Goal: Task Accomplishment & Management: Manage account settings

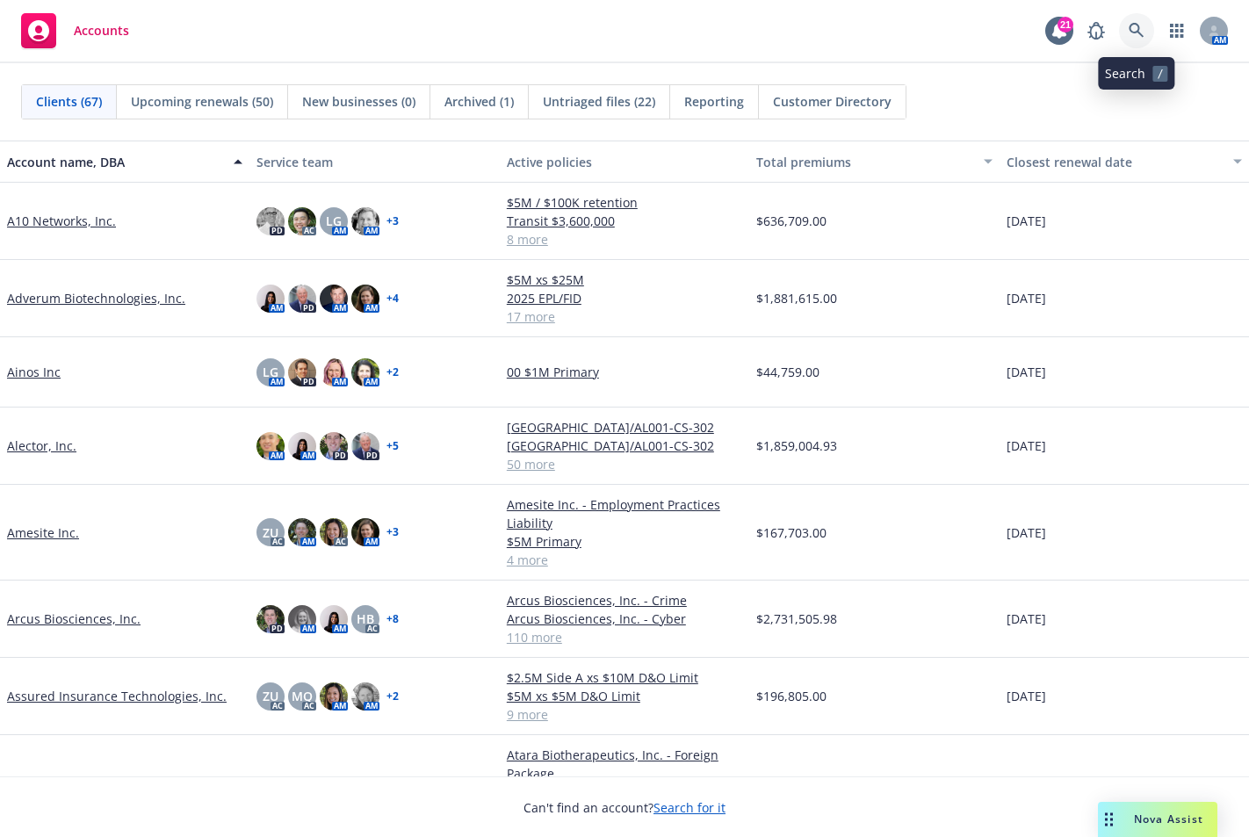
click at [1138, 29] on icon at bounding box center [1135, 30] width 15 height 15
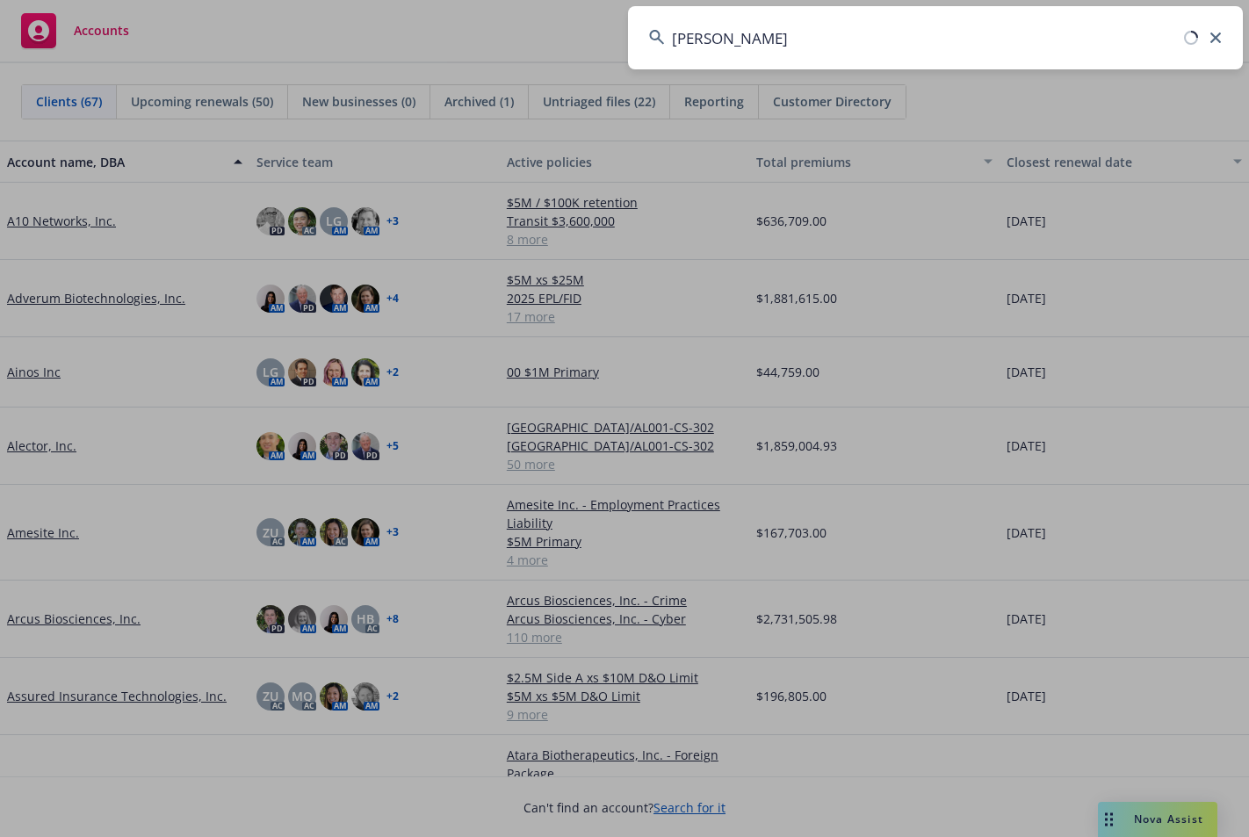
type input "[PERSON_NAME] health"
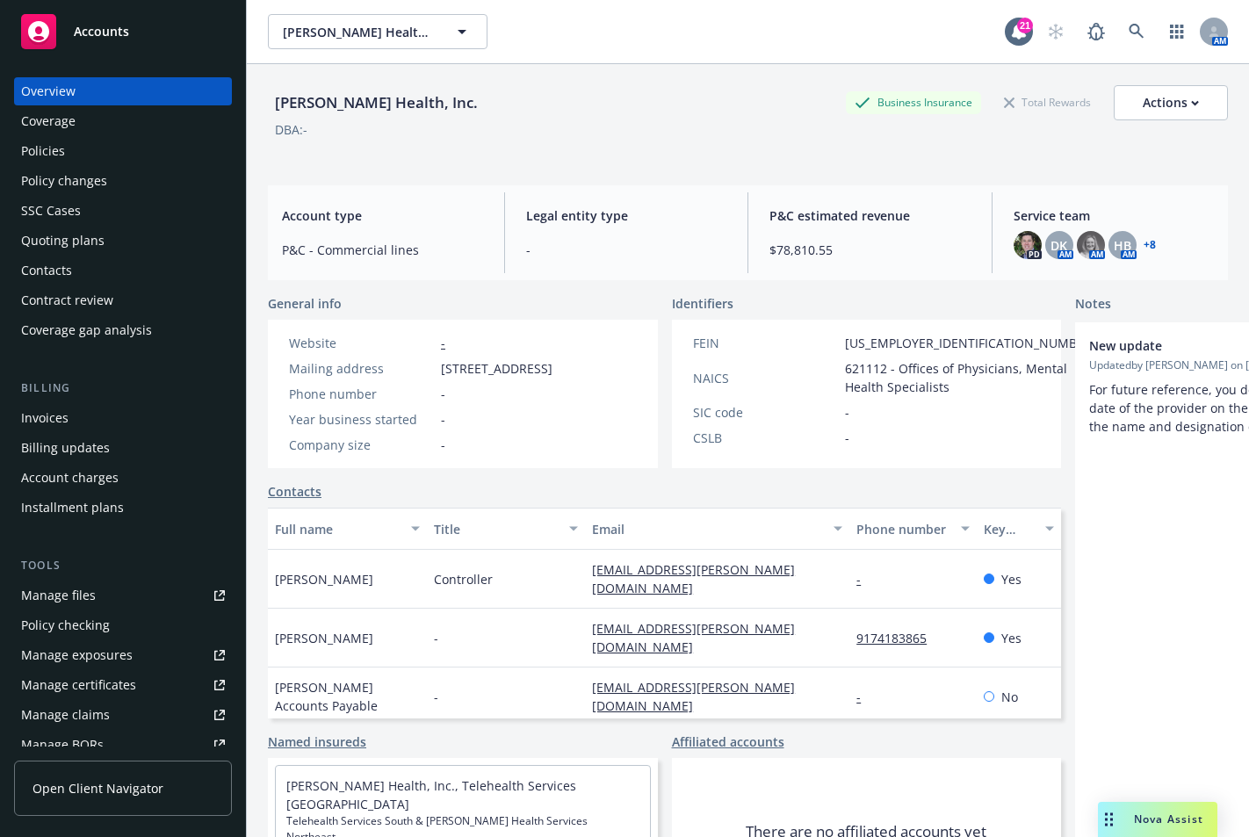
click at [54, 152] on div "Policies" at bounding box center [43, 151] width 44 height 28
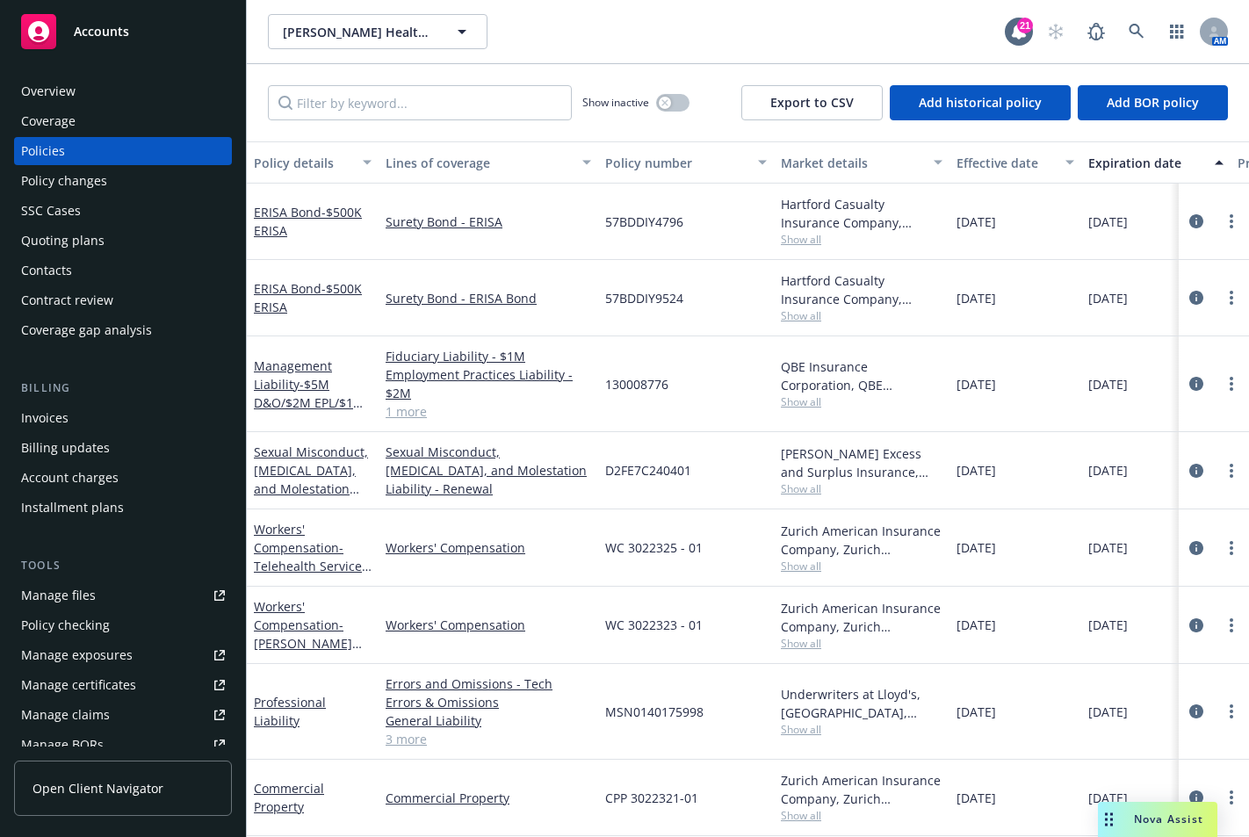
click at [409, 414] on link "1 more" at bounding box center [487, 411] width 205 height 18
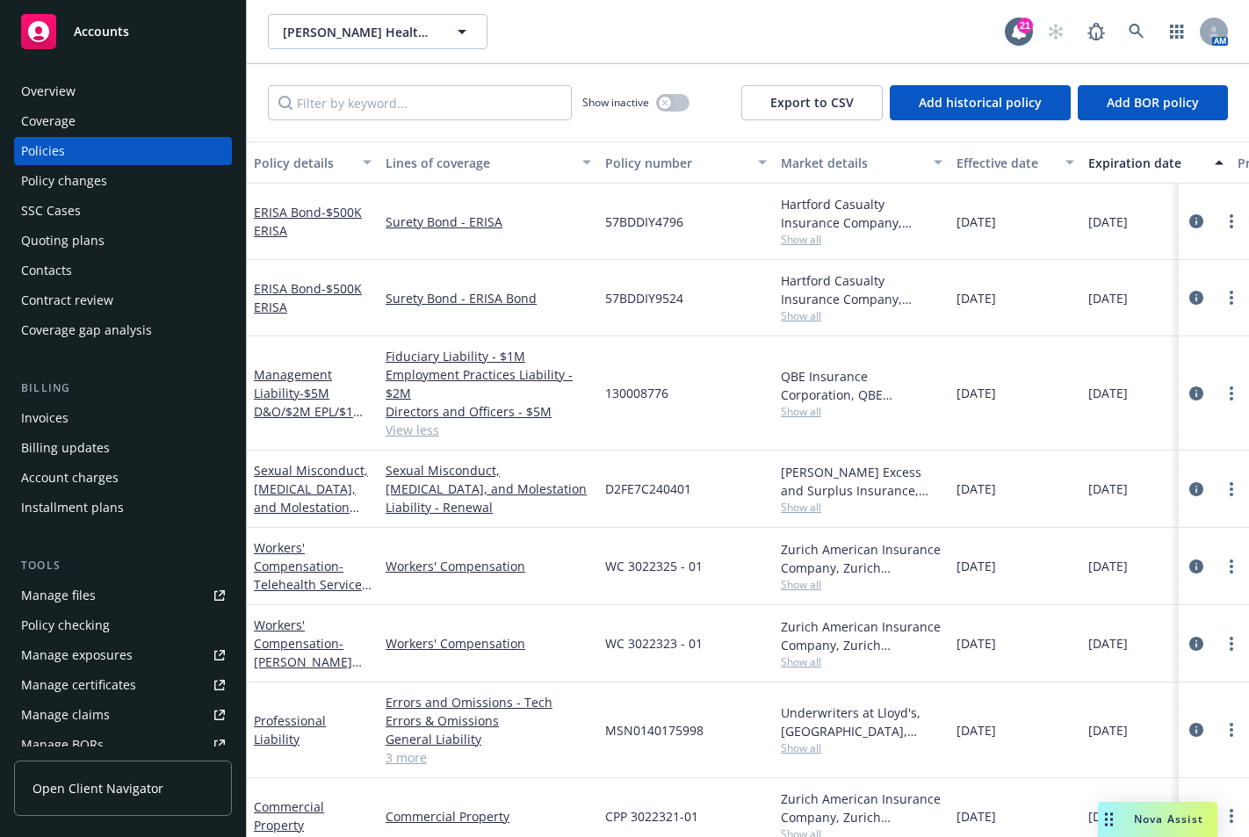
click at [794, 41] on div "[PERSON_NAME] Health, Inc. [PERSON_NAME] Health, Inc." at bounding box center [636, 31] width 737 height 35
click at [315, 394] on span "- $5M D&O/$2M EPL/$1M FID" at bounding box center [309, 412] width 111 height 54
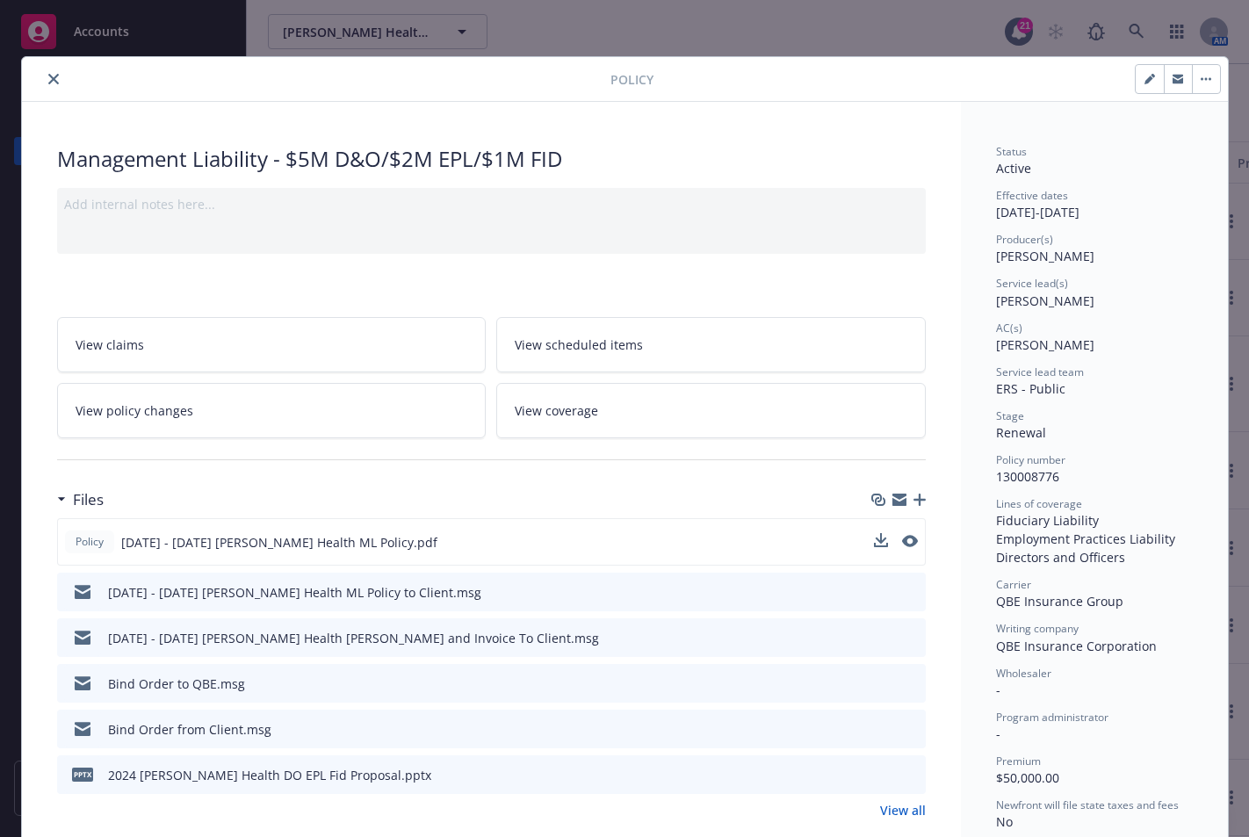
click at [290, 537] on span "[DATE] - [DATE] [PERSON_NAME] Health ML Policy.pdf" at bounding box center [279, 542] width 316 height 18
click at [903, 533] on button at bounding box center [910, 542] width 16 height 18
click at [905, 538] on icon "preview file" at bounding box center [908, 541] width 16 height 12
click at [44, 84] on button "close" at bounding box center [53, 78] width 21 height 21
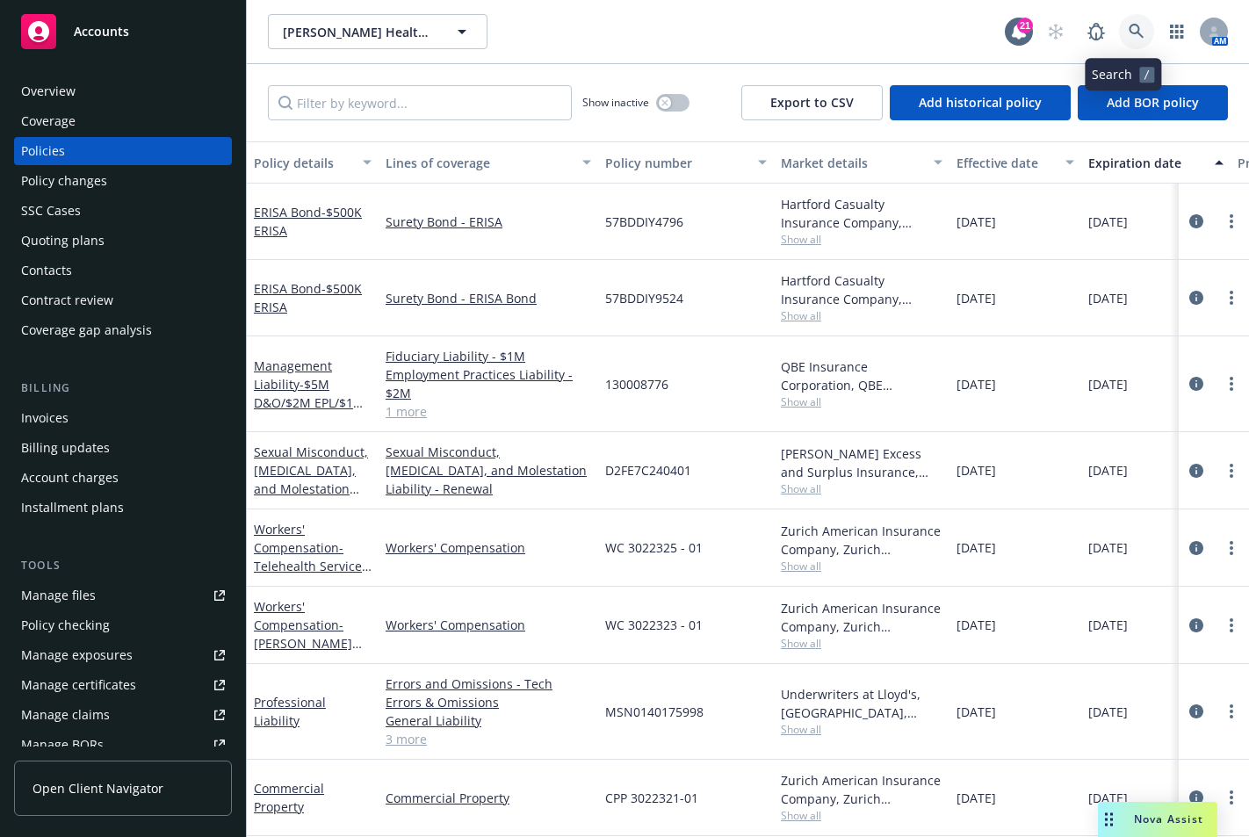
click at [1128, 30] on icon at bounding box center [1136, 32] width 16 height 16
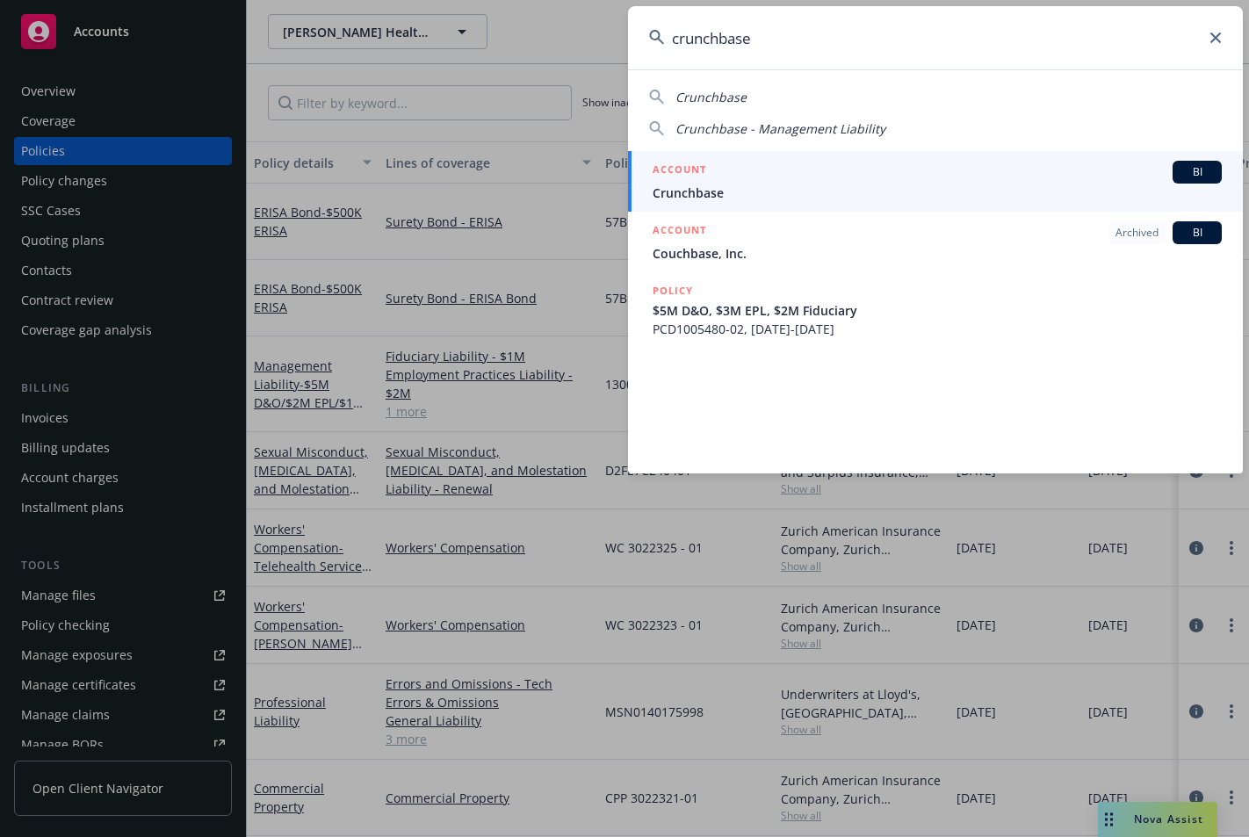
type input "crunchbase"
click at [781, 195] on span "Crunchbase" at bounding box center [936, 193] width 569 height 18
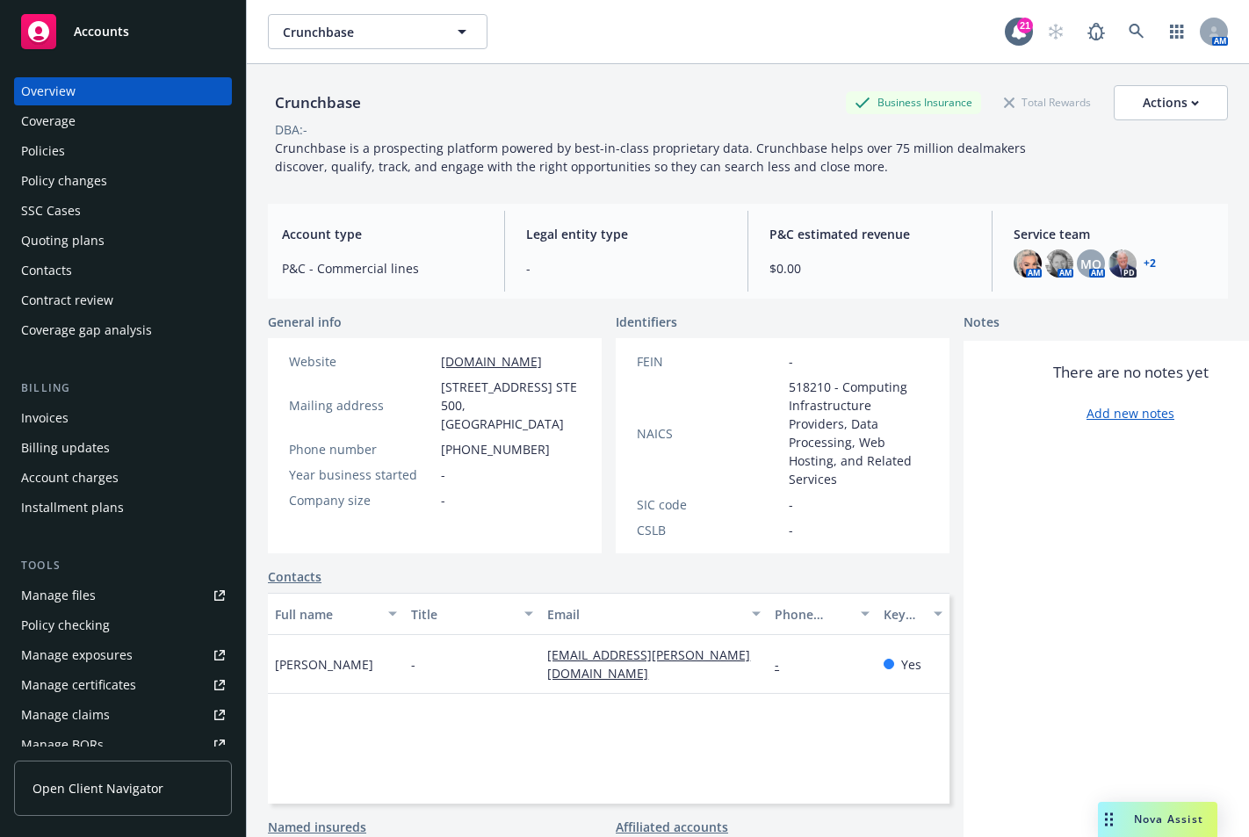
click at [56, 155] on div "Policies" at bounding box center [43, 151] width 44 height 28
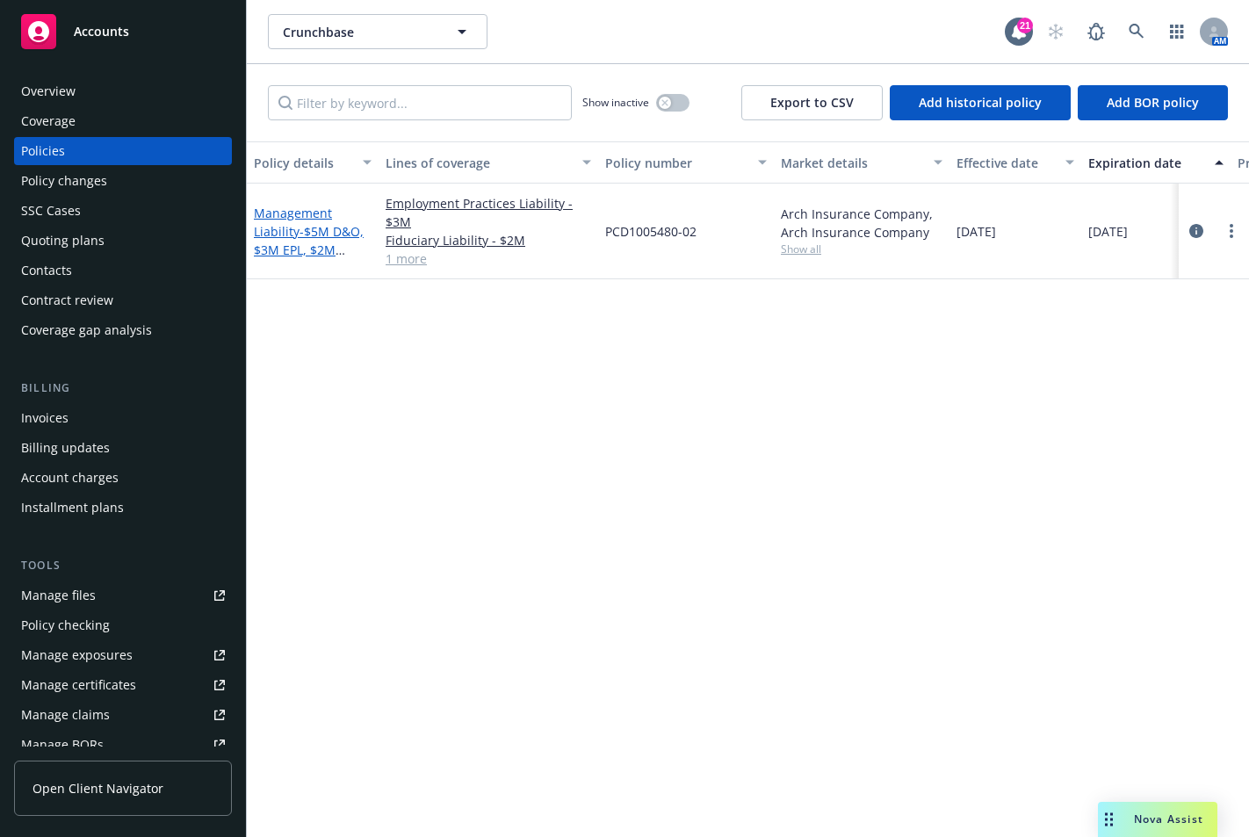
click at [306, 223] on span "- $5M D&O, $3M EPL, $2M Fiduciary" at bounding box center [309, 250] width 110 height 54
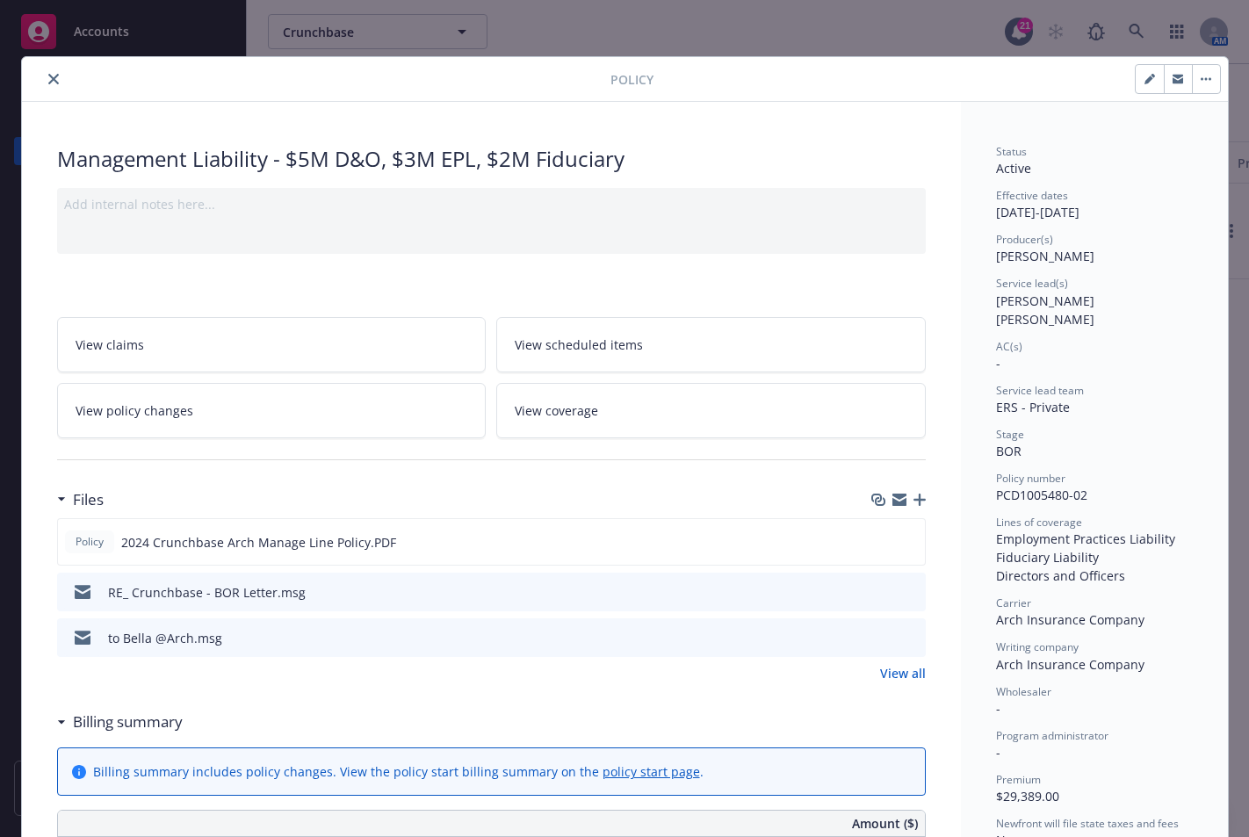
click at [1144, 82] on icon "button" at bounding box center [1148, 80] width 9 height 9
select select "BOR"
select select "12"
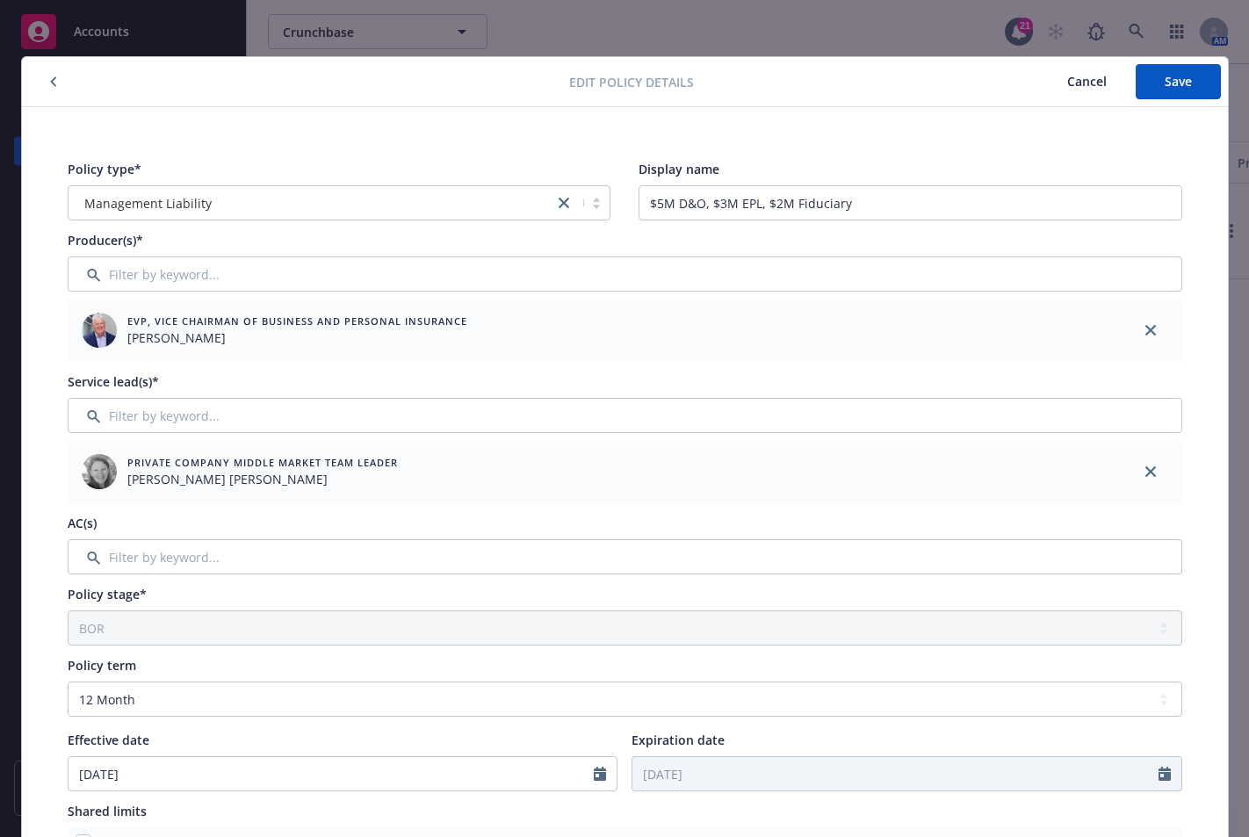
click at [1084, 83] on span "Cancel" at bounding box center [1087, 81] width 40 height 17
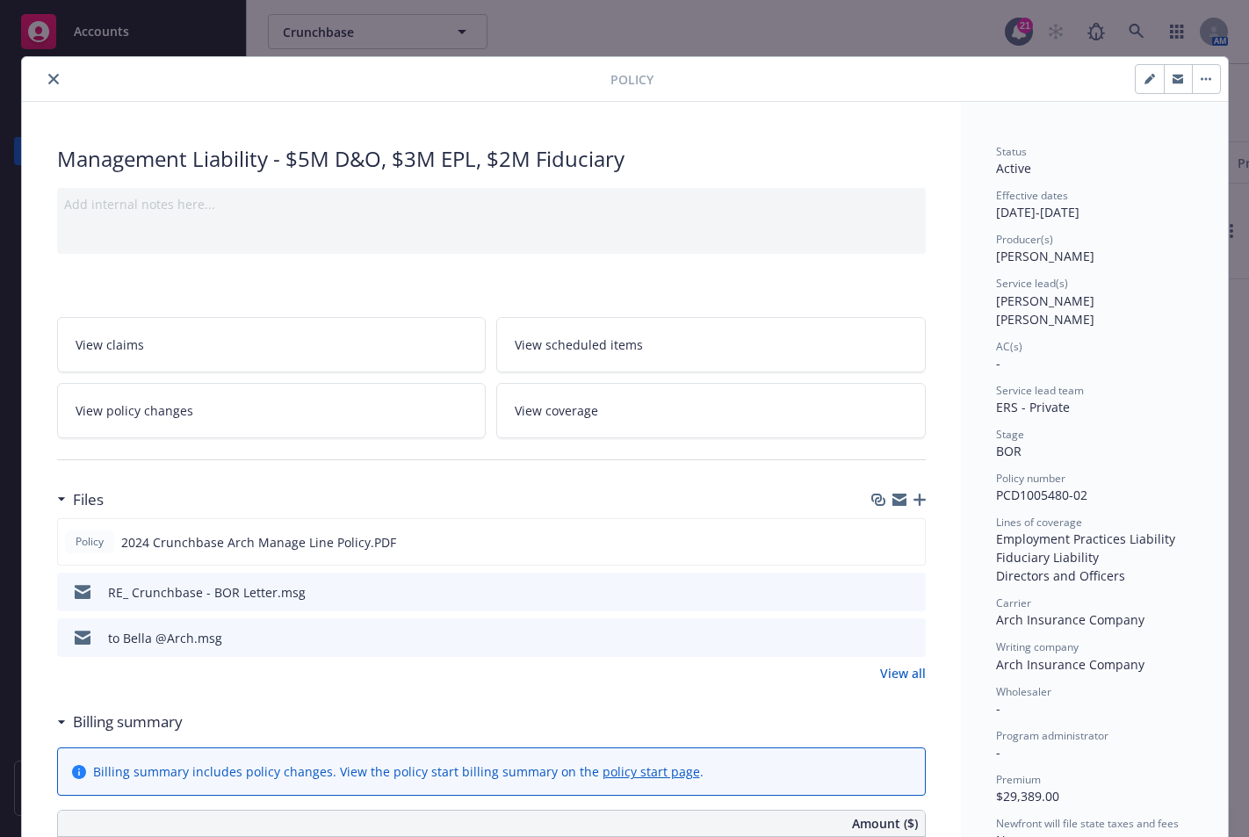
click at [913, 494] on icon "button" at bounding box center [919, 499] width 12 height 12
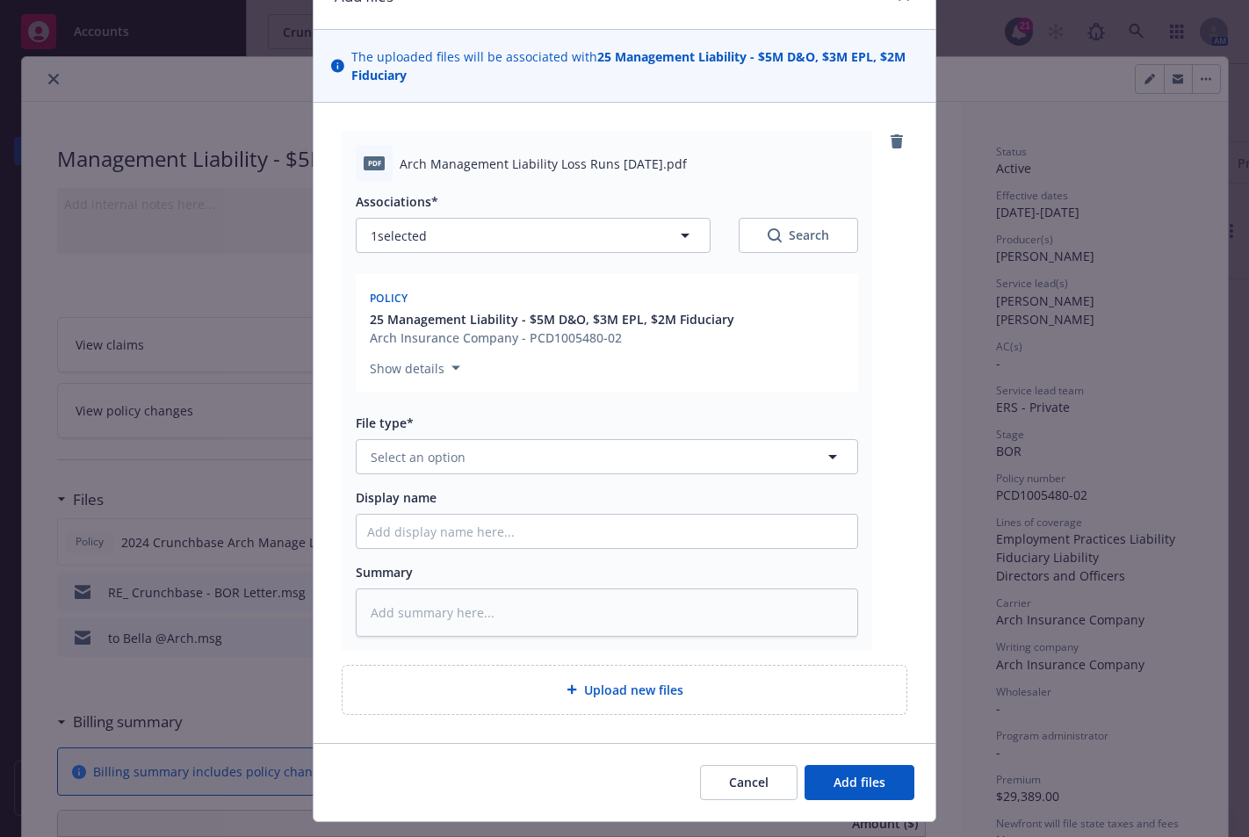
scroll to position [132, 0]
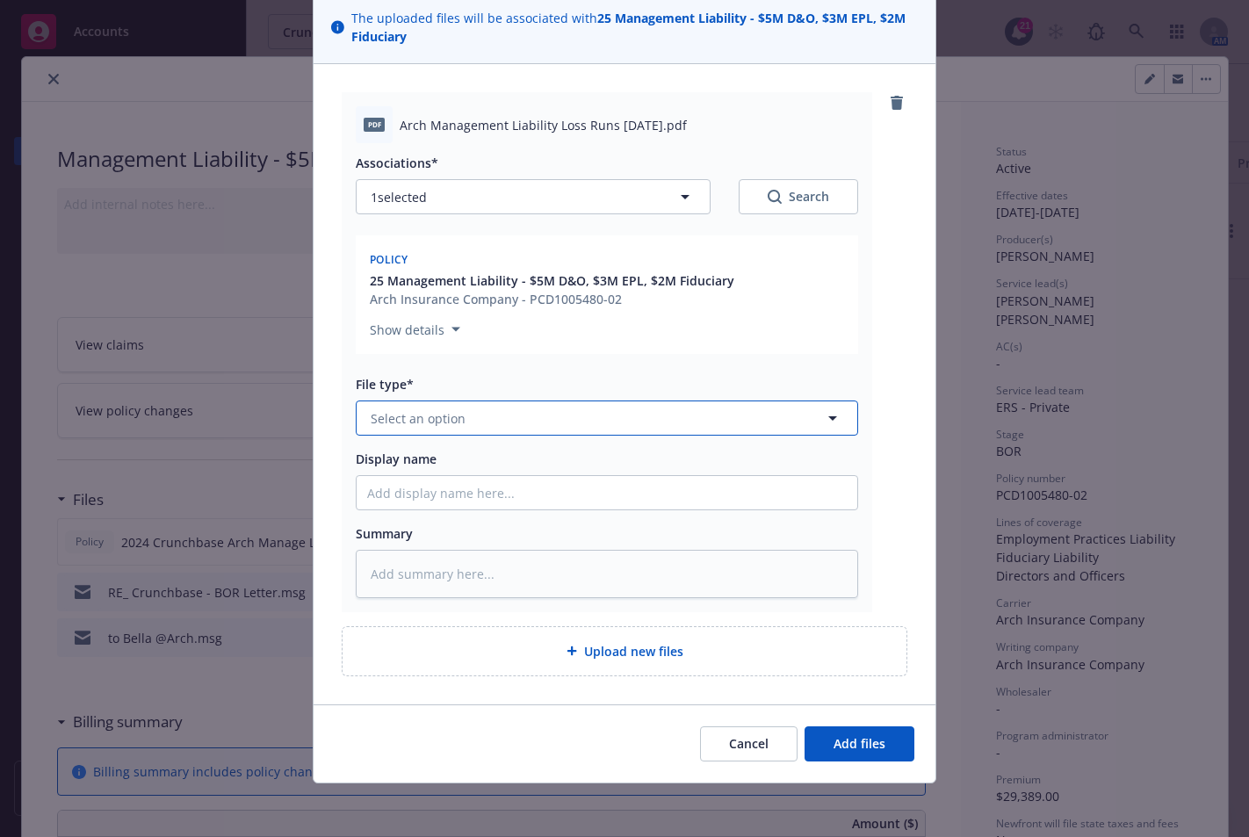
click at [612, 412] on button "Select an option" at bounding box center [607, 417] width 502 height 35
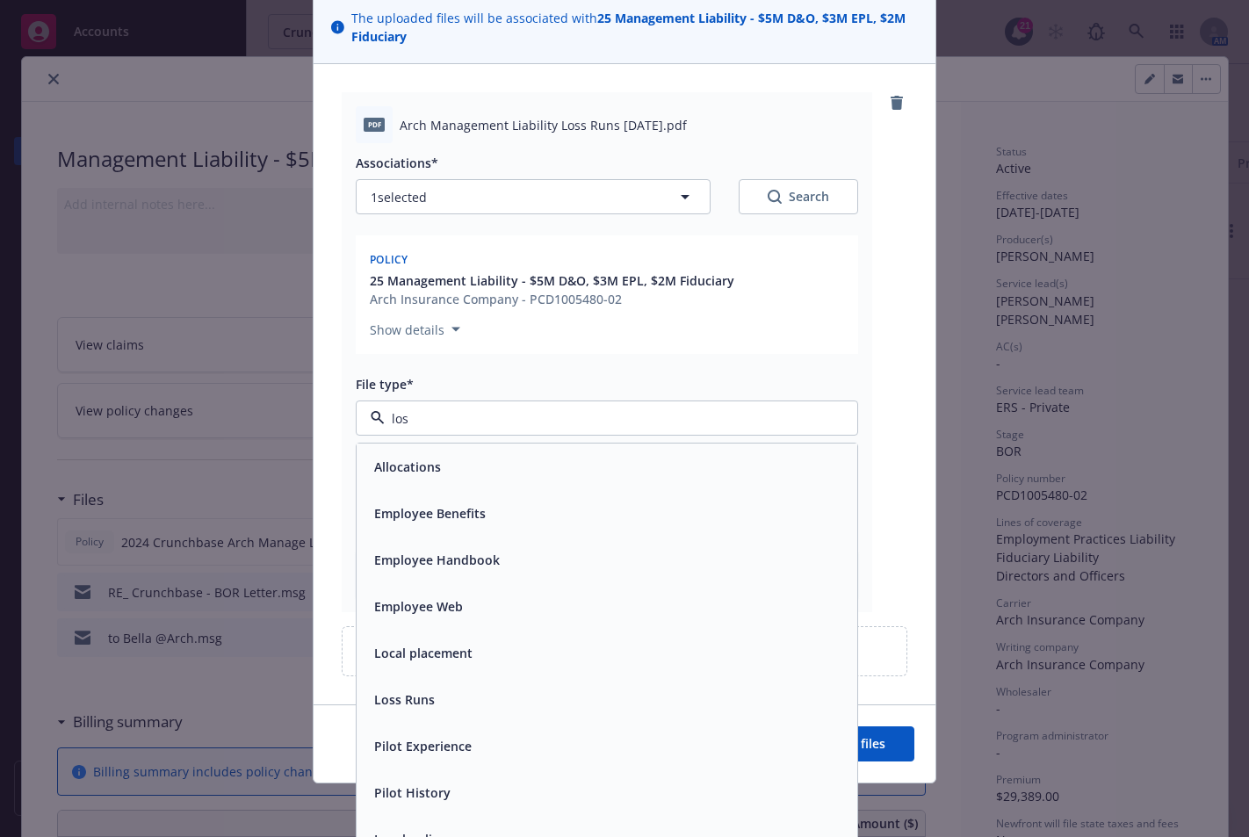
type input "loss"
click at [600, 447] on div "Loss Runs" at bounding box center [606, 466] width 500 height 47
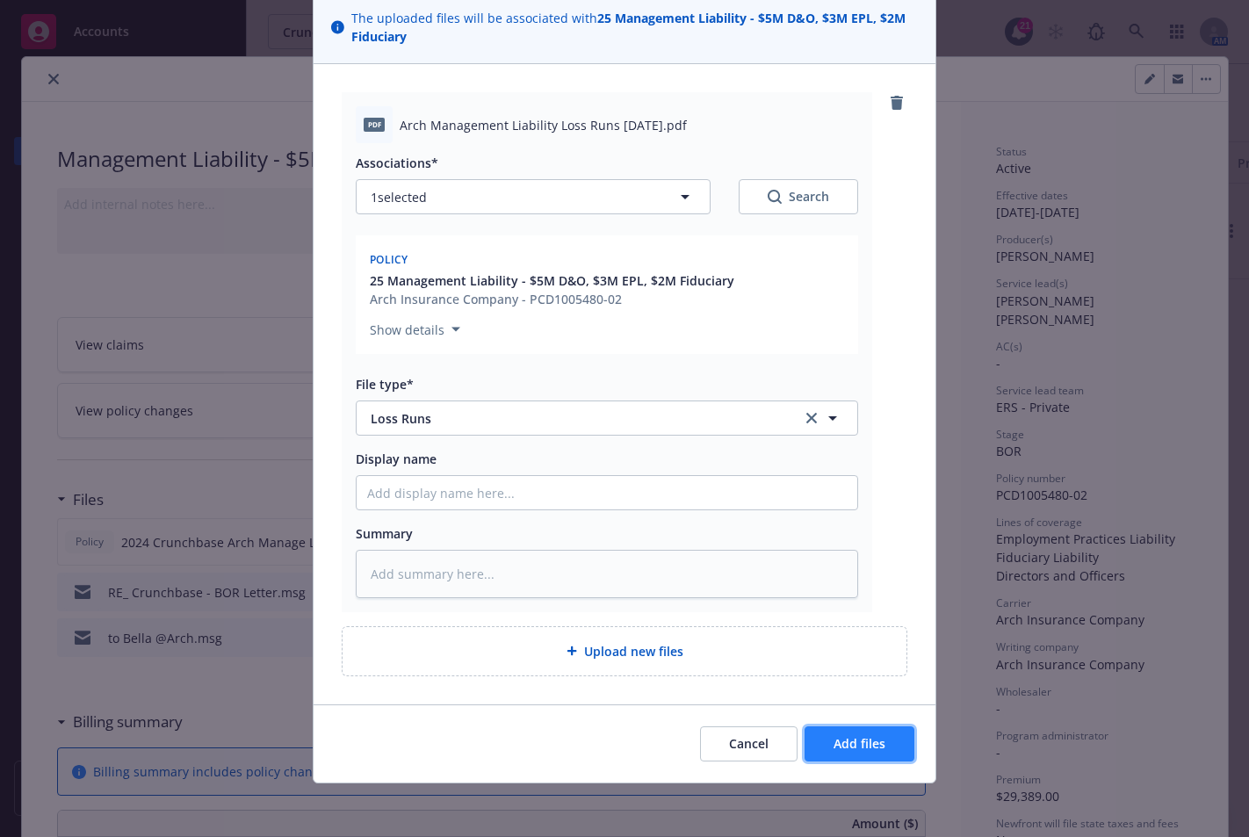
click at [844, 732] on button "Add files" at bounding box center [859, 743] width 110 height 35
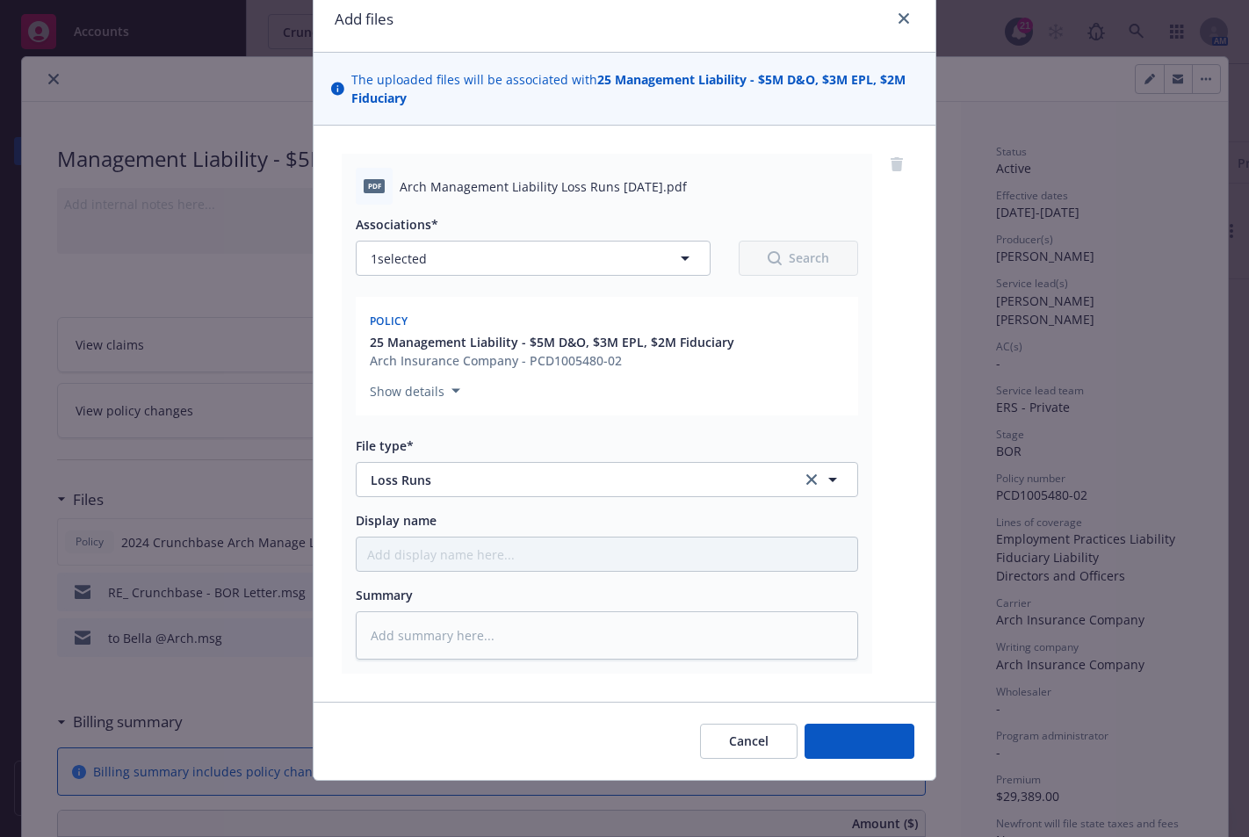
scroll to position [68, 0]
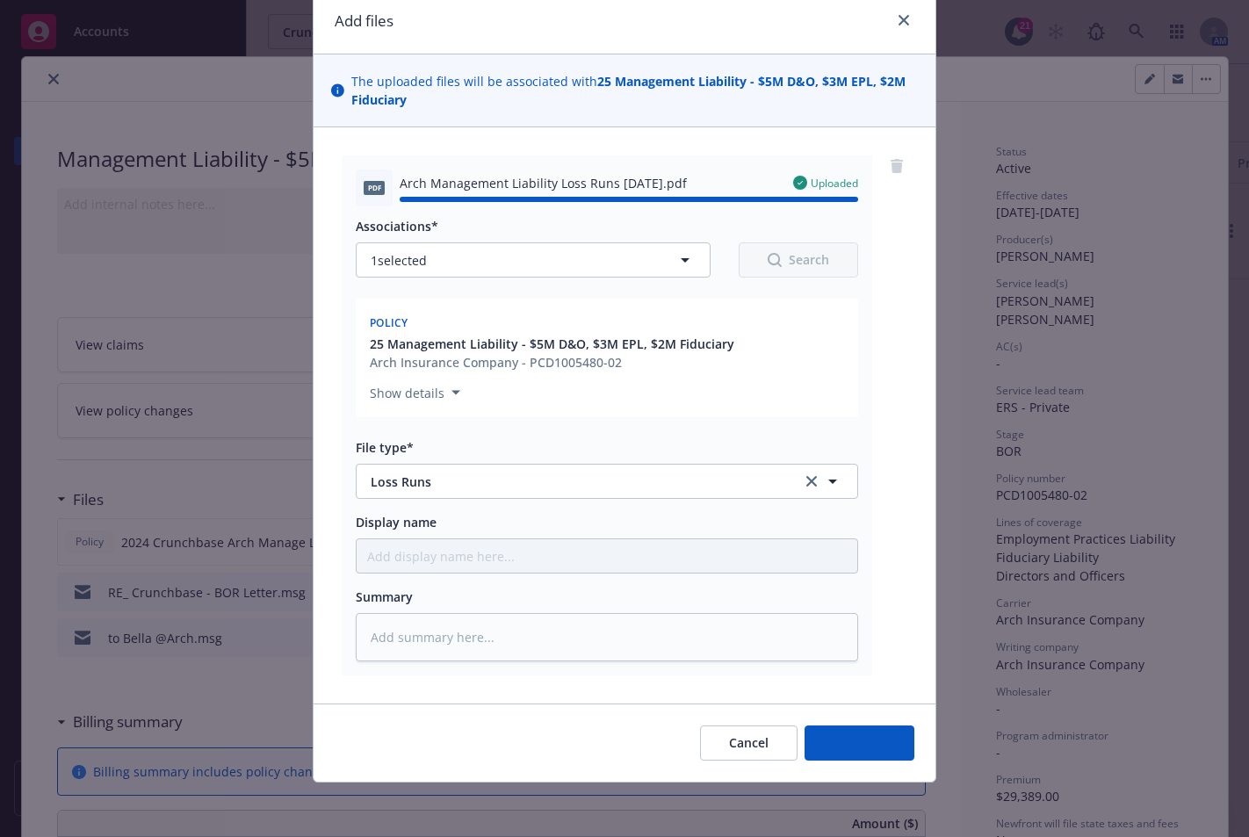
type textarea "x"
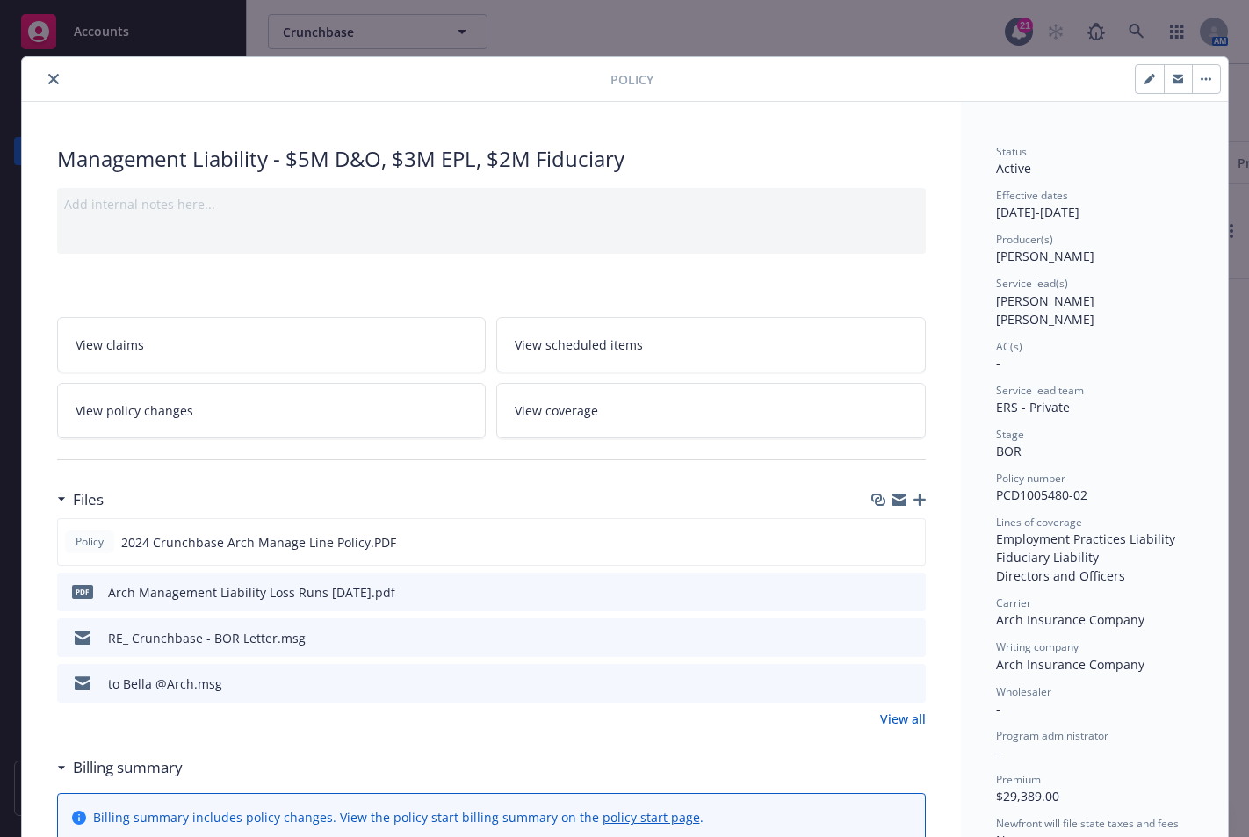
click at [523, 780] on div "Billing summary" at bounding box center [491, 767] width 868 height 37
click at [48, 76] on icon "close" at bounding box center [53, 79] width 11 height 11
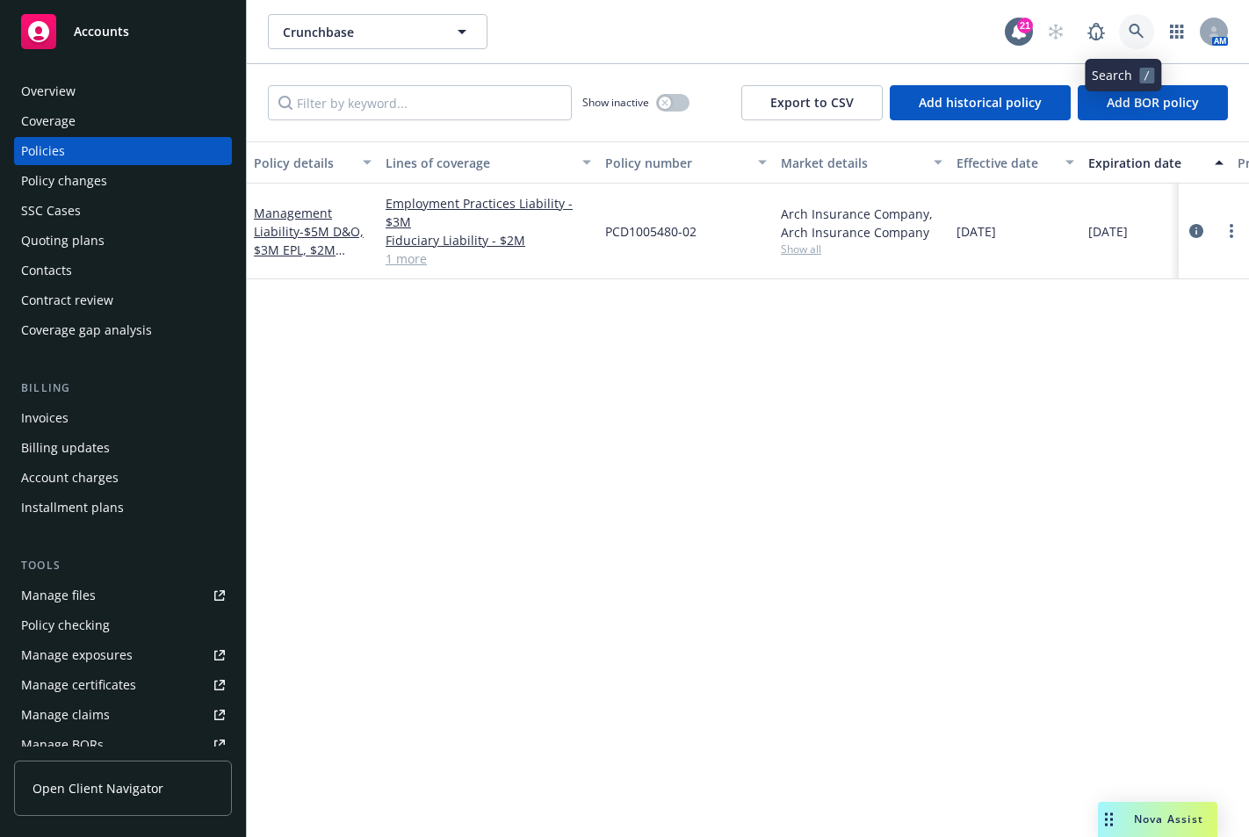
click at [1128, 38] on icon at bounding box center [1136, 32] width 16 height 16
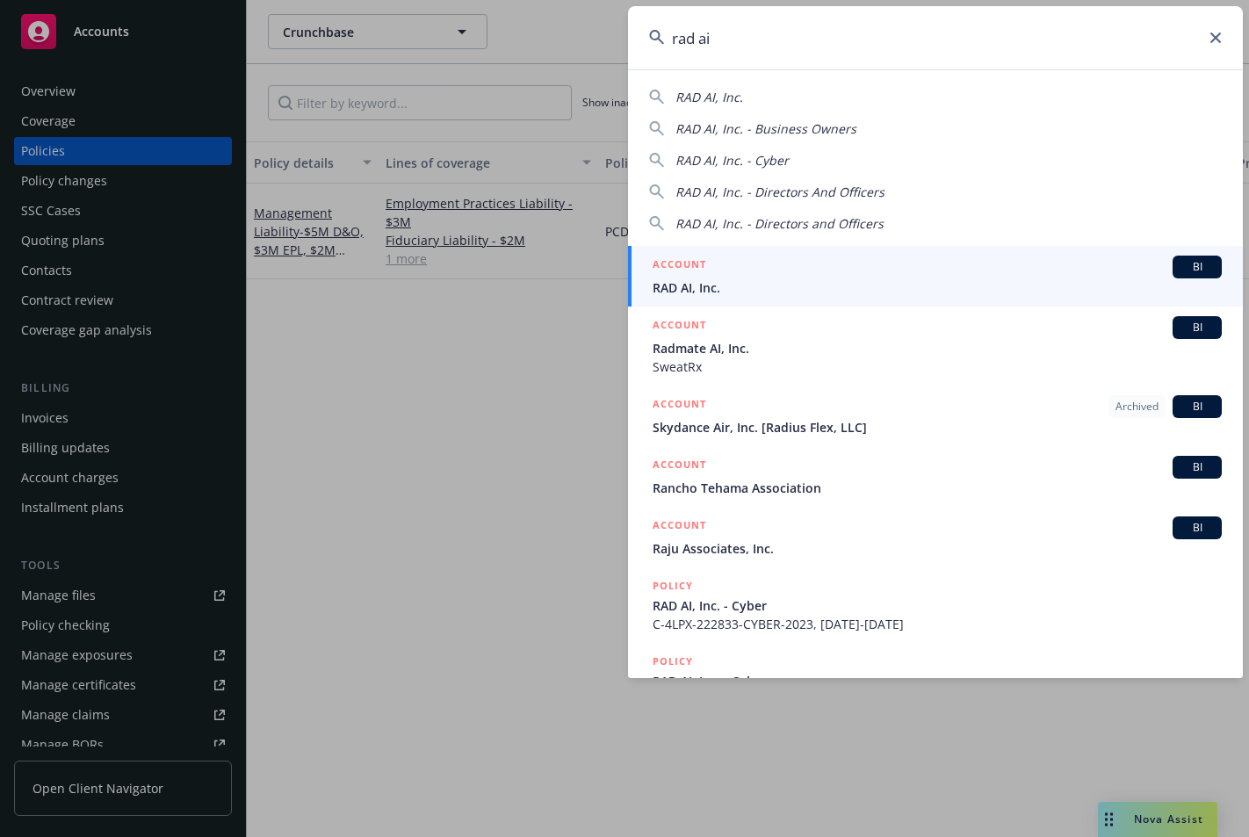
type input "rad ai"
click at [699, 280] on span "RAD AI, Inc." at bounding box center [936, 287] width 569 height 18
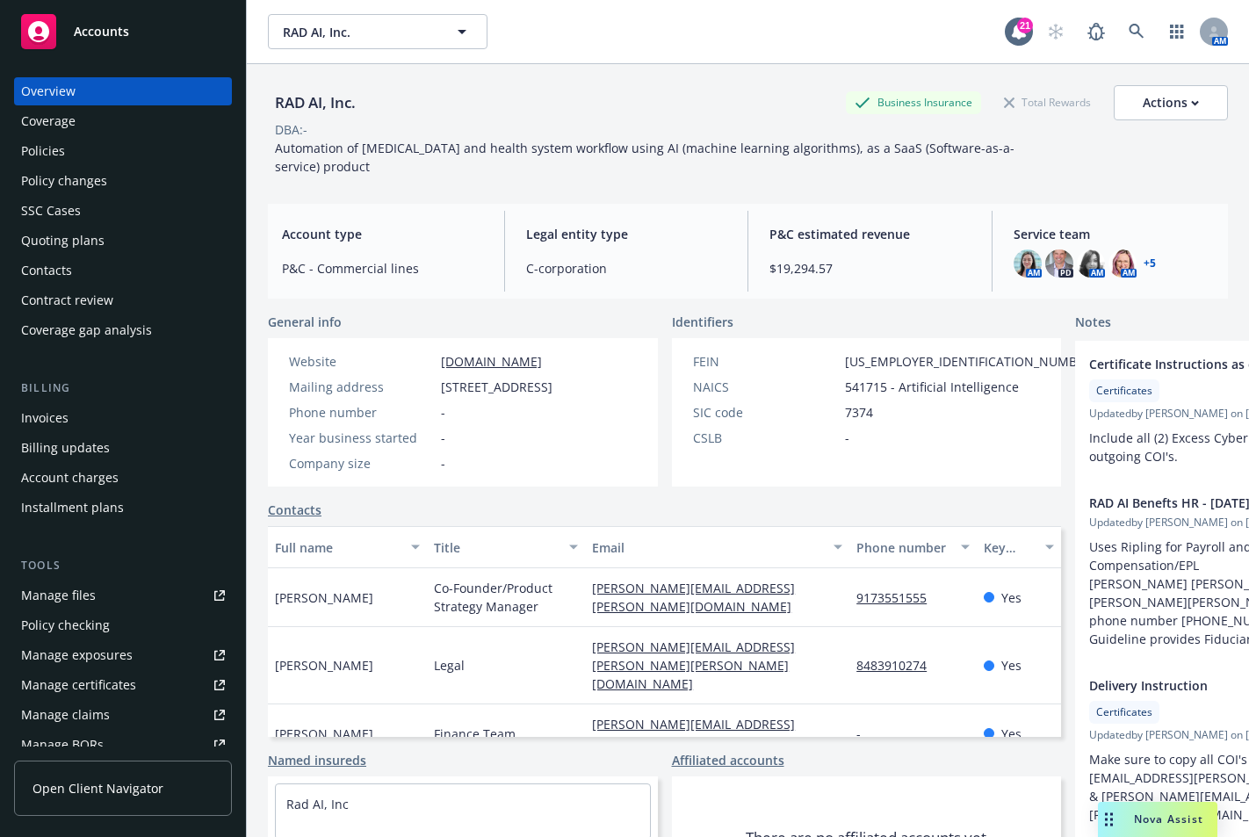
click at [58, 146] on div "Policies" at bounding box center [43, 151] width 44 height 28
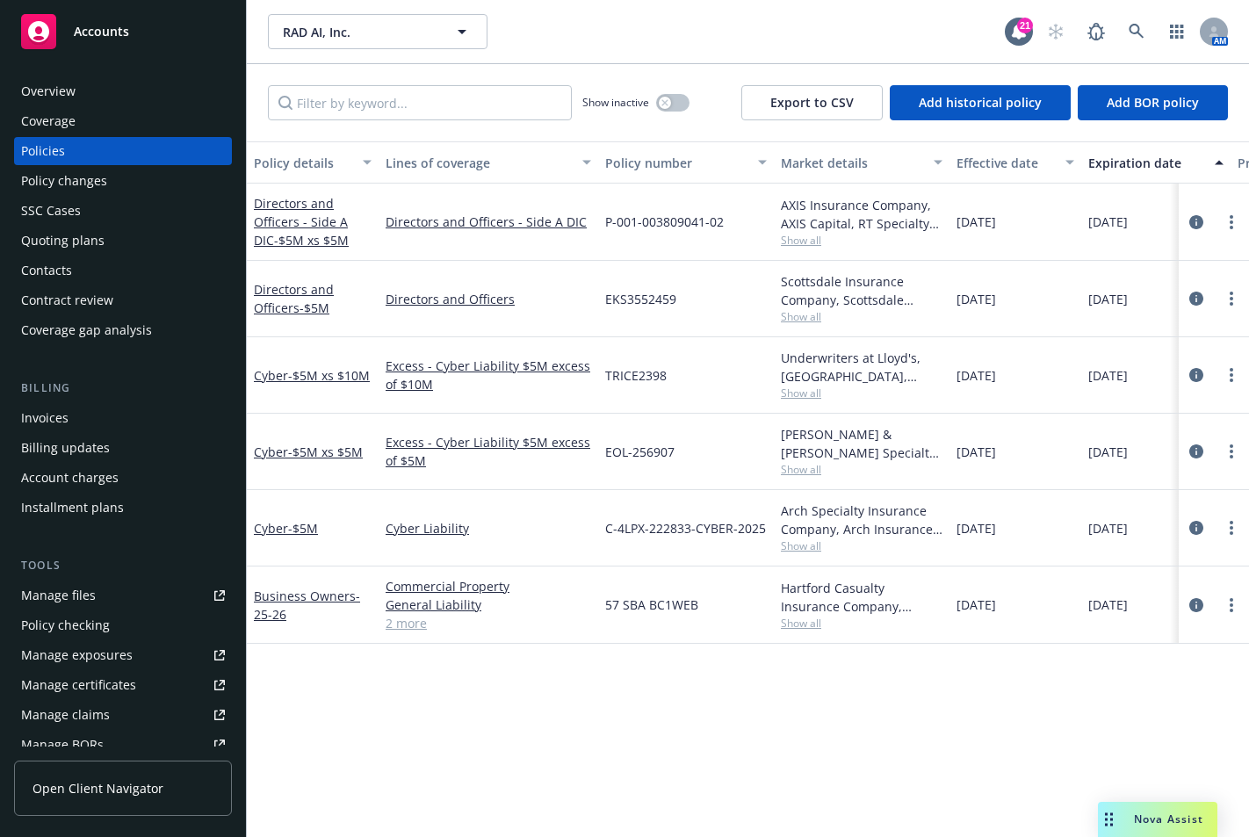
click at [54, 243] on div "Quoting plans" at bounding box center [62, 241] width 83 height 28
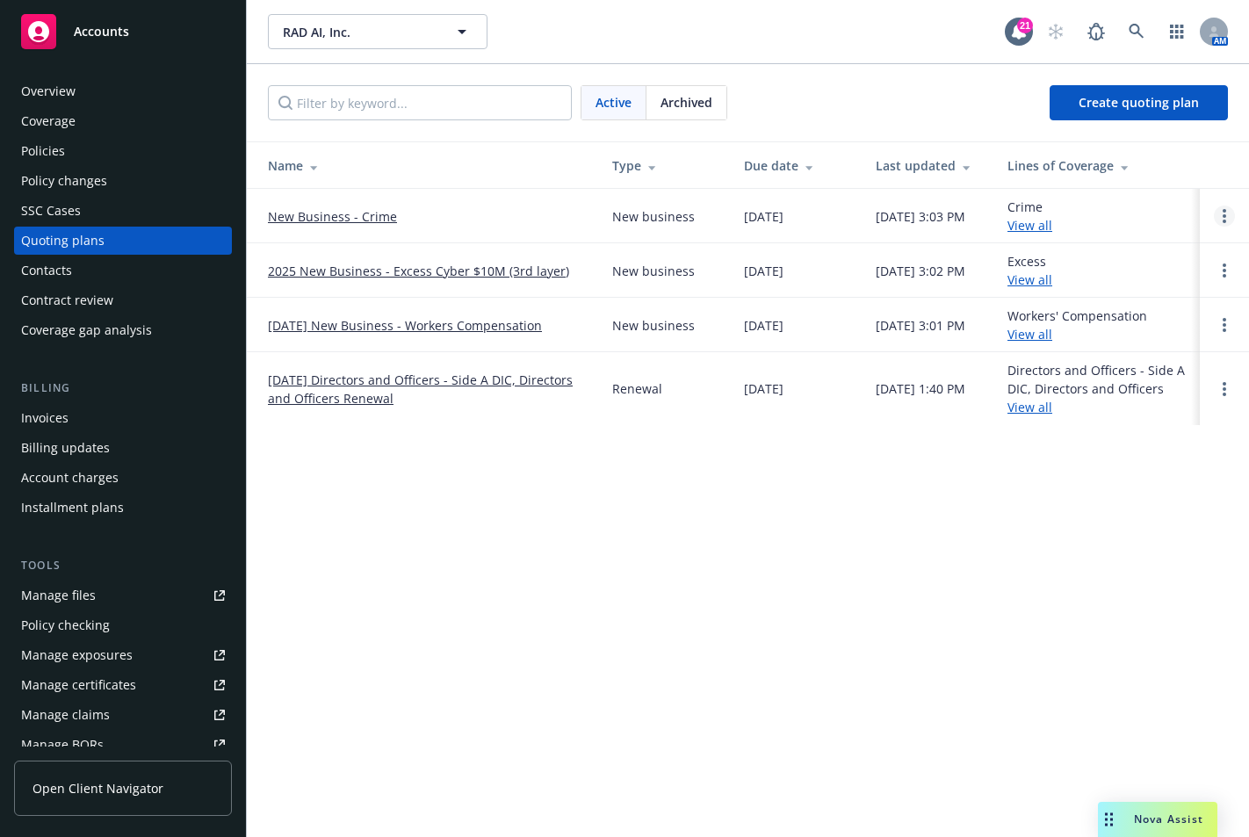
click at [1222, 219] on icon "Open options" at bounding box center [1224, 216] width 4 height 14
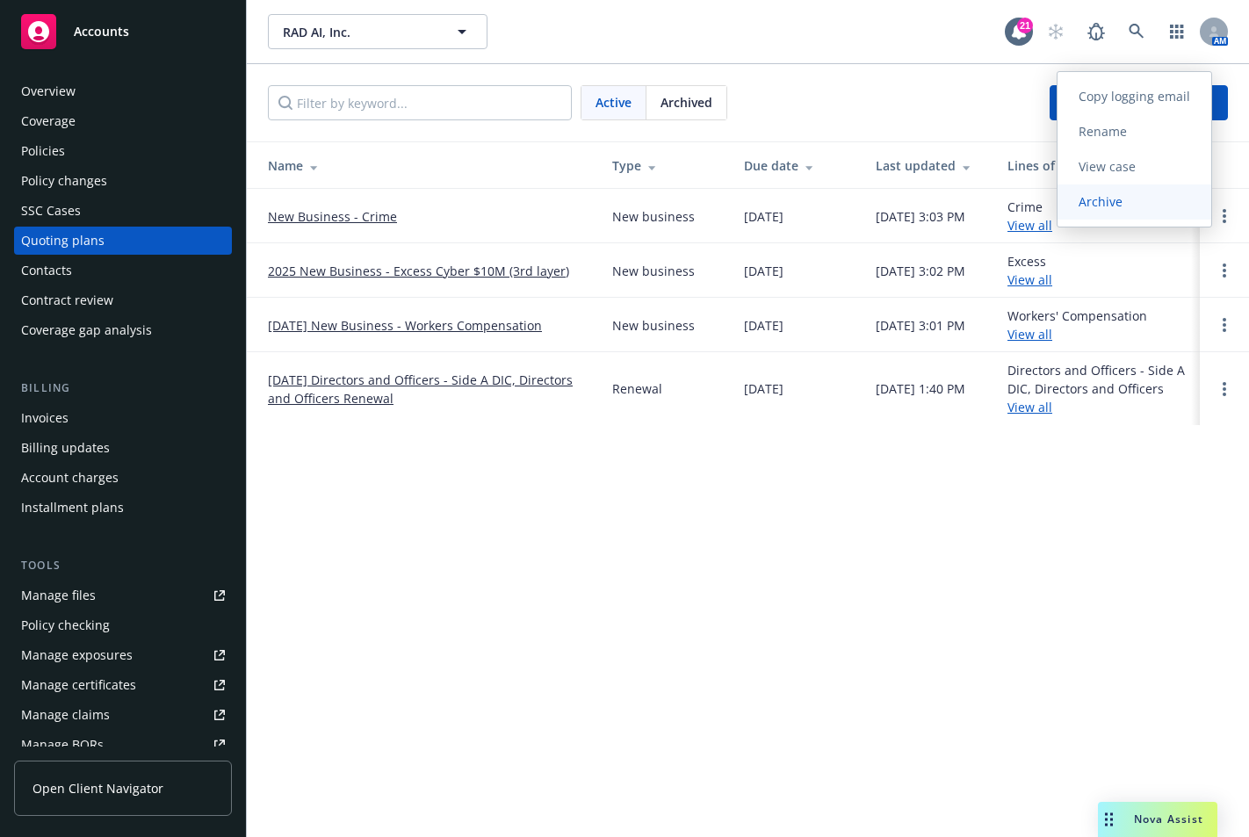
click at [1113, 203] on span "Archive" at bounding box center [1100, 201] width 86 height 17
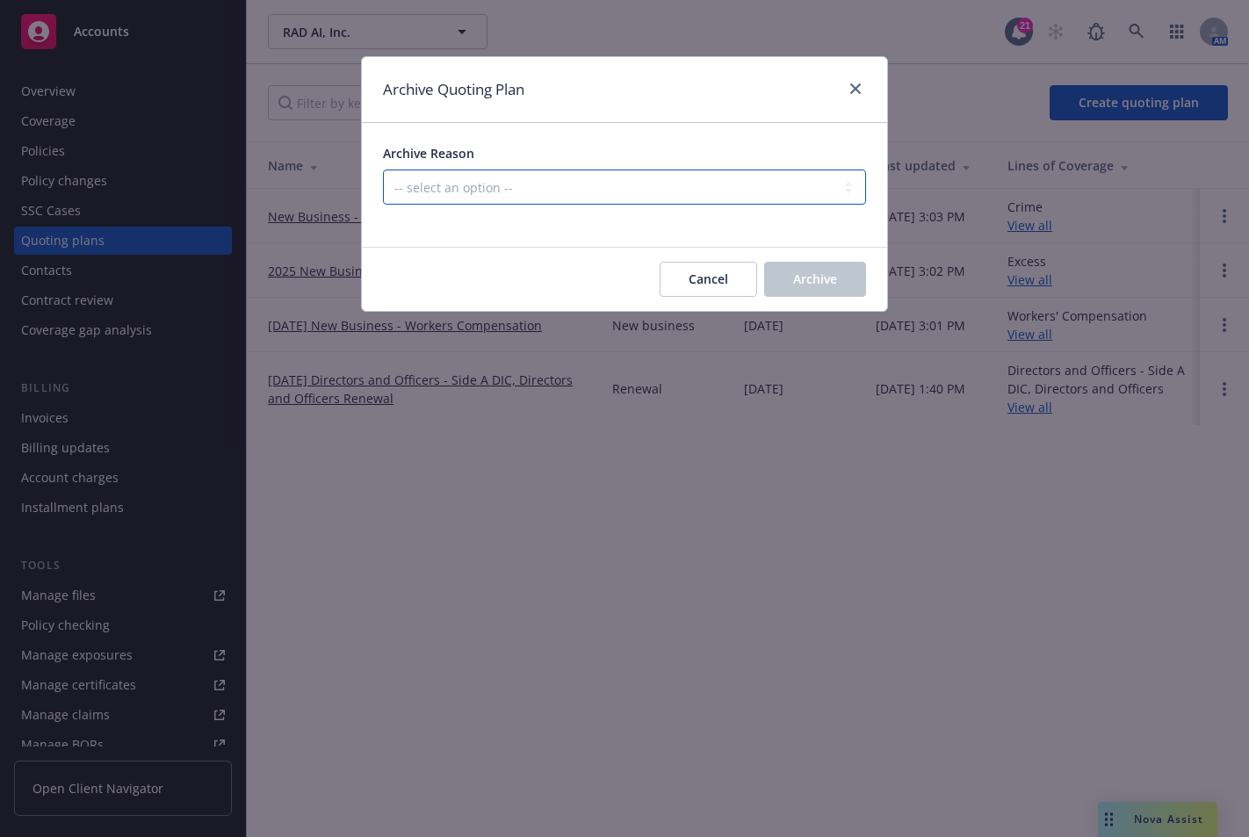
click at [502, 188] on select "-- select an option -- Created by error Duplicate New business opportunity lost…" at bounding box center [624, 186] width 483 height 35
select select "ARCHIVED_DUPLICATE"
click at [383, 169] on select "-- select an option -- Created by error Duplicate New business opportunity lost…" at bounding box center [624, 186] width 483 height 35
click at [793, 284] on span "Archive" at bounding box center [815, 278] width 44 height 17
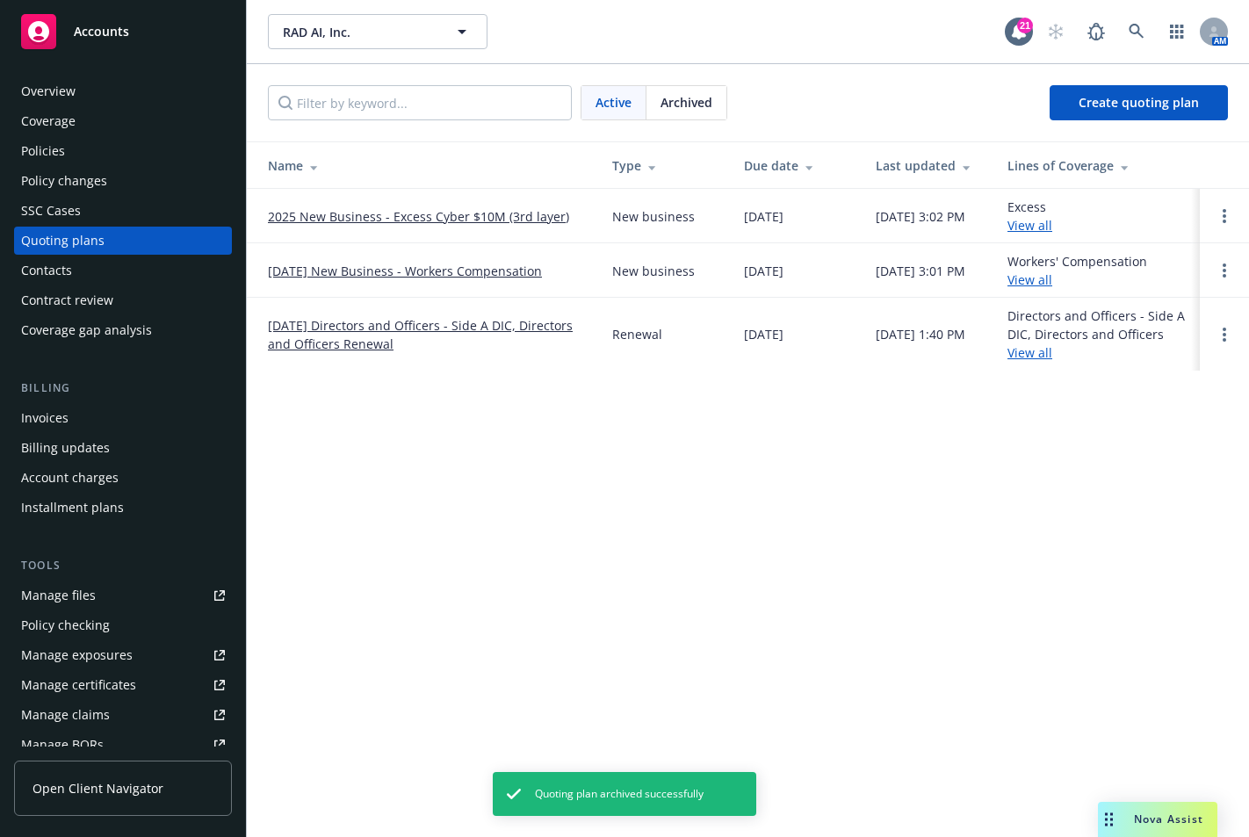
click at [382, 332] on link "[DATE] Directors and Officers - Side A DIC, Directors and Officers Renewal" at bounding box center [426, 334] width 316 height 37
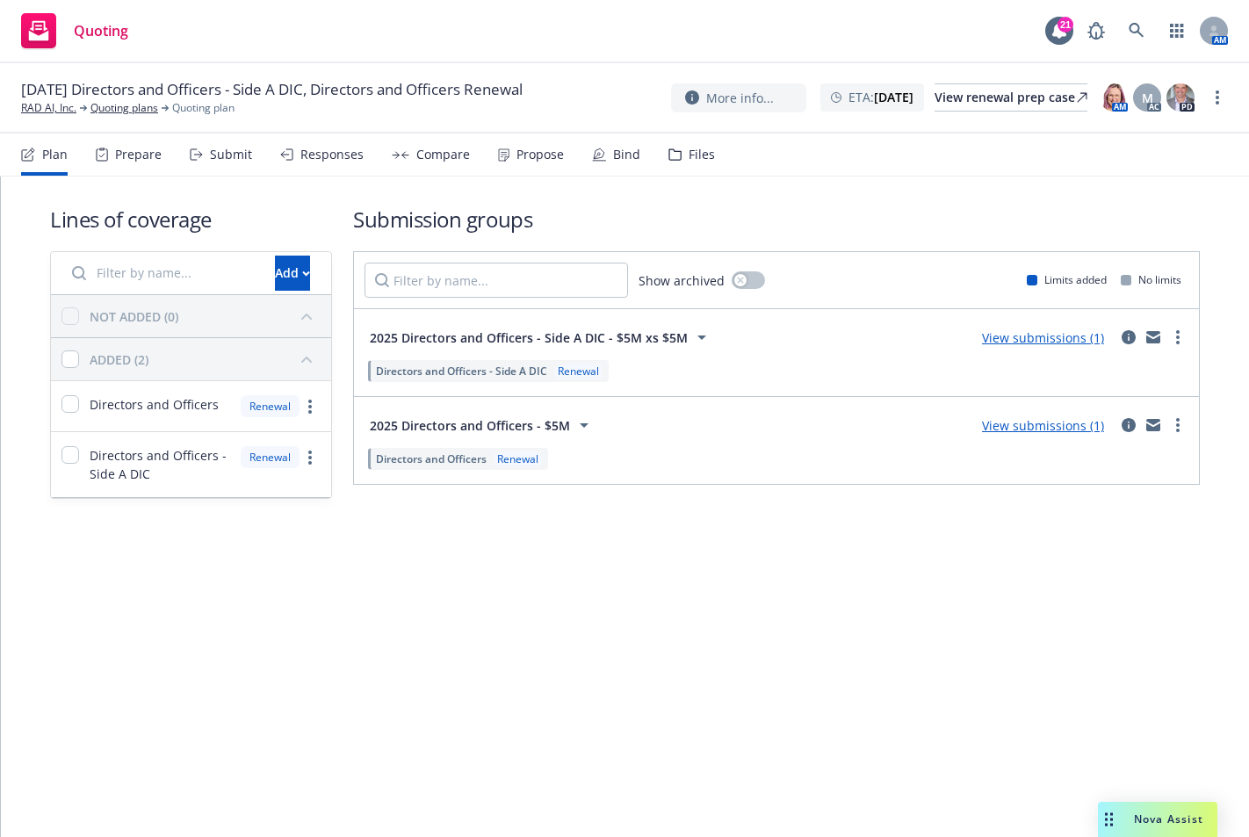
click at [336, 566] on div "Lines of coverage Add NOT ADDED (0) ADDED (2) Directors and Officers Renewal Di…" at bounding box center [625, 376] width 1248 height 400
click at [275, 271] on button "Add" at bounding box center [292, 273] width 35 height 35
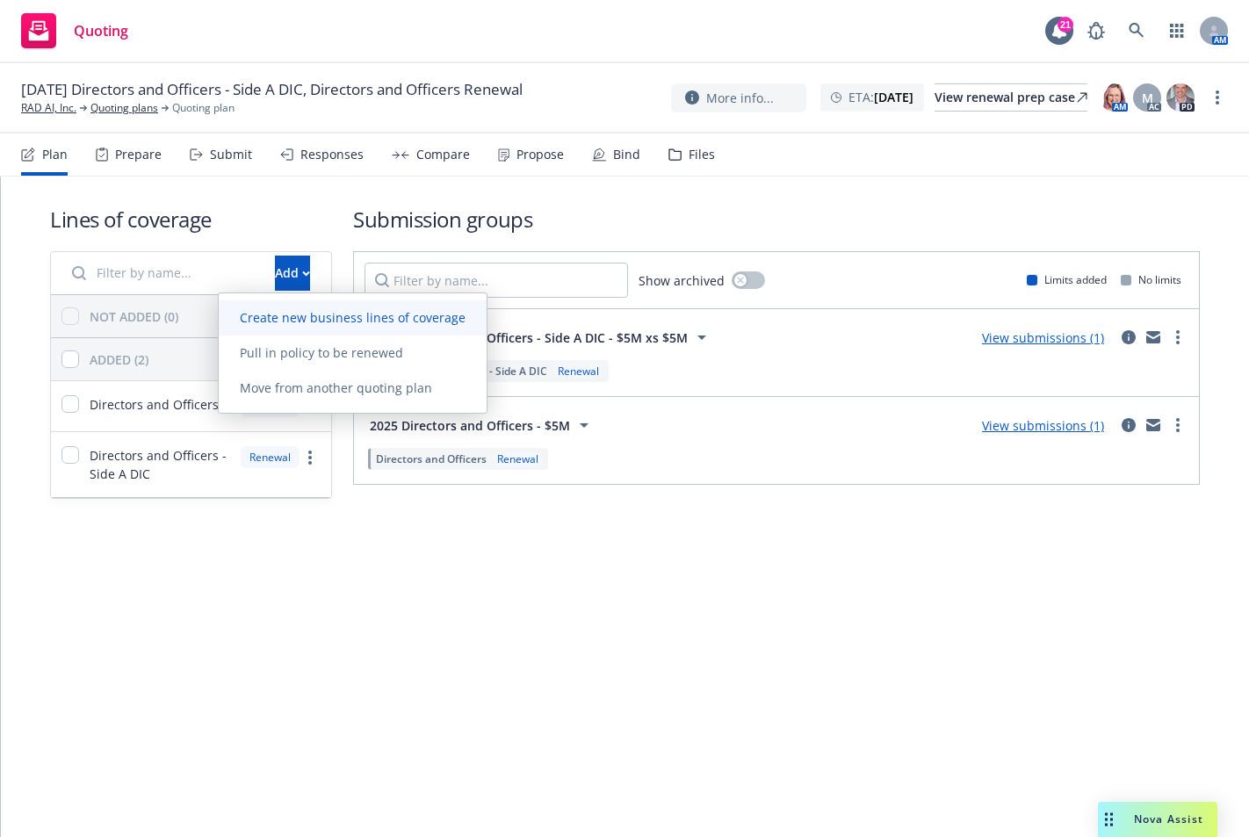
click at [256, 312] on span "Create new business lines of coverage" at bounding box center [353, 317] width 268 height 17
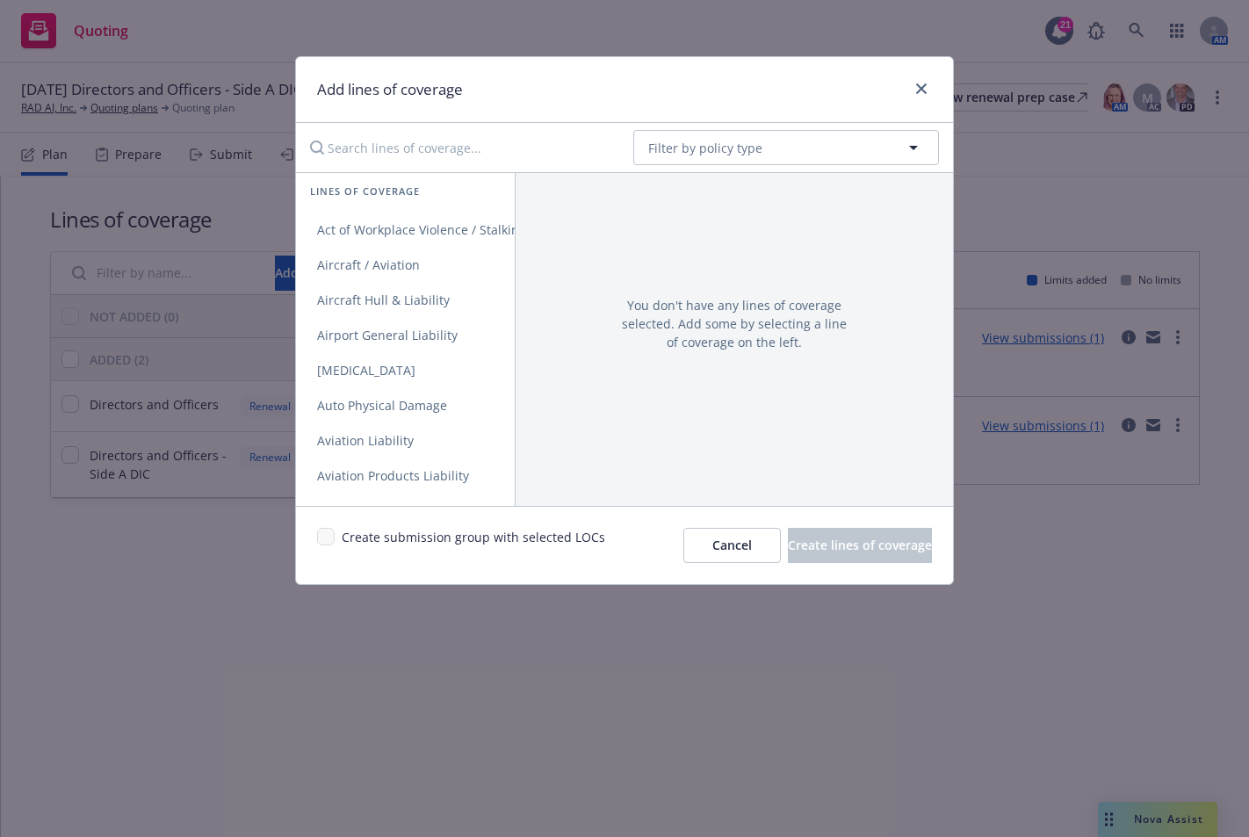
click at [382, 140] on input "Search lines of coverage..." at bounding box center [459, 147] width 320 height 35
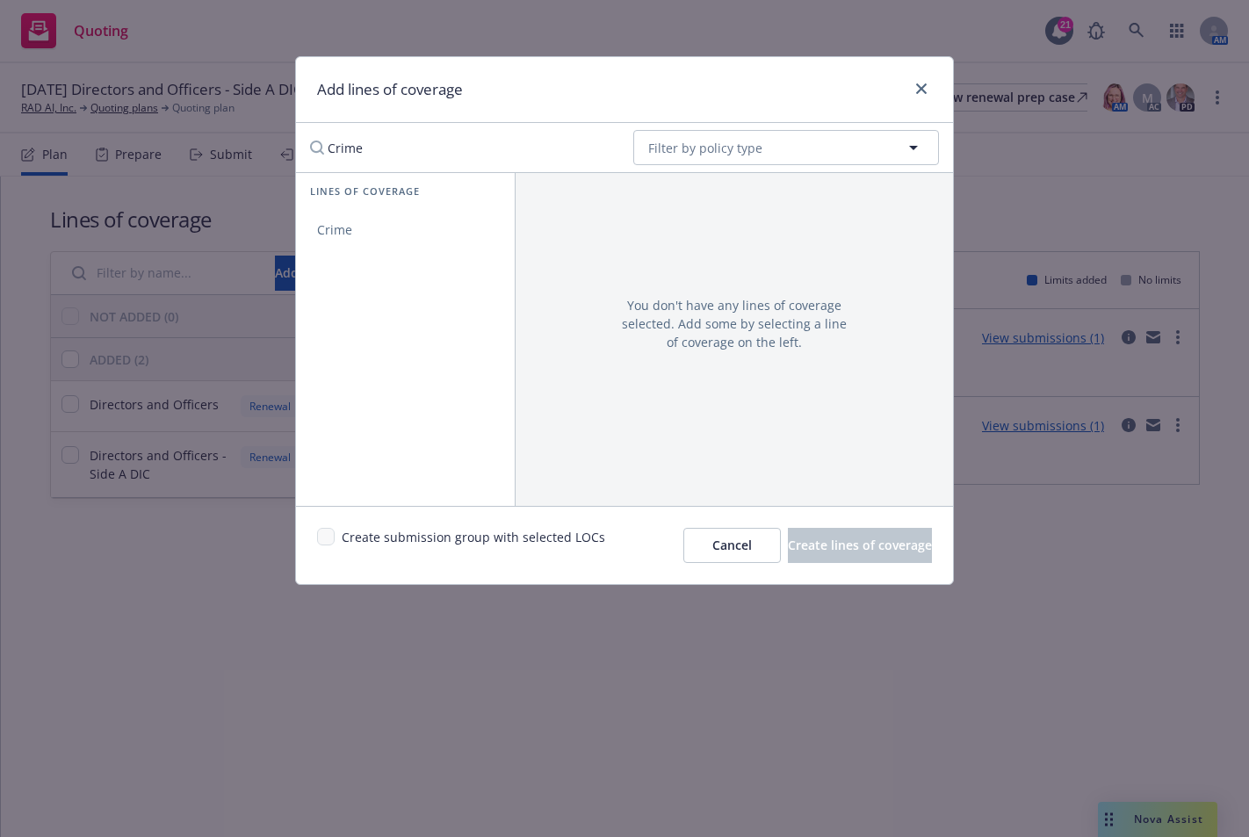
type input "Crime"
click at [350, 222] on span "Crime" at bounding box center [334, 229] width 77 height 17
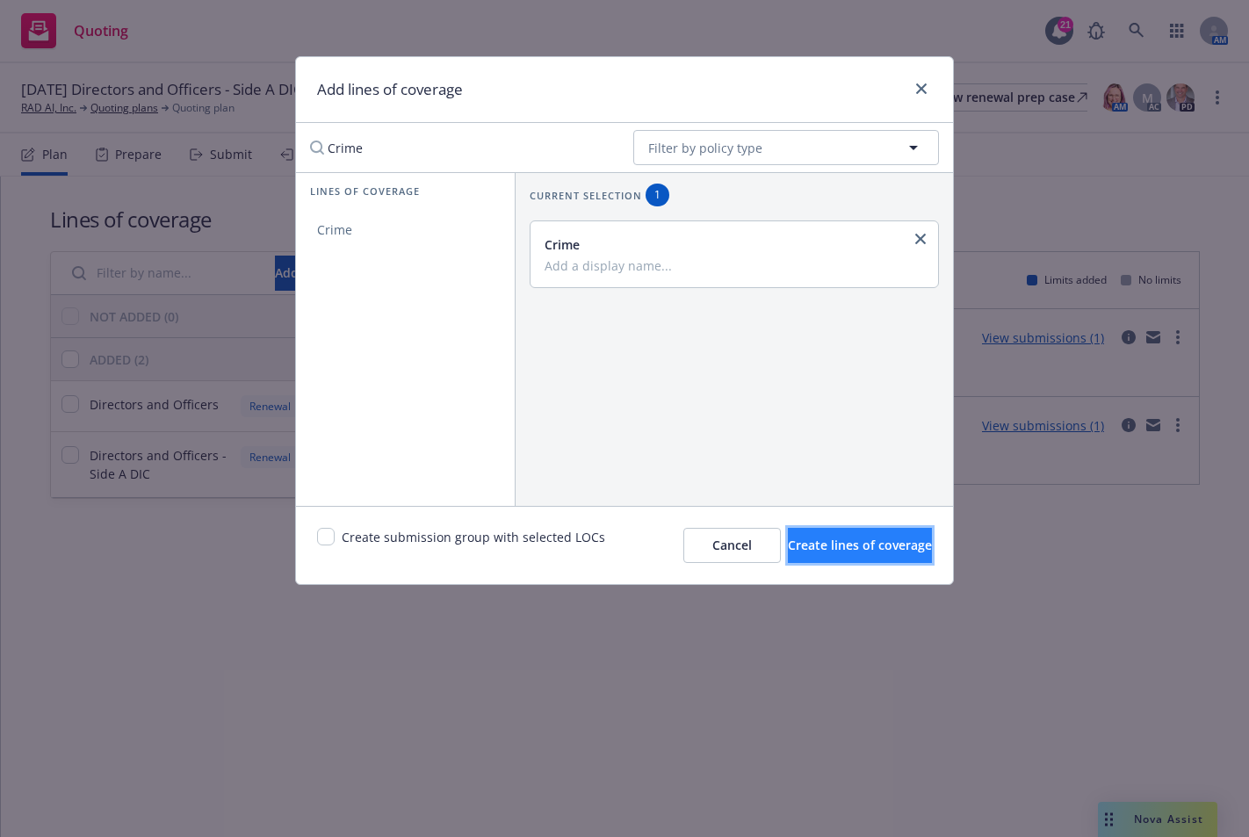
click at [796, 546] on span "Create lines of coverage" at bounding box center [860, 544] width 144 height 17
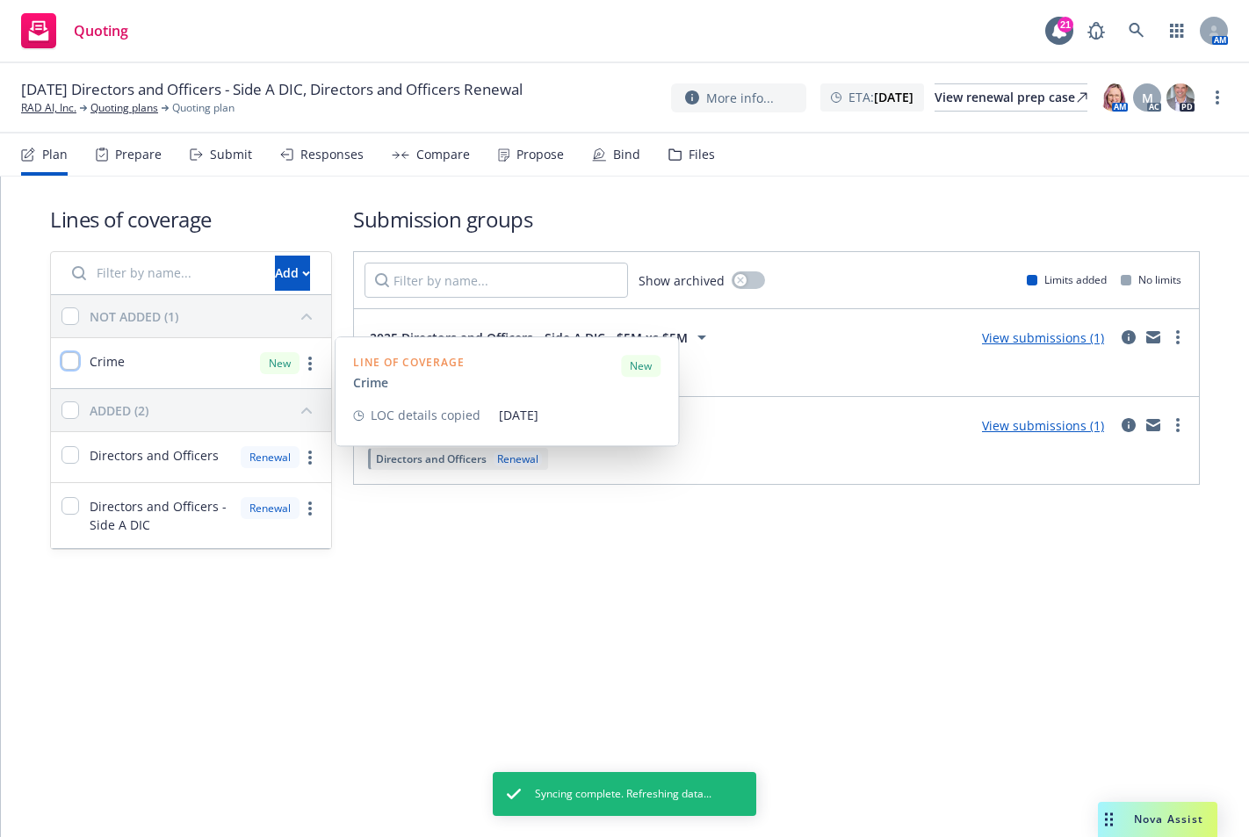
click at [68, 359] on input "checkbox" at bounding box center [70, 361] width 18 height 18
checkbox input "true"
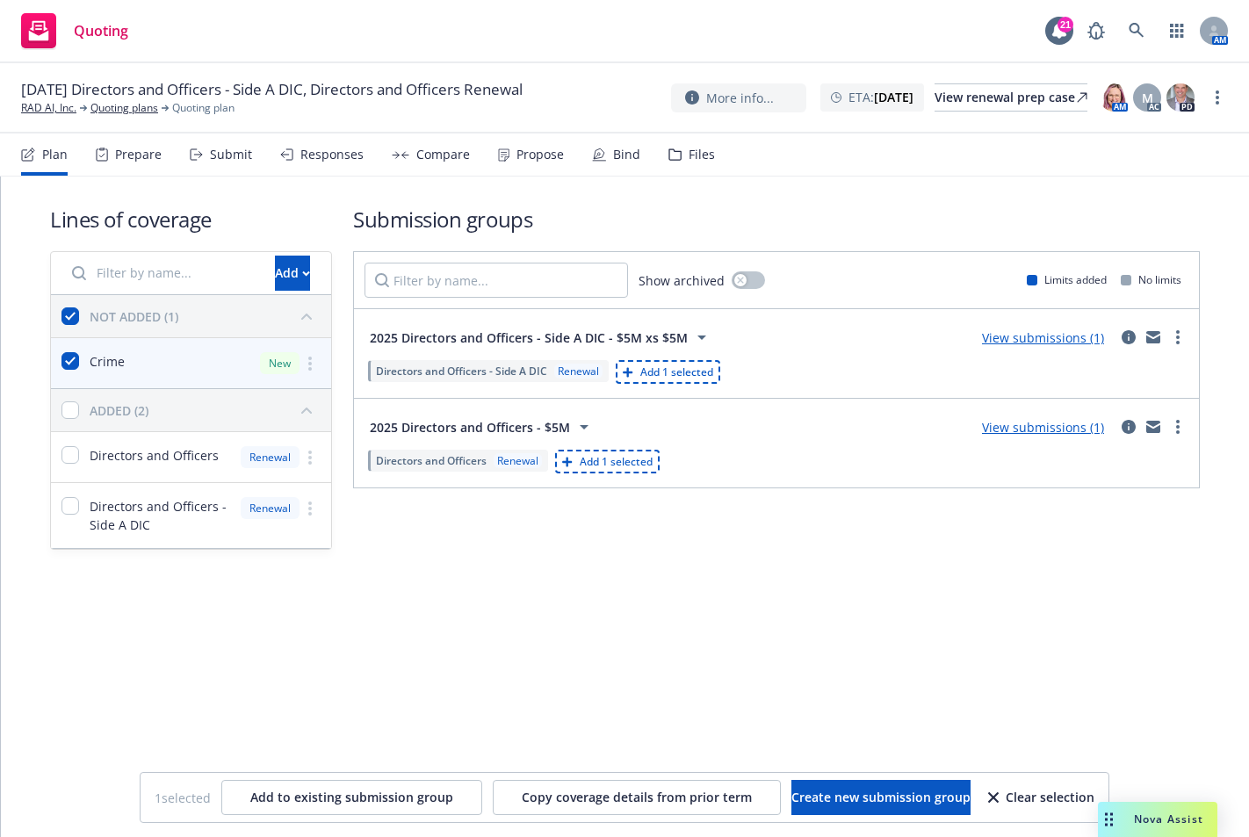
click at [643, 459] on span "Add 1 selected" at bounding box center [616, 461] width 73 height 15
checkbox input "false"
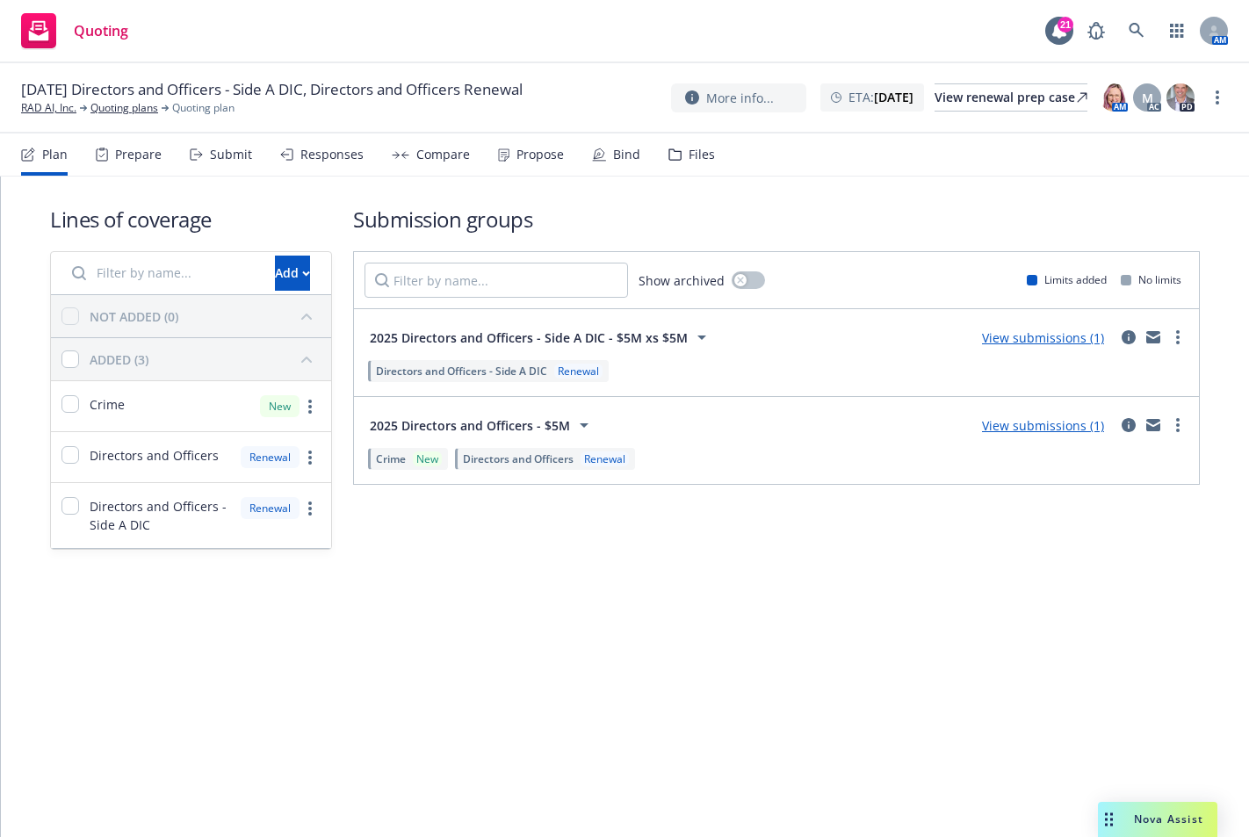
click at [716, 660] on div "Lines of coverage Add NOT ADDED (0) ADDED (3) Crime New Directors and Officers …" at bounding box center [625, 506] width 1248 height 660
click at [1057, 428] on link "View submissions (1)" at bounding box center [1043, 425] width 122 height 17
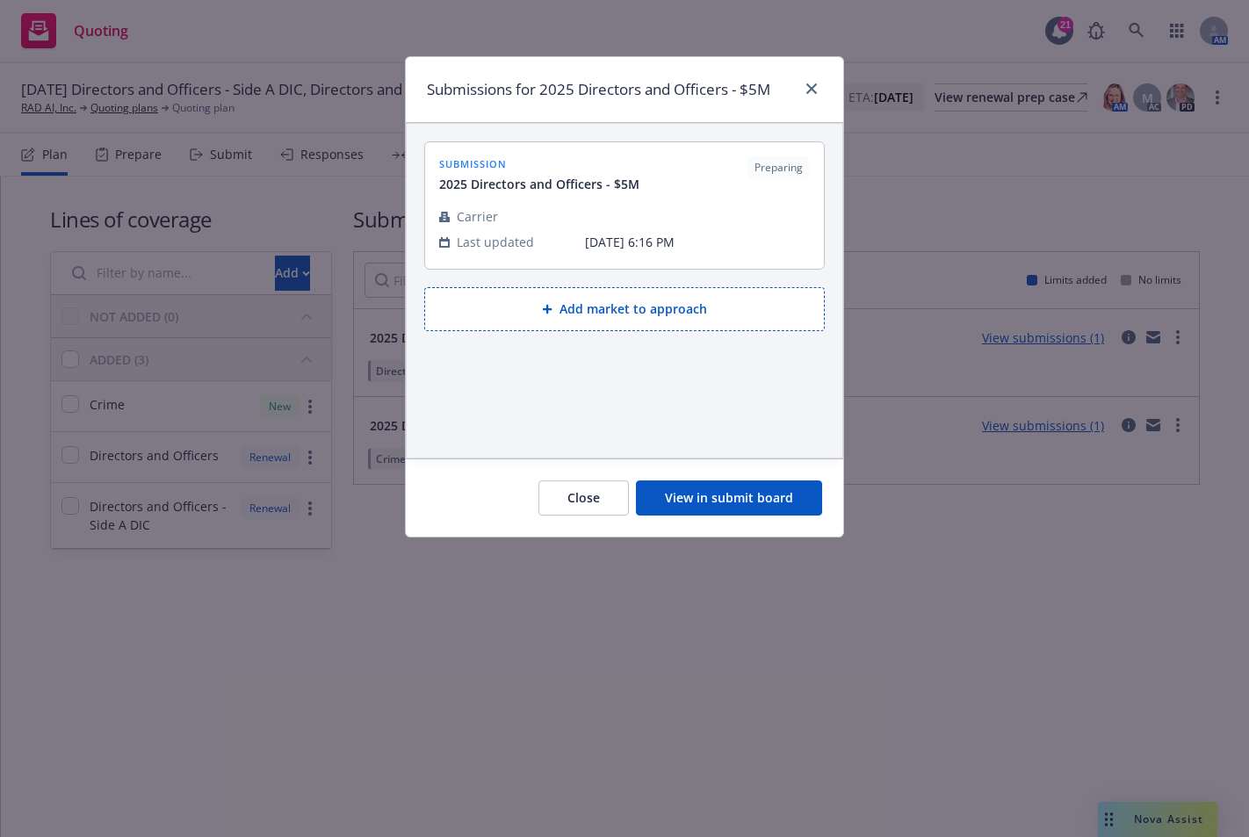
click at [770, 504] on button "View in submit board" at bounding box center [729, 497] width 186 height 35
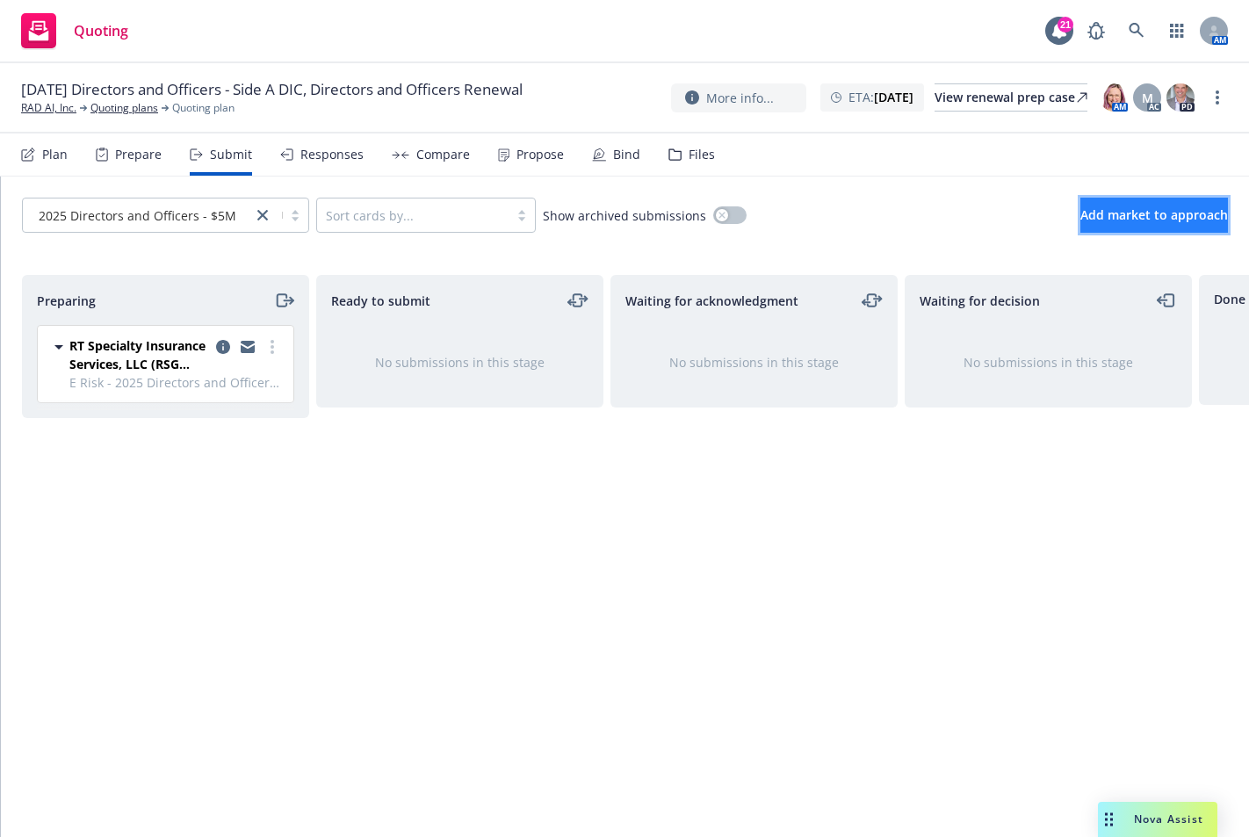
click at [1158, 210] on span "Add market to approach" at bounding box center [1154, 214] width 148 height 17
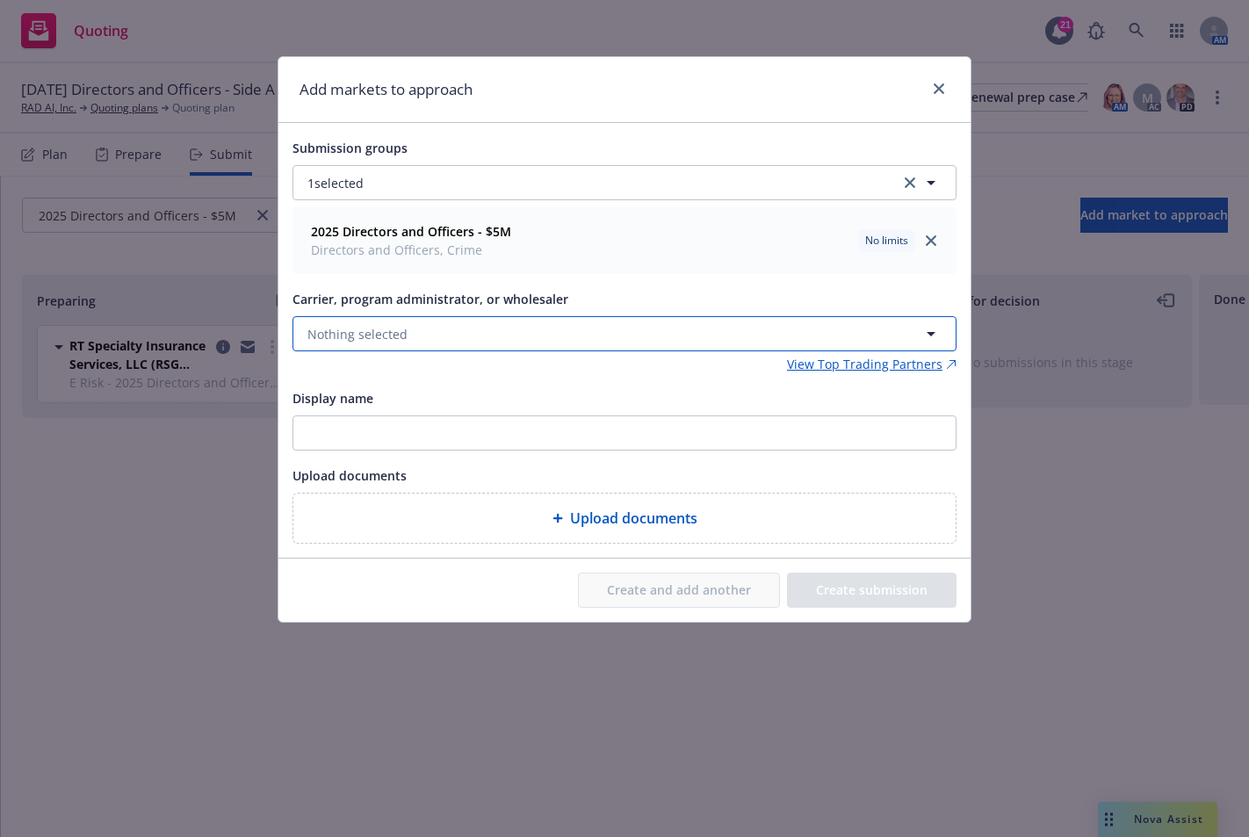
click at [509, 340] on button "Nothing selected" at bounding box center [624, 333] width 664 height 35
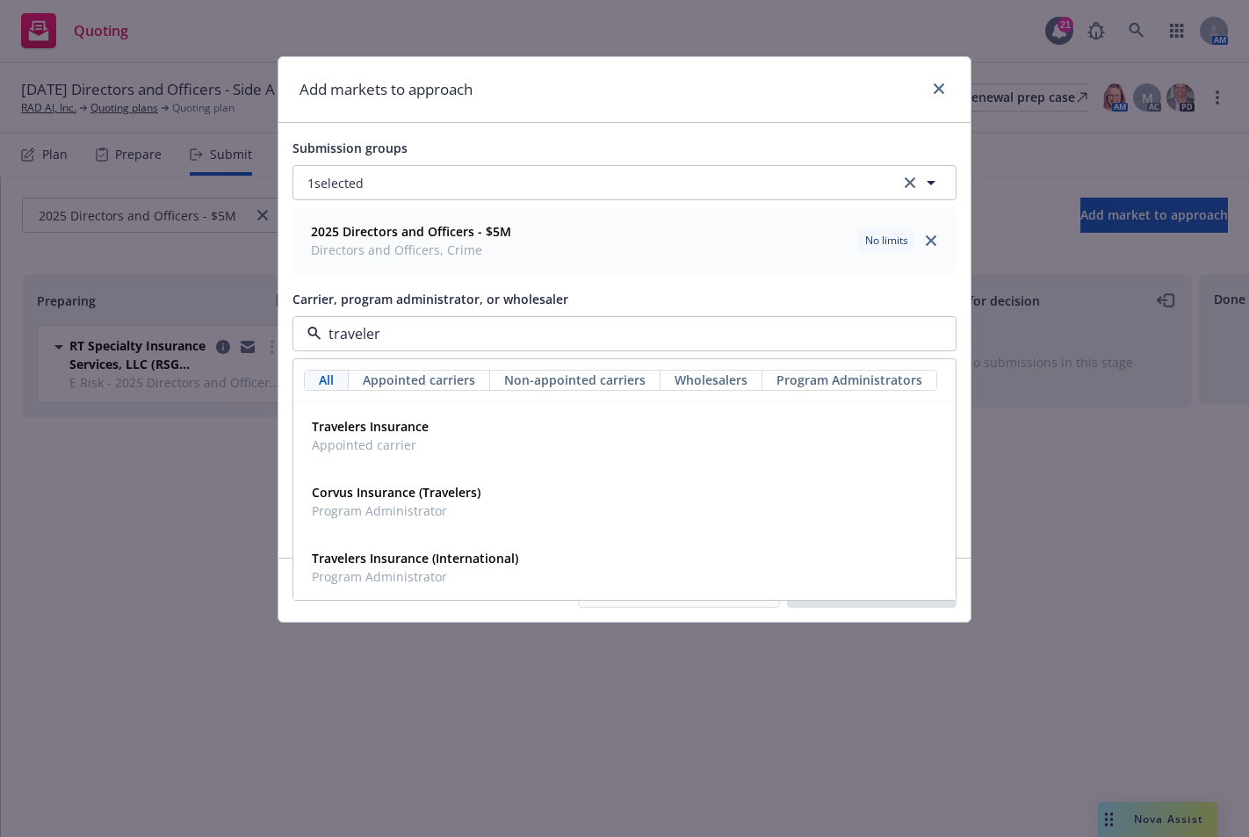
type input "travelers"
click at [337, 429] on strong "Travelers Insurance" at bounding box center [370, 426] width 117 height 17
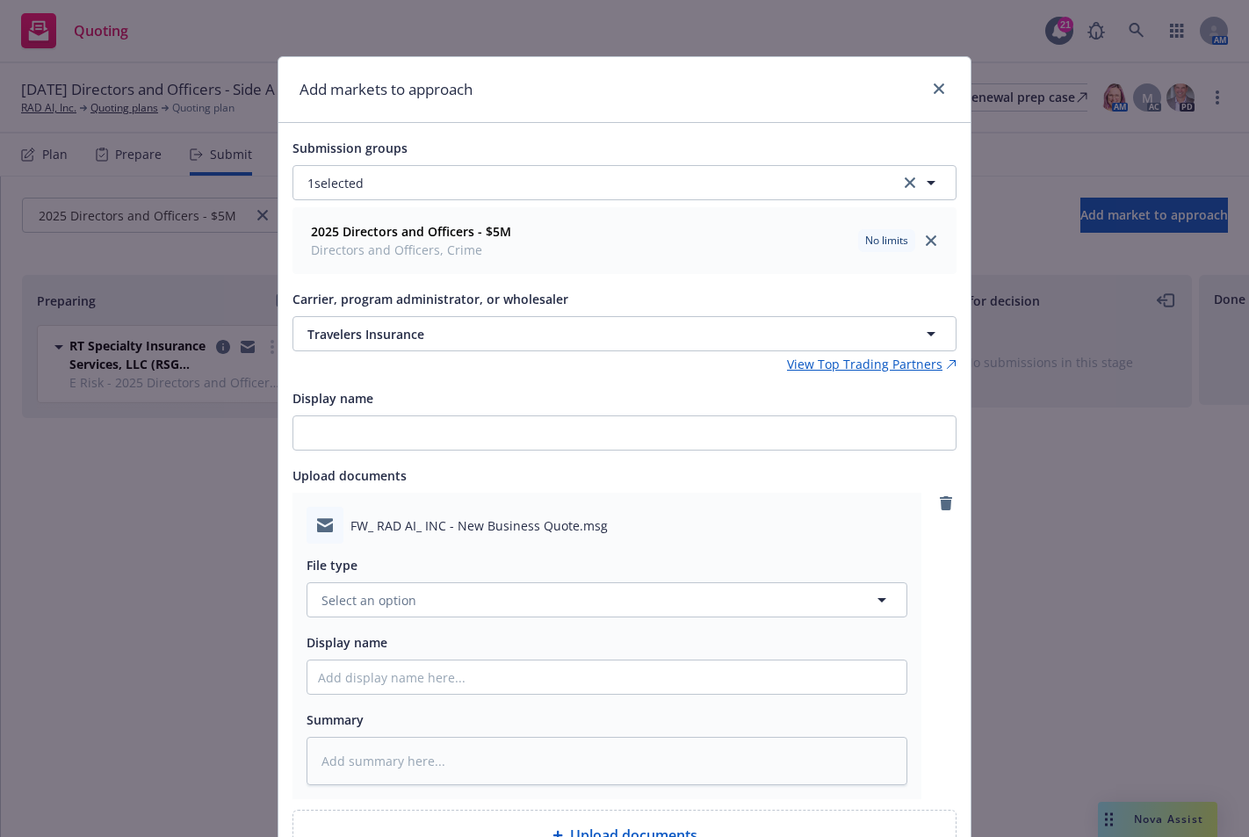
scroll to position [156, 0]
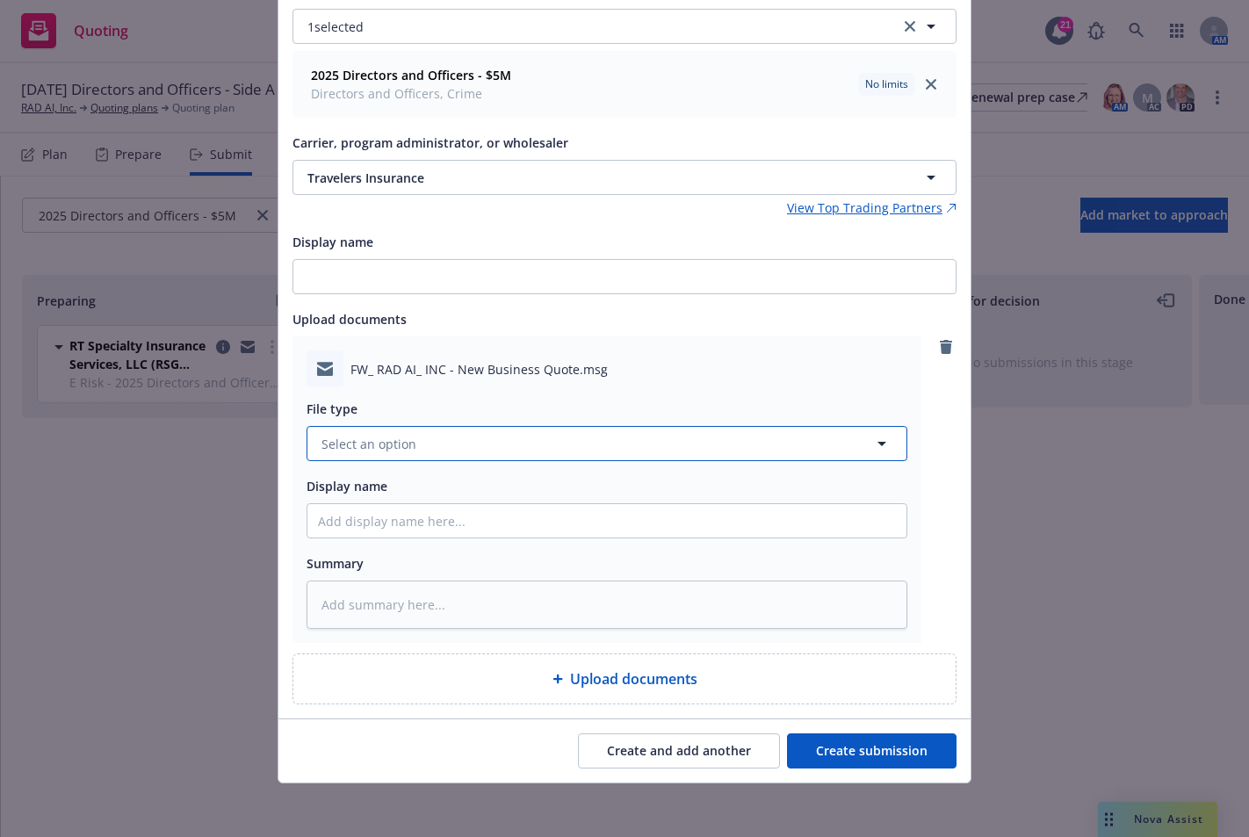
click at [572, 429] on button "Select an option" at bounding box center [606, 443] width 601 height 35
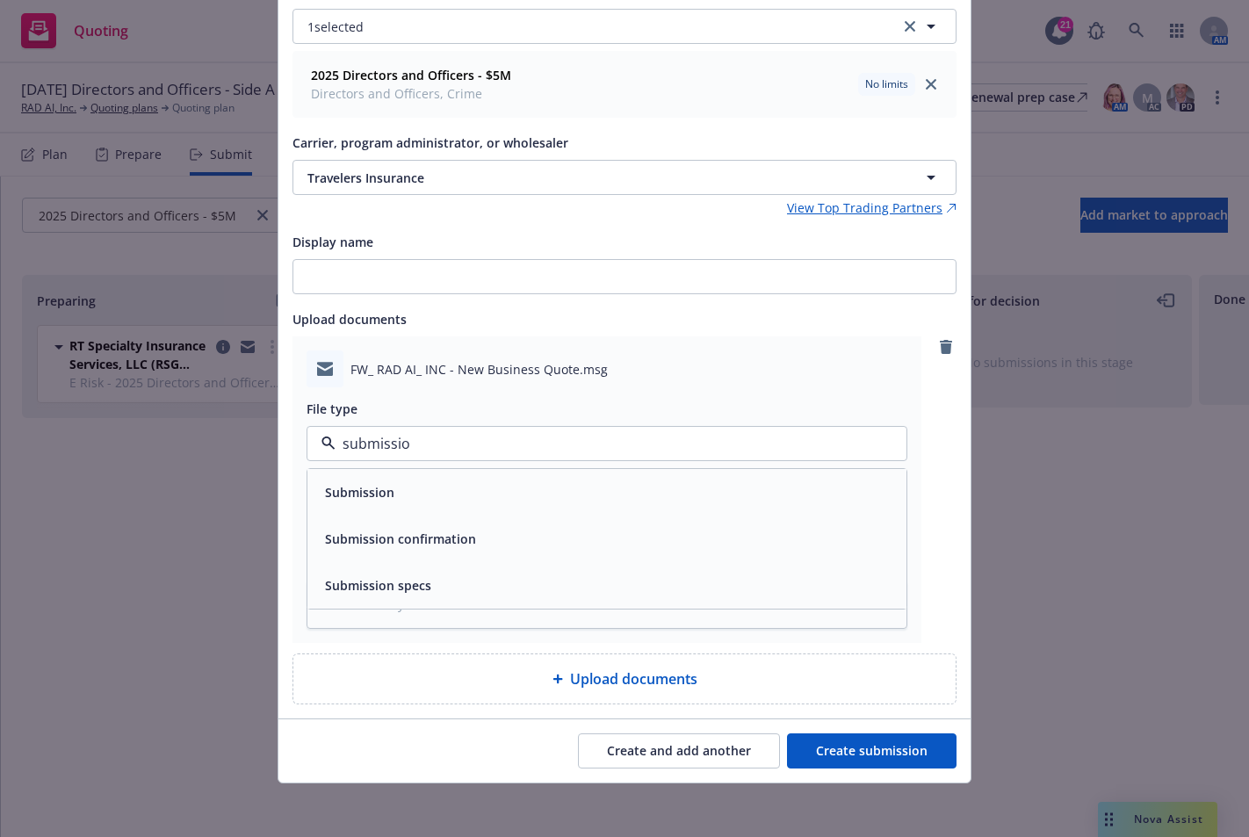
type input "submission"
click at [581, 481] on div "Submission" at bounding box center [607, 491] width 578 height 25
click at [876, 750] on button "Create submission" at bounding box center [871, 750] width 169 height 35
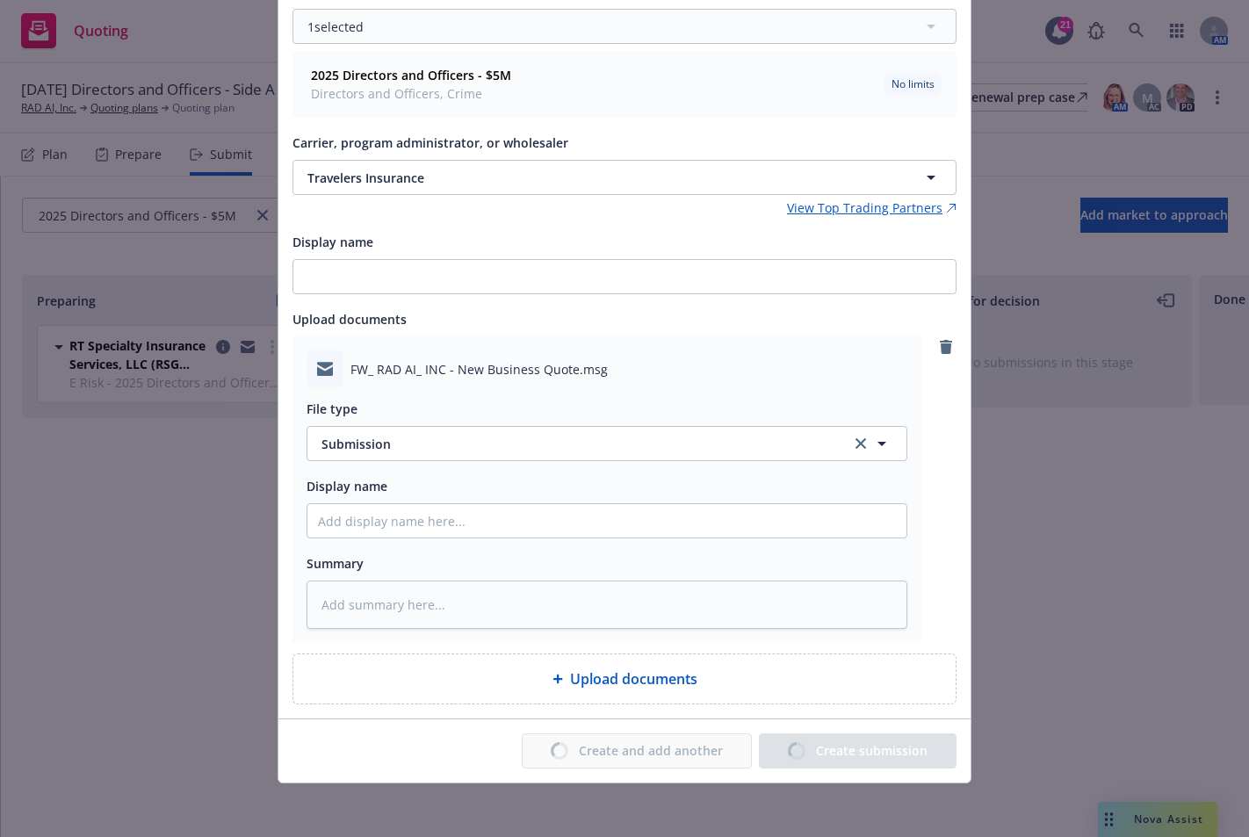
type textarea "x"
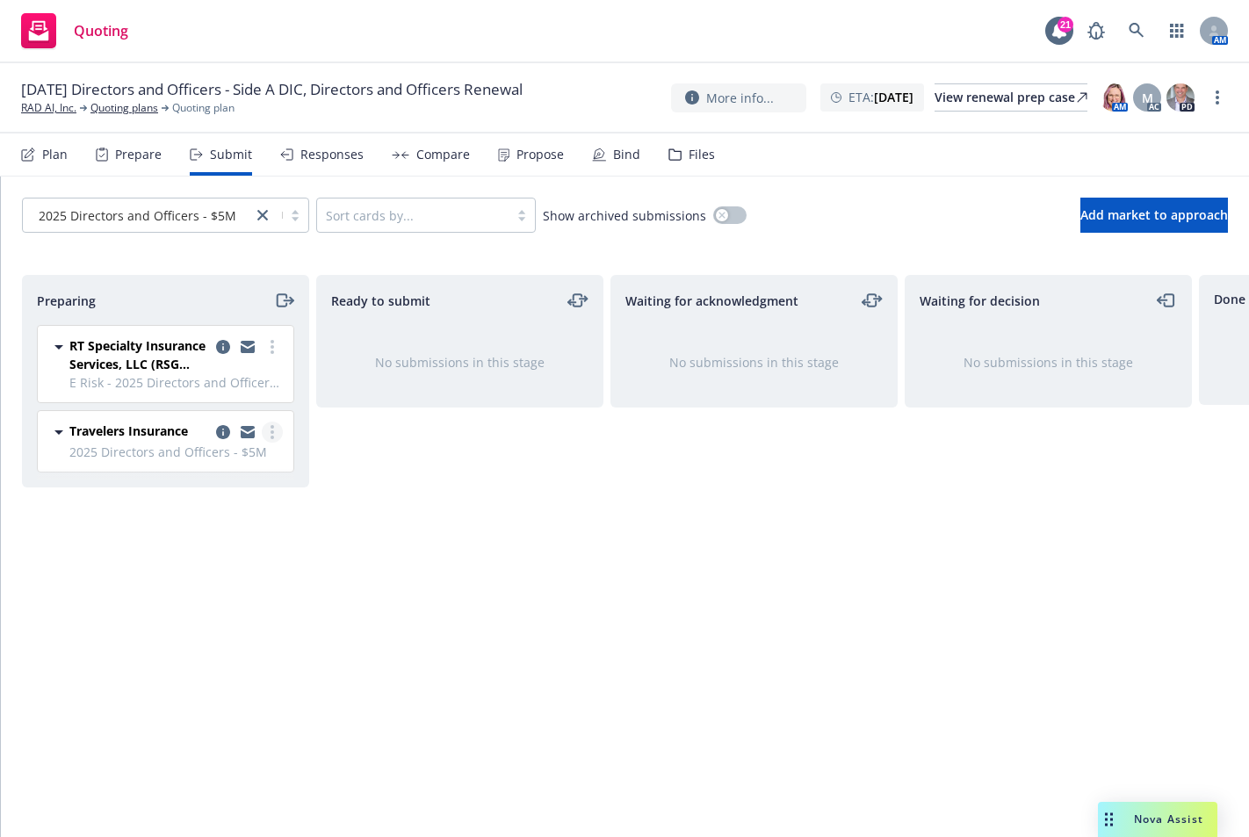
click at [272, 436] on circle "more" at bounding box center [272, 438] width 4 height 4
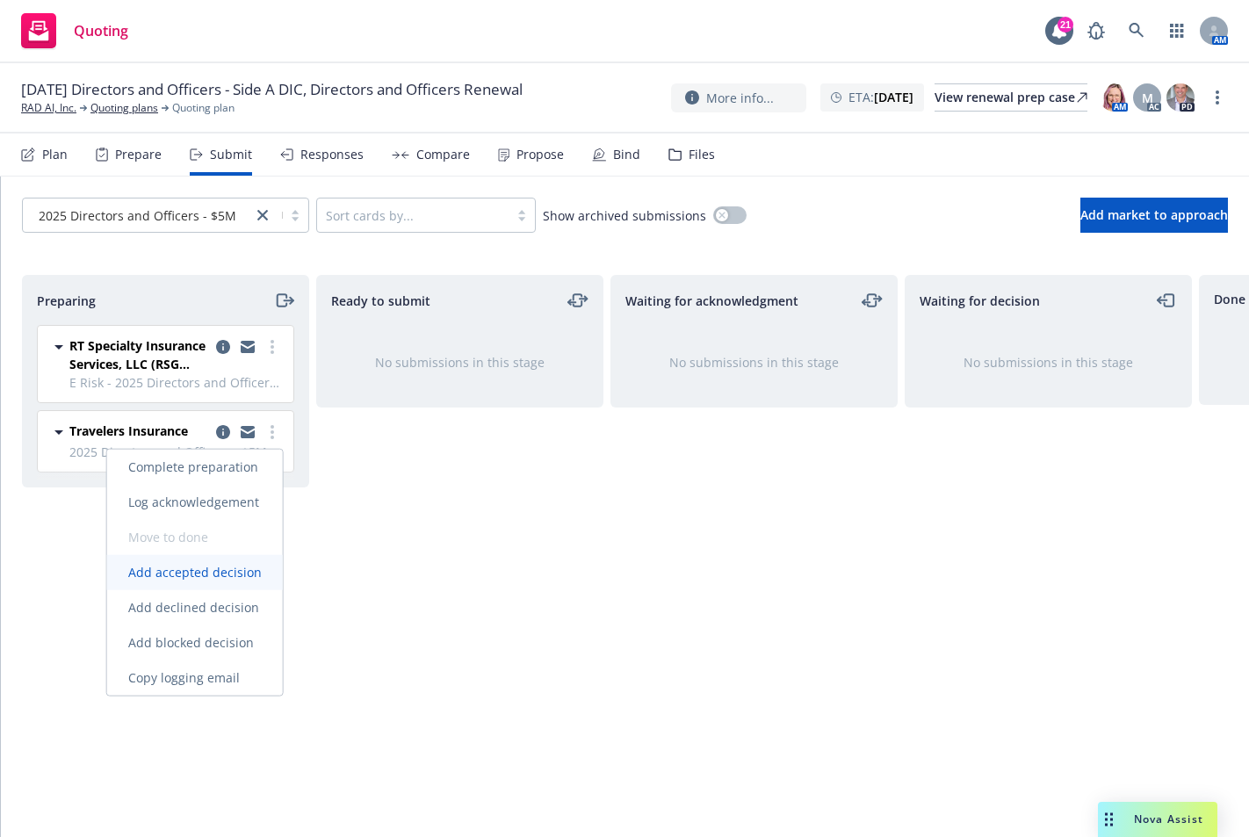
click at [230, 577] on span "Add accepted decision" at bounding box center [195, 572] width 176 height 17
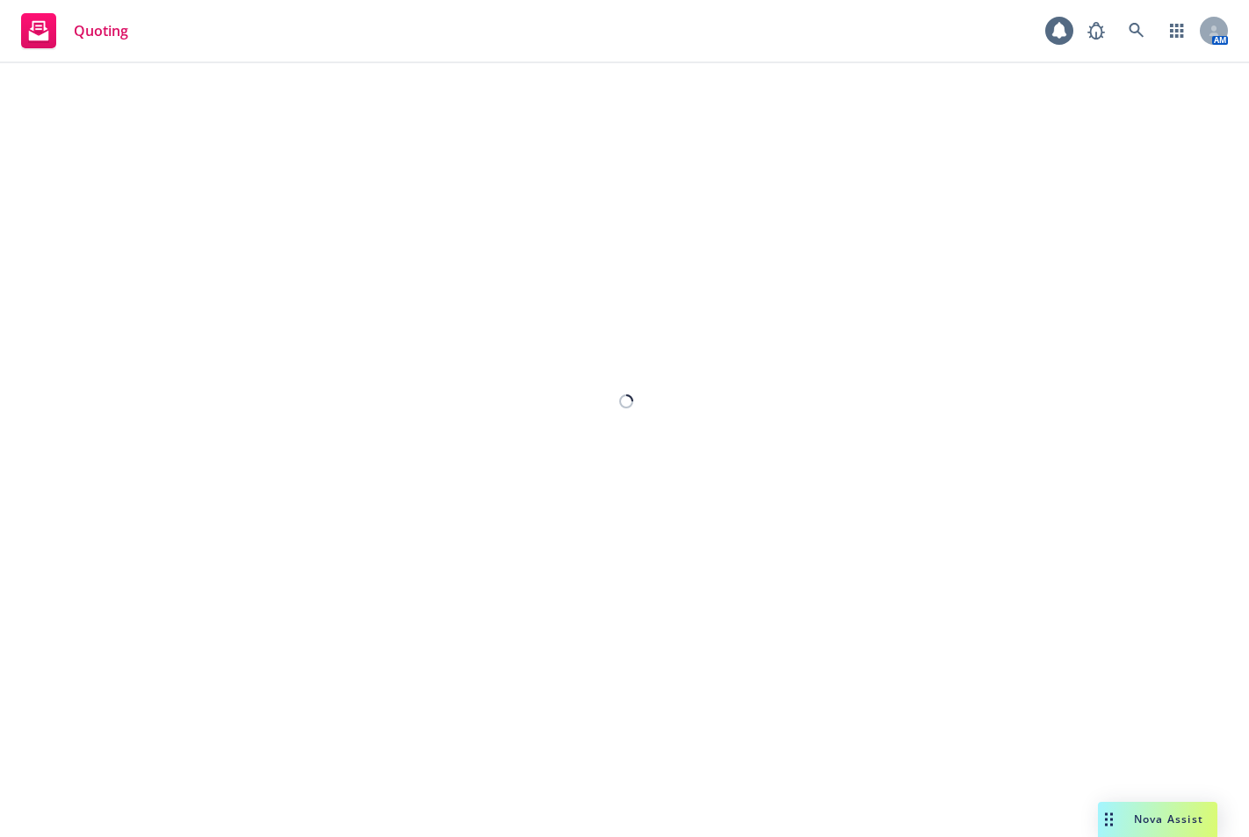
select select "12"
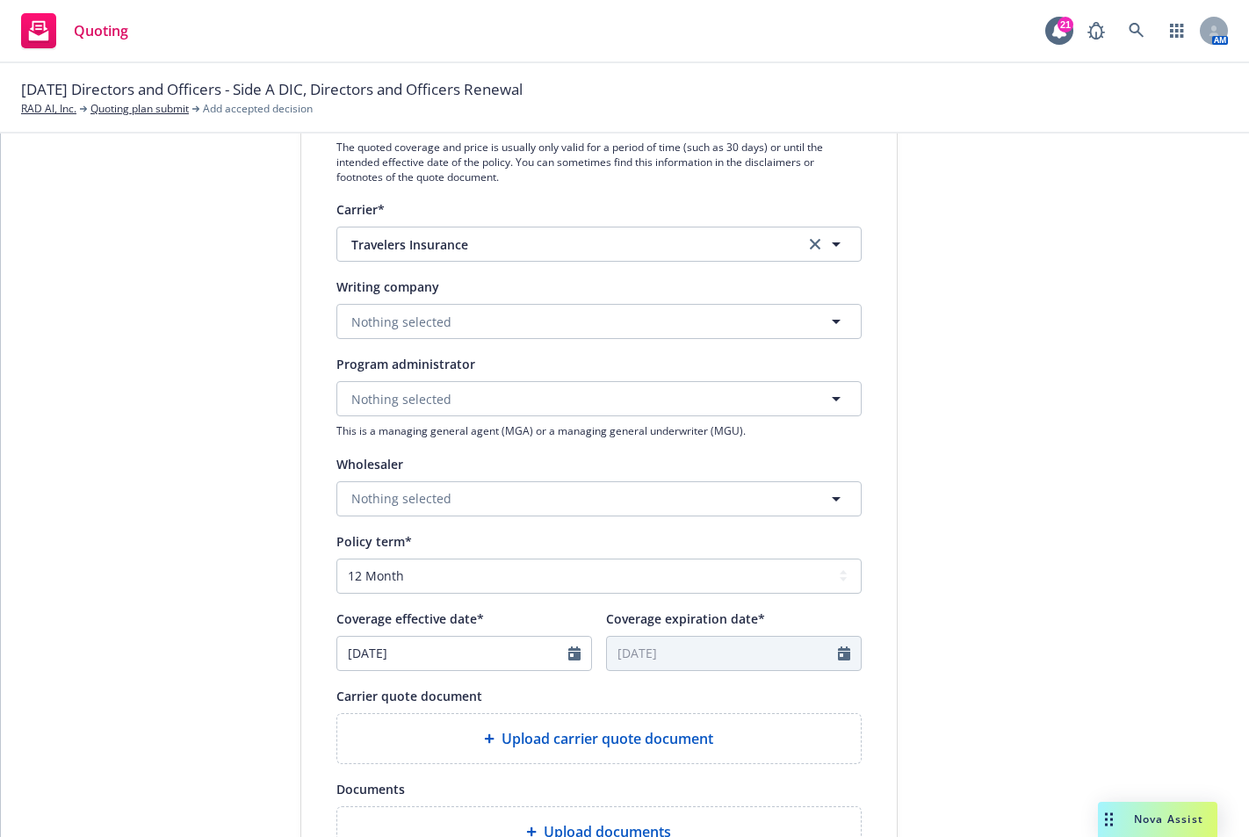
scroll to position [351, 0]
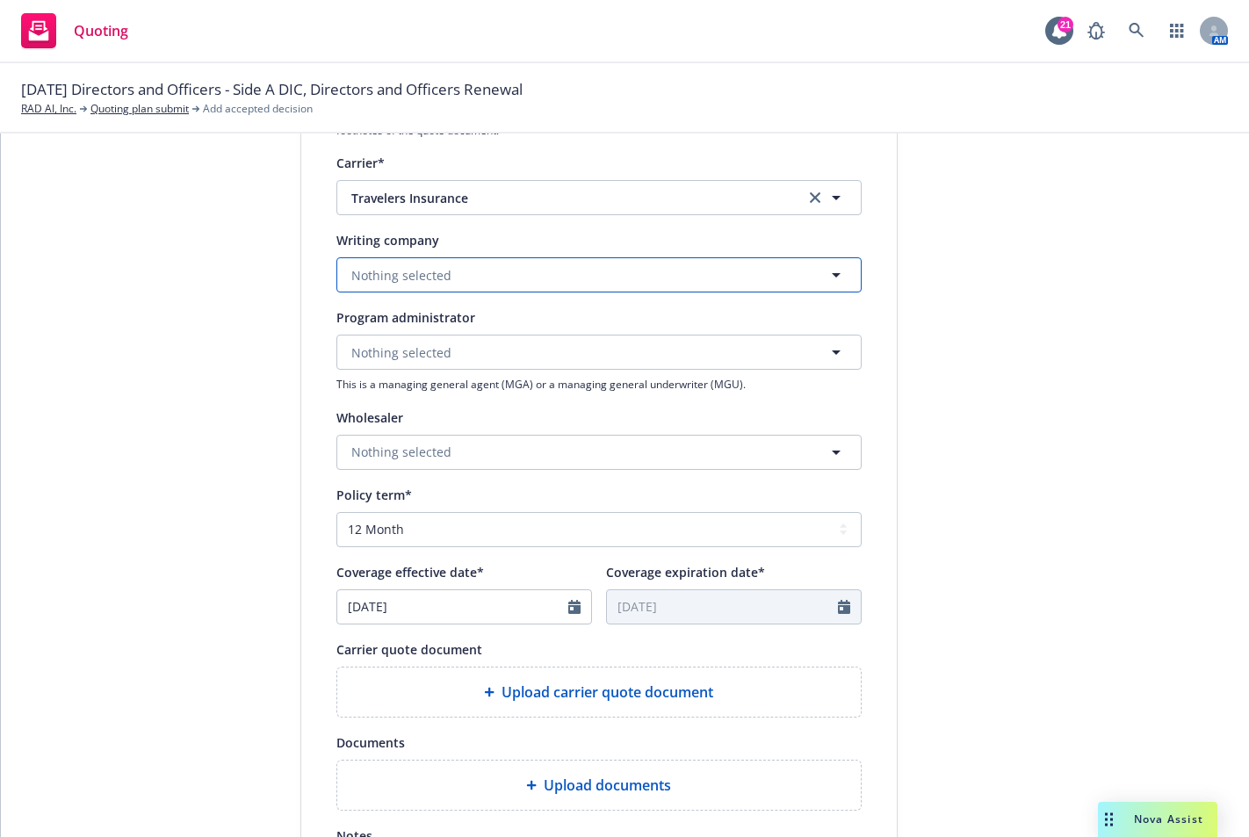
click at [357, 271] on span "Nothing selected" at bounding box center [401, 275] width 100 height 18
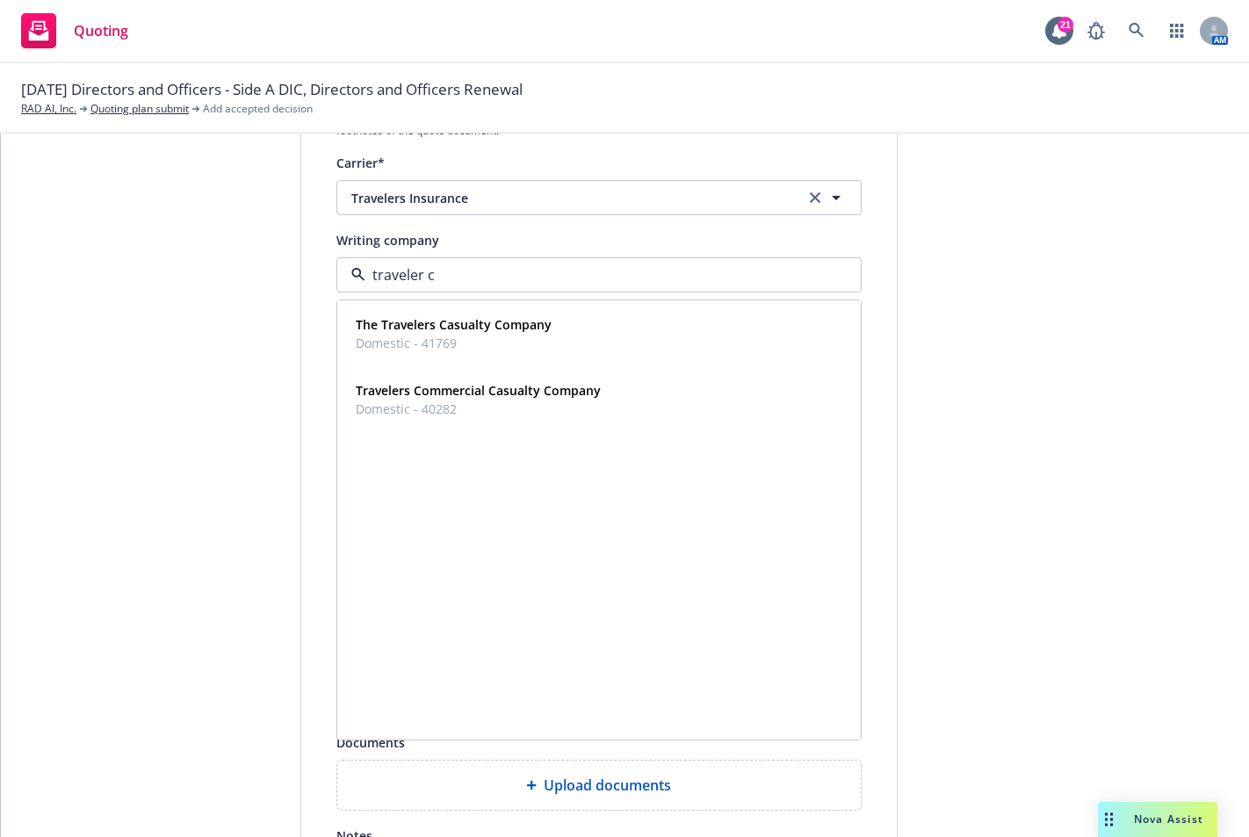
type input "traveler ca"
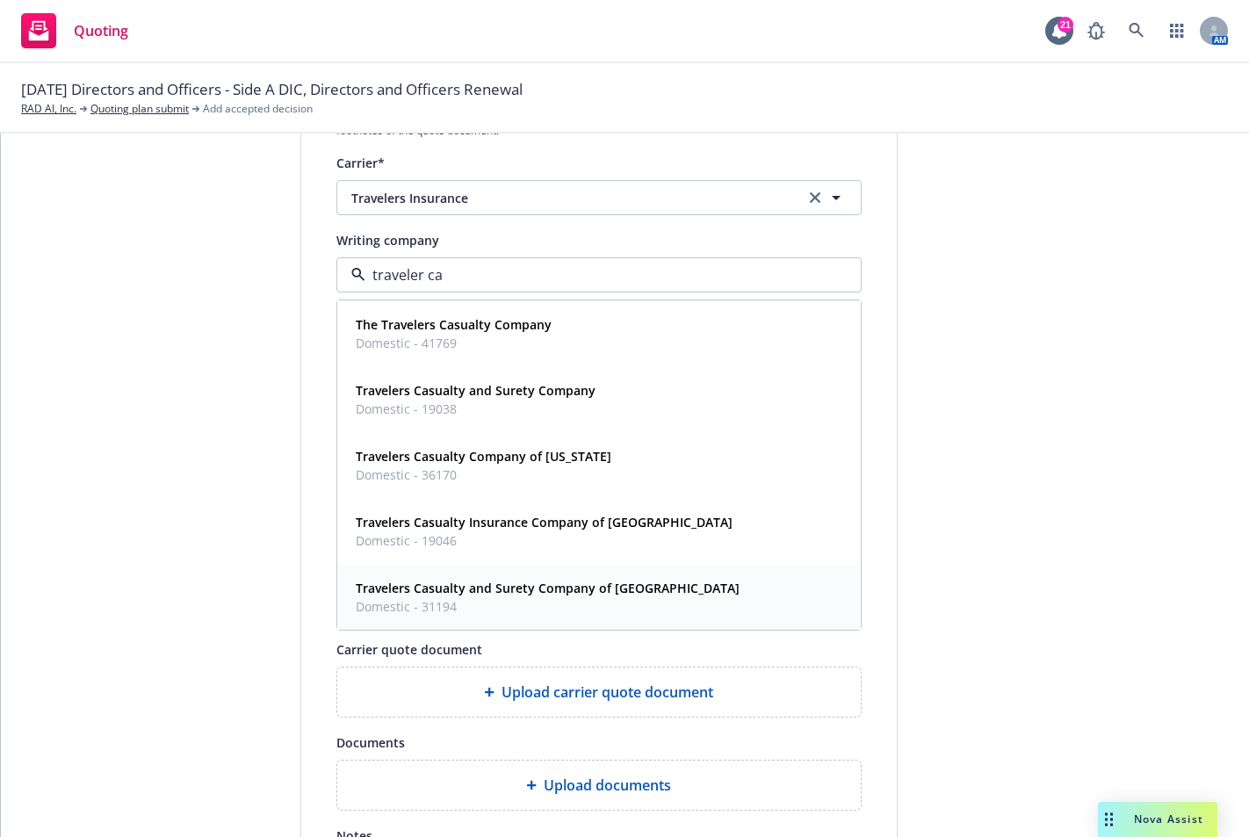
click at [384, 598] on span "Domestic - 31194" at bounding box center [548, 606] width 384 height 18
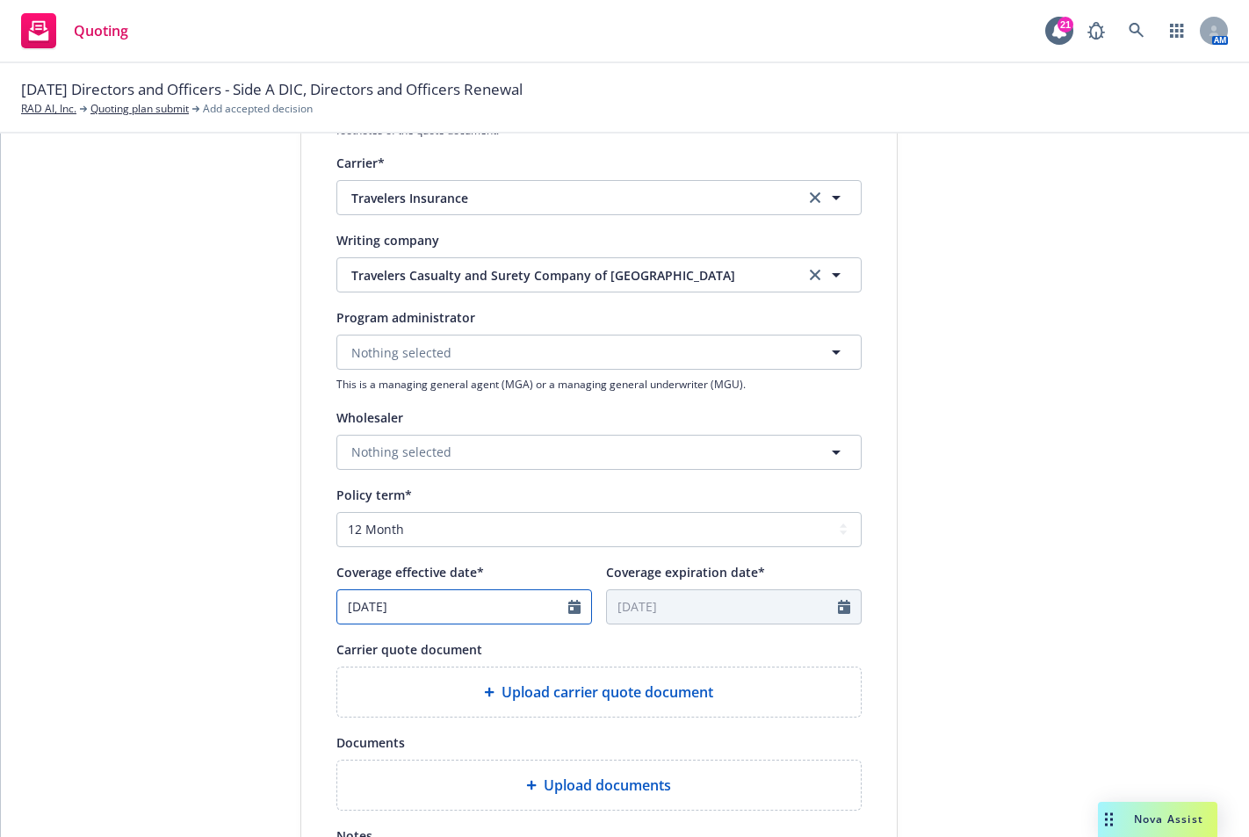
click at [362, 608] on input "[DATE]" at bounding box center [452, 606] width 231 height 33
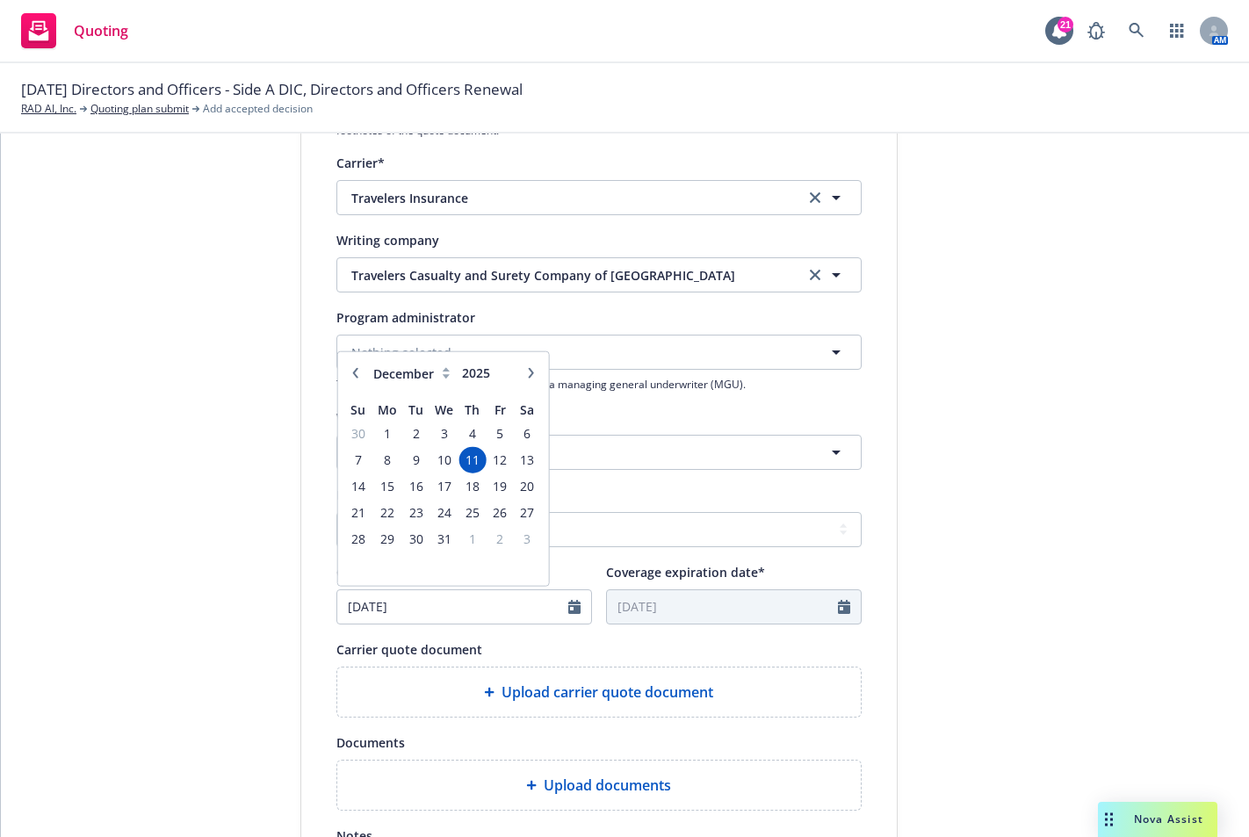
click at [528, 379] on button "button" at bounding box center [530, 372] width 21 height 21
select select "1"
type input "2026"
click at [344, 380] on div "January February March April May June July August September October November De…" at bounding box center [442, 372] width 197 height 28
click at [349, 371] on icon "button" at bounding box center [354, 372] width 11 height 11
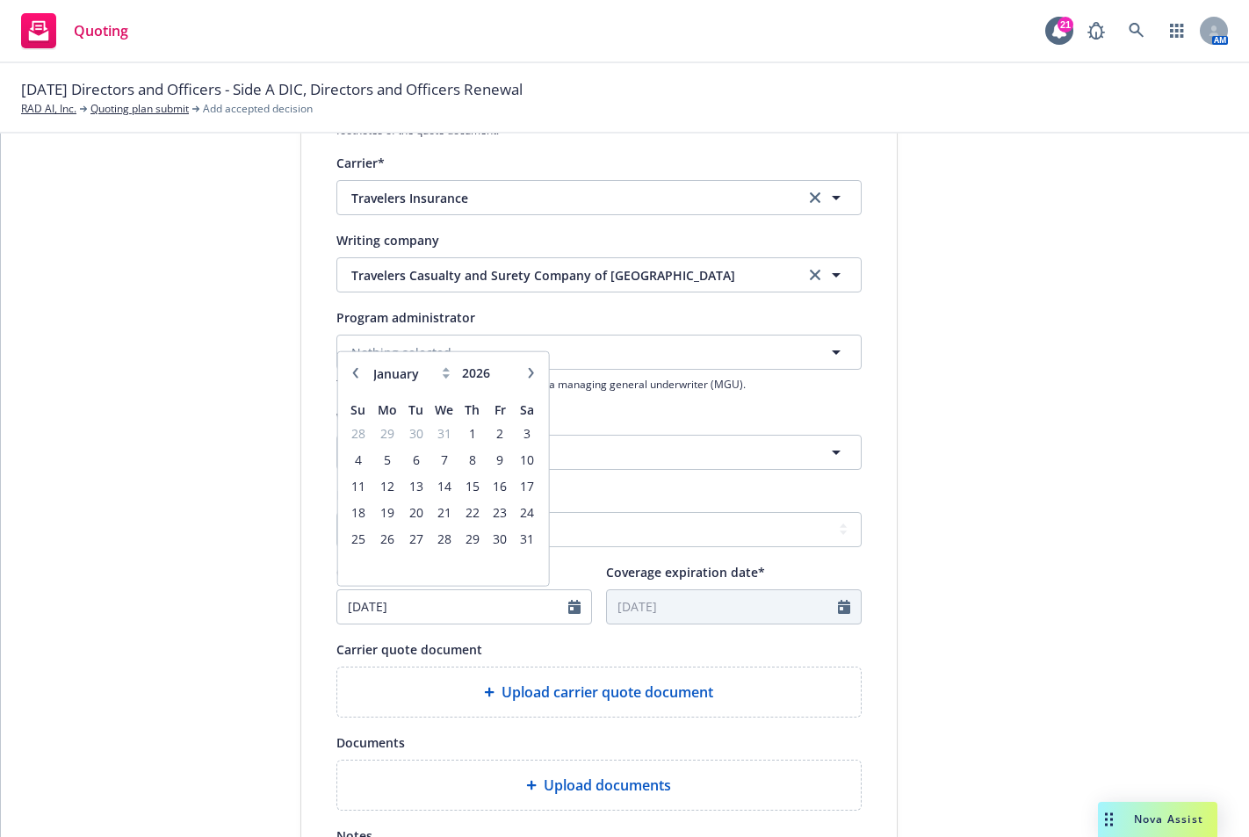
select select "12"
type input "2025"
click at [349, 371] on icon "button" at bounding box center [354, 372] width 11 height 11
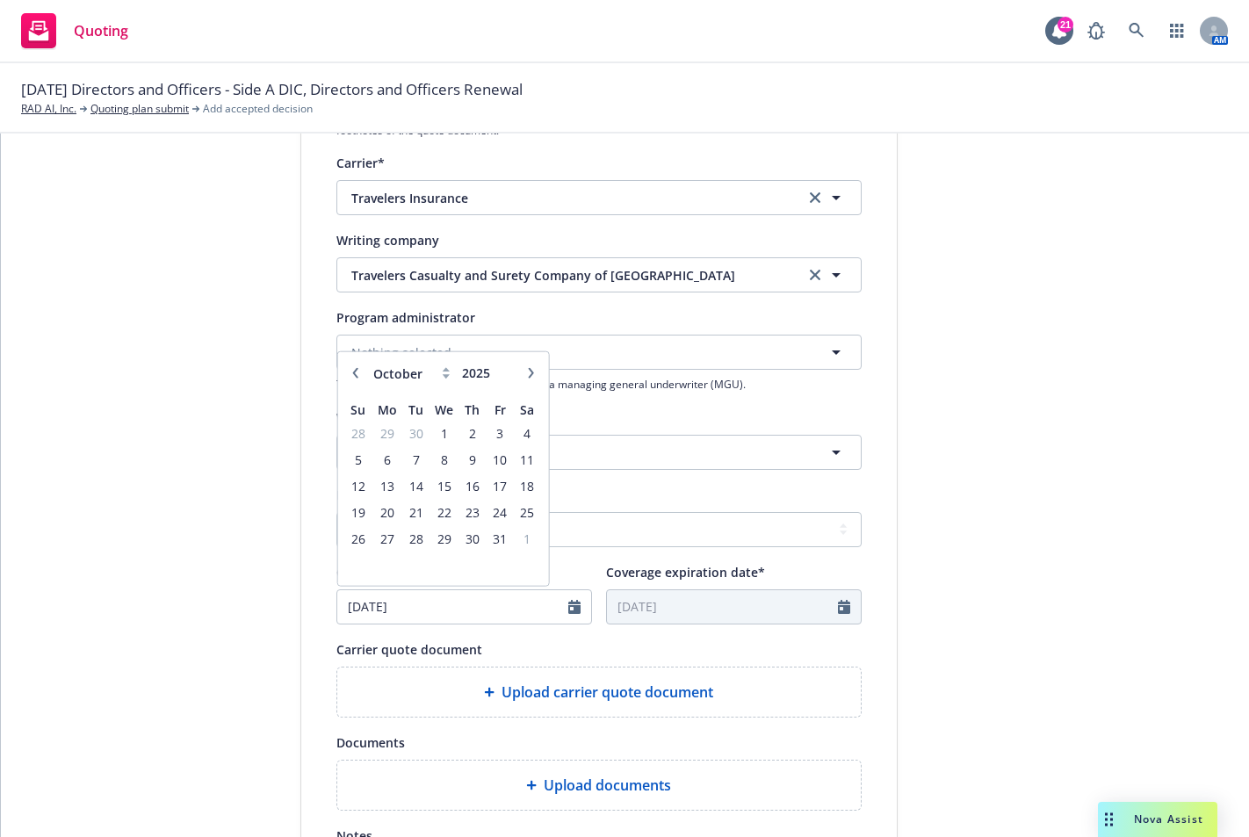
select select "9"
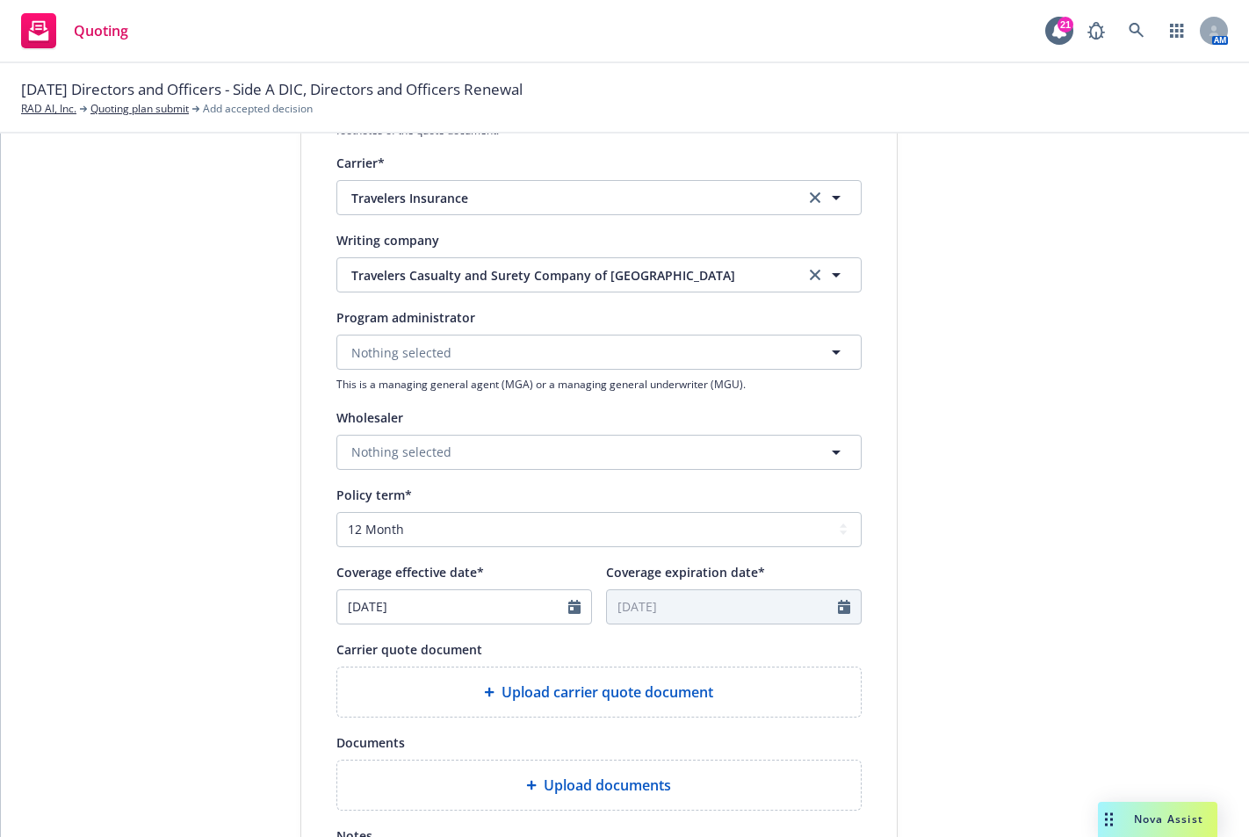
click at [35, 361] on div "1 Quote initiation 2 Coverage selection 3 Billing info Quote initiation Display…" at bounding box center [625, 440] width 1206 height 1177
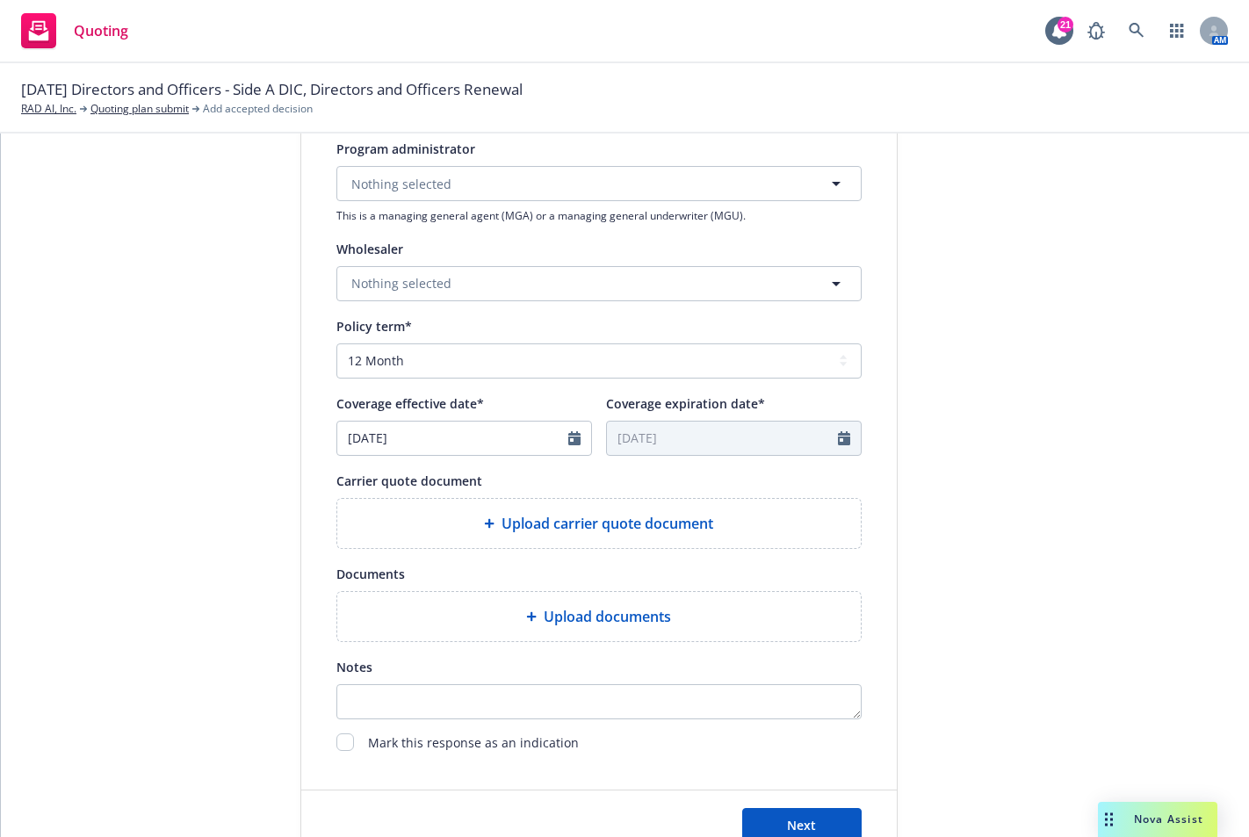
scroll to position [527, 0]
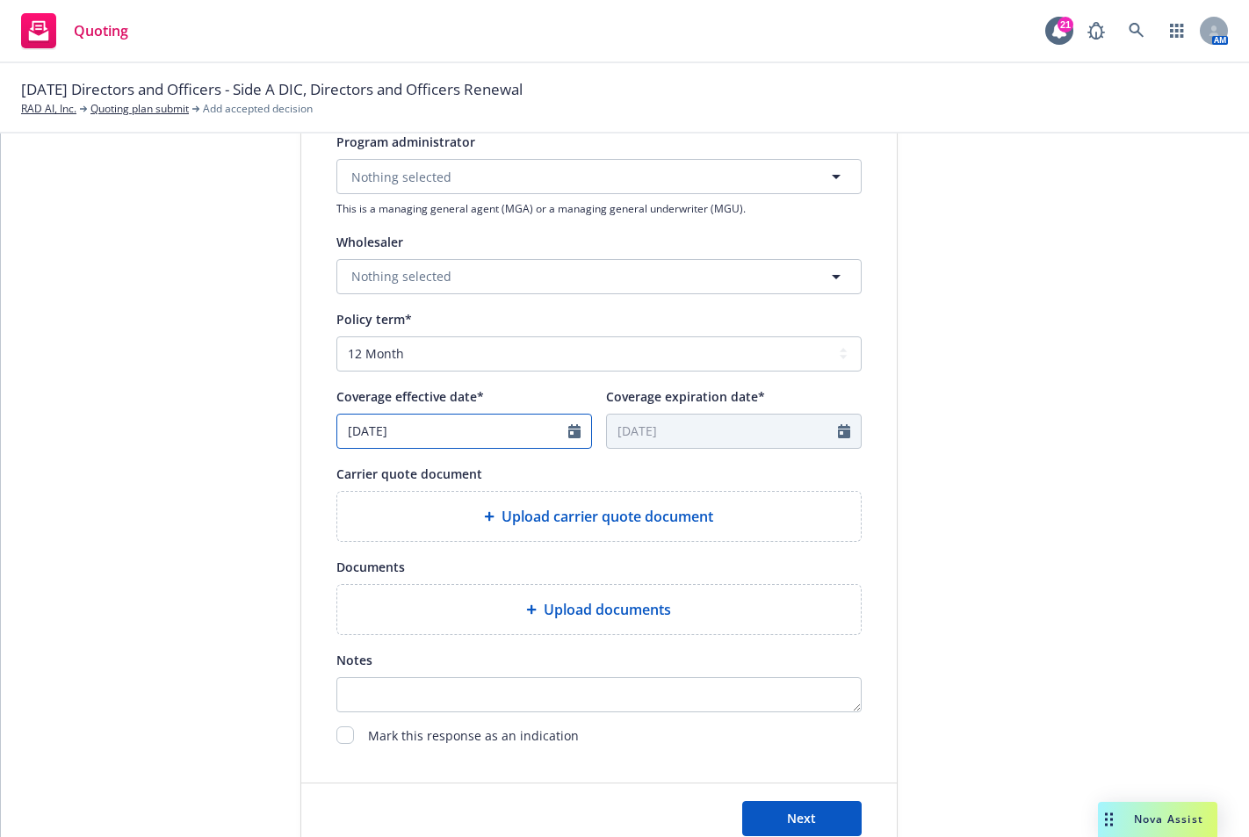
click at [568, 429] on icon "Calendar" at bounding box center [574, 431] width 12 height 14
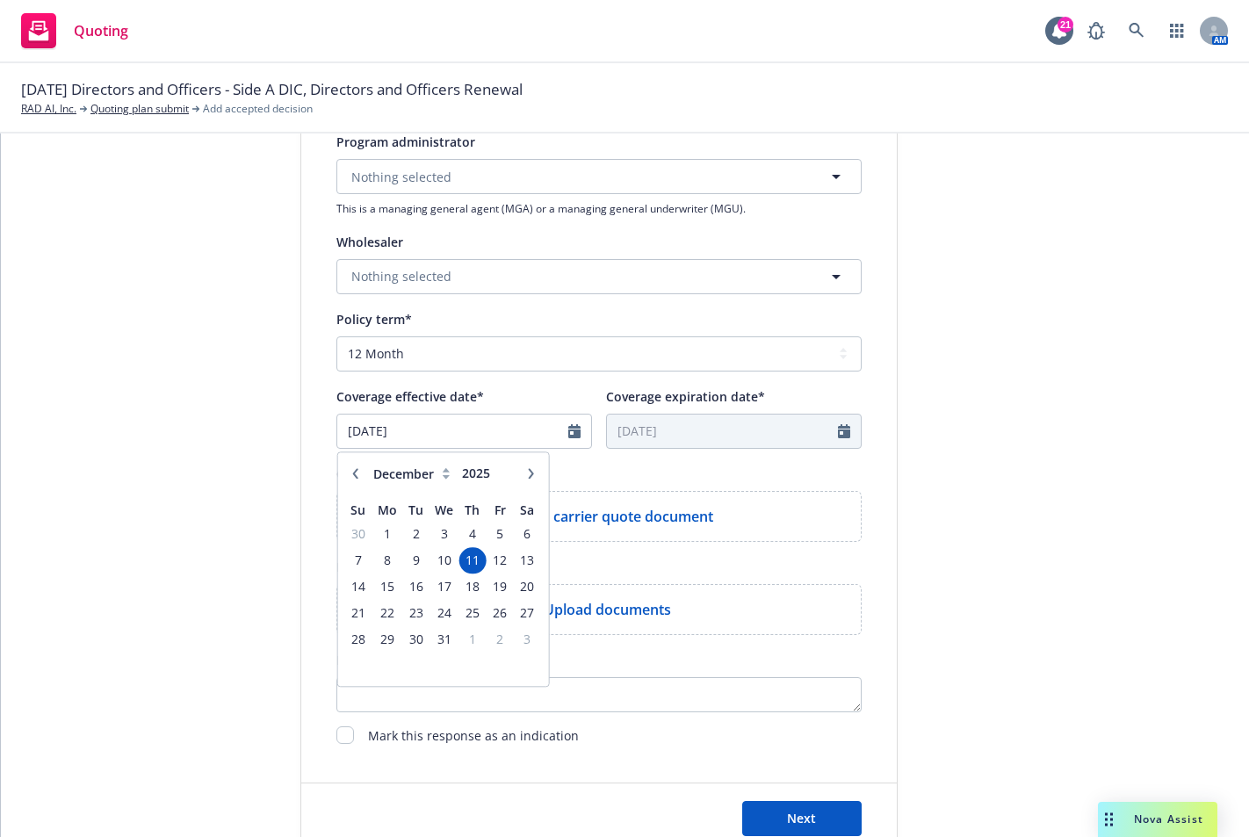
click at [344, 469] on button "button" at bounding box center [354, 473] width 21 height 21
select select "9"
click at [414, 582] on span "16" at bounding box center [416, 586] width 24 height 22
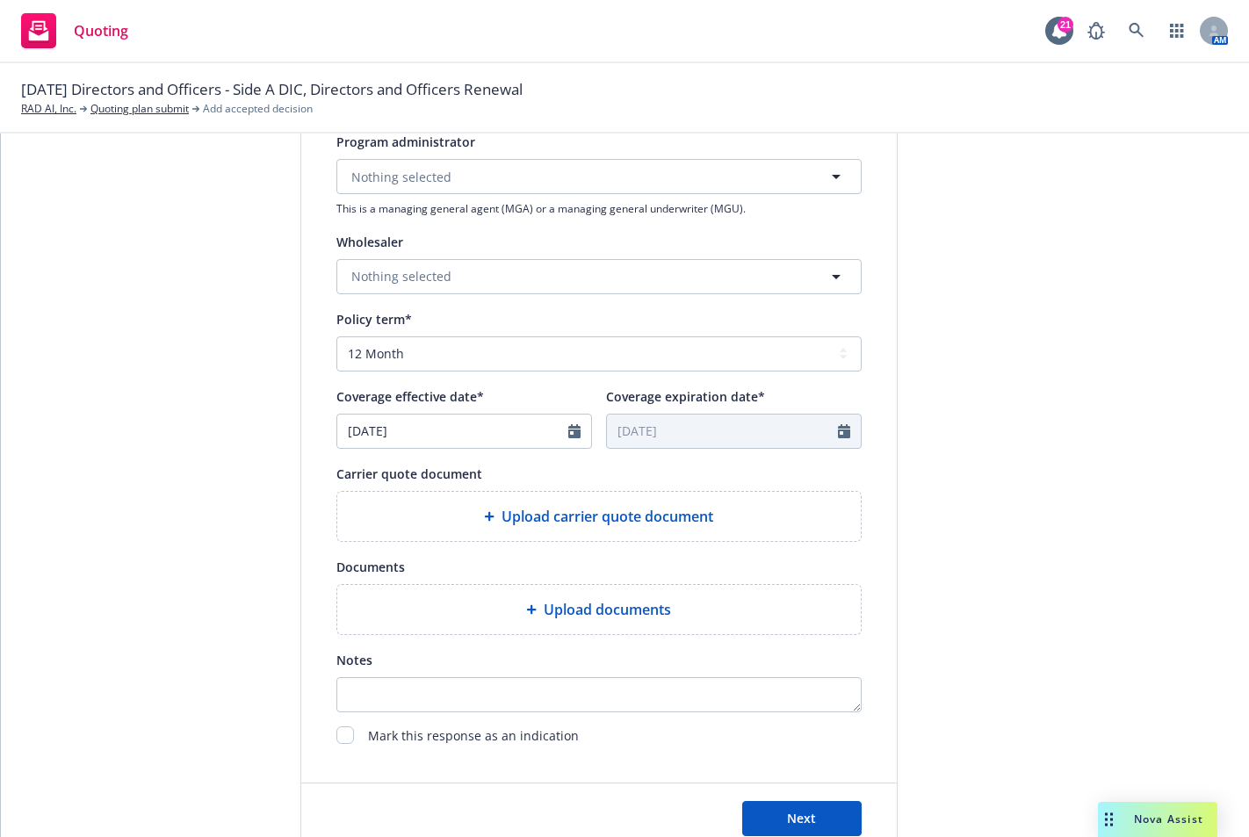
type input "09/16/2025"
type input "09/16/2026"
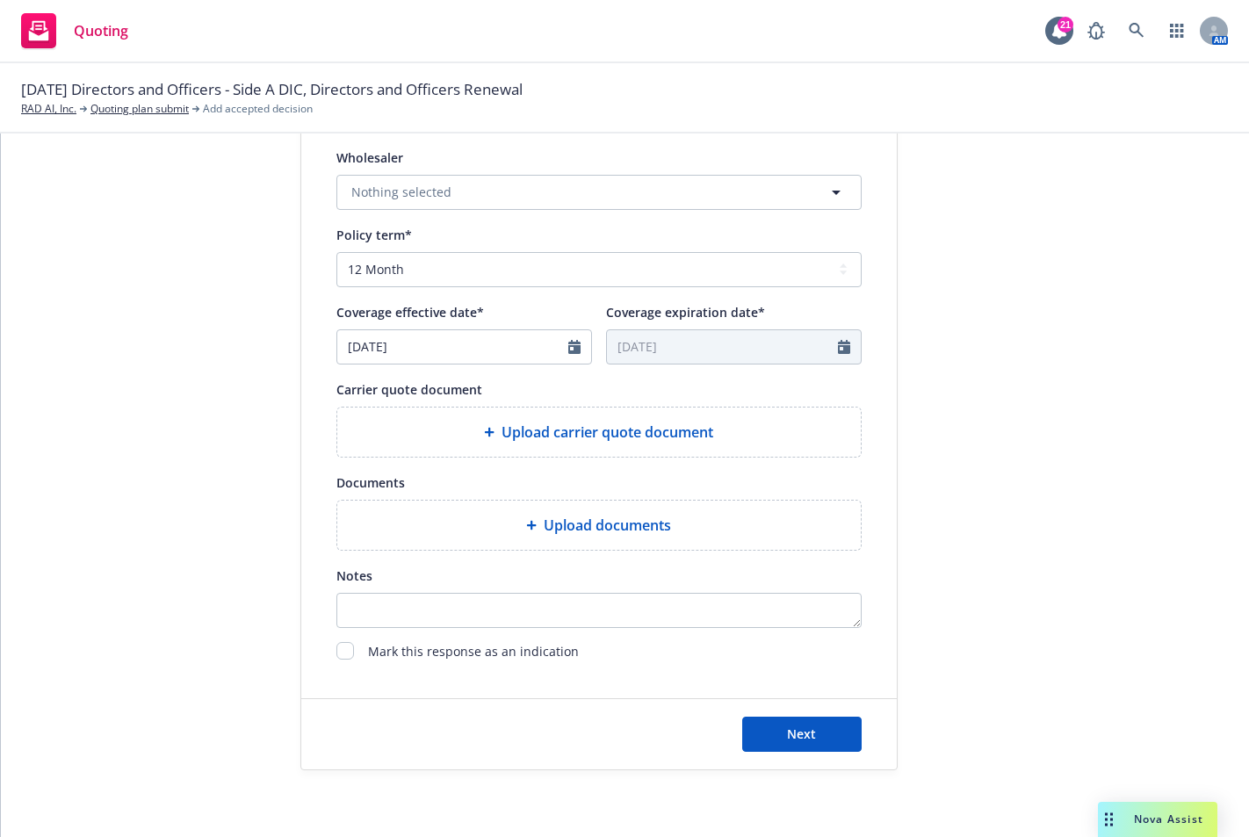
drag, startPoint x: 135, startPoint y: 535, endPoint x: 146, endPoint y: 517, distance: 20.5
click at [137, 531] on div "1 Quote initiation 2 Coverage selection 3 Billing info" at bounding box center [168, 181] width 193 height 1177
type textarea "x"
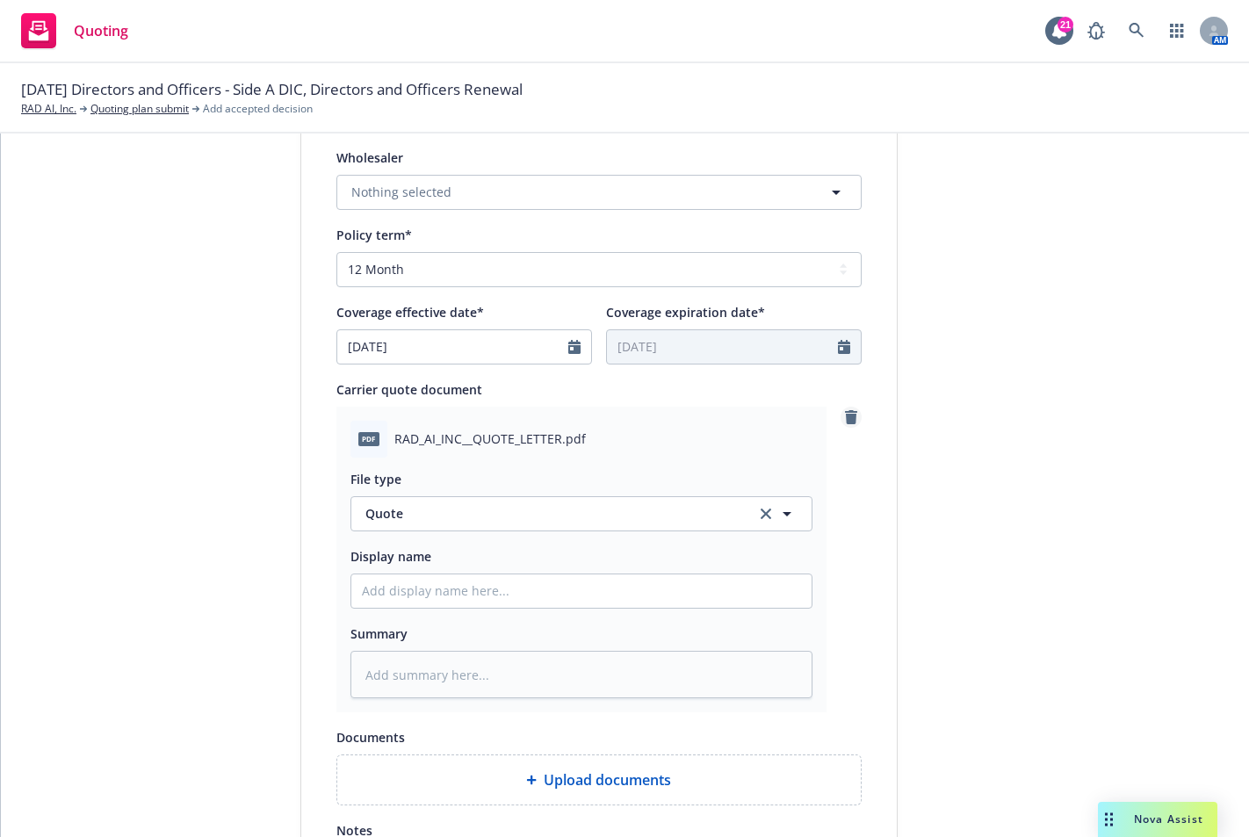
click at [846, 421] on icon "remove" at bounding box center [851, 417] width 12 height 14
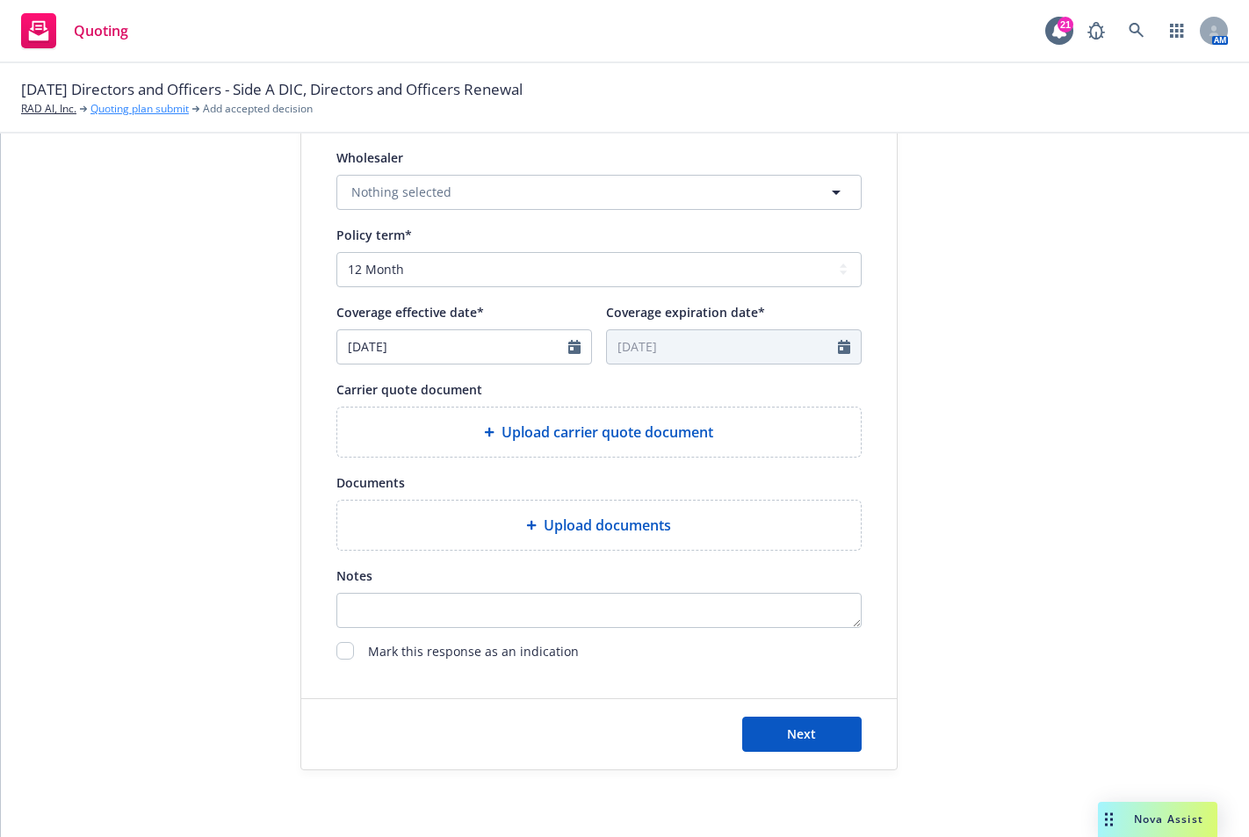
click at [183, 112] on link "Quoting plan submit" at bounding box center [139, 109] width 98 height 16
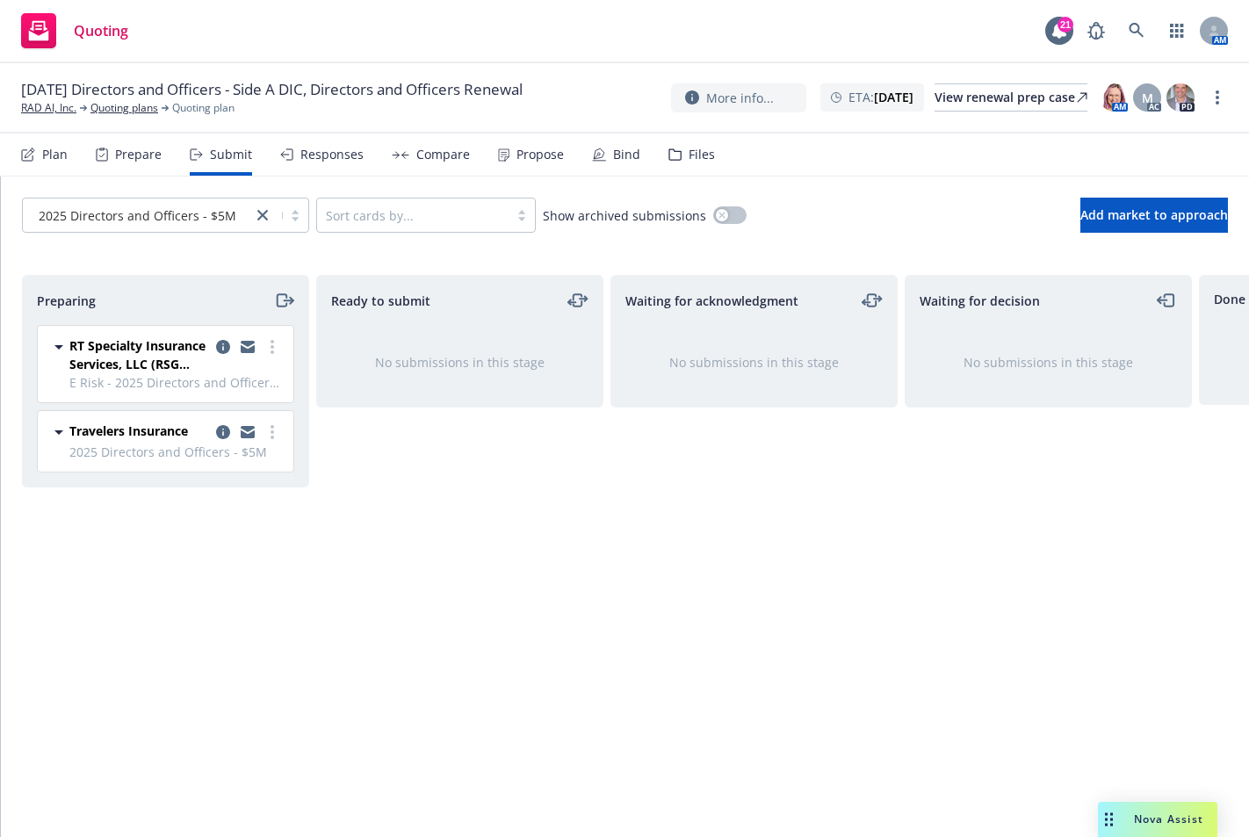
click at [416, 159] on div "Compare" at bounding box center [443, 155] width 54 height 14
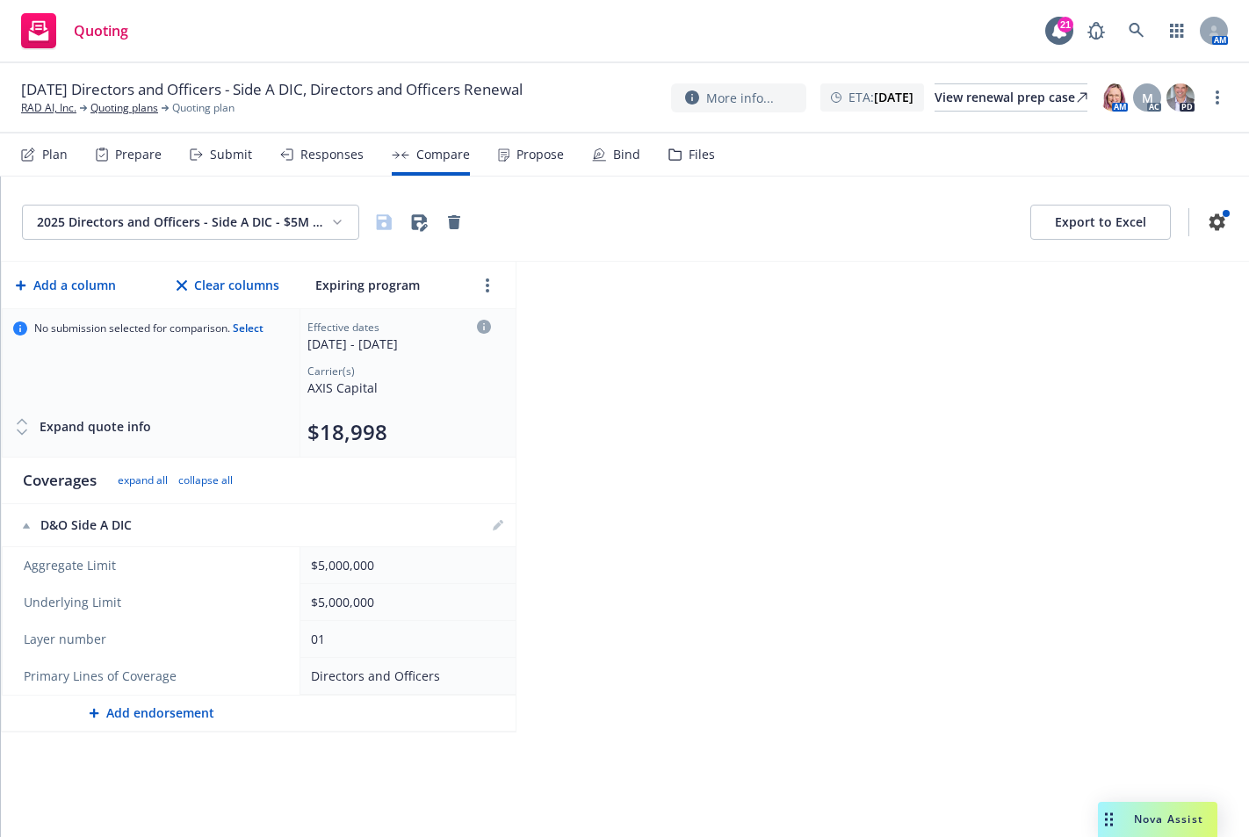
click at [215, 159] on div "Submit" at bounding box center [231, 155] width 42 height 14
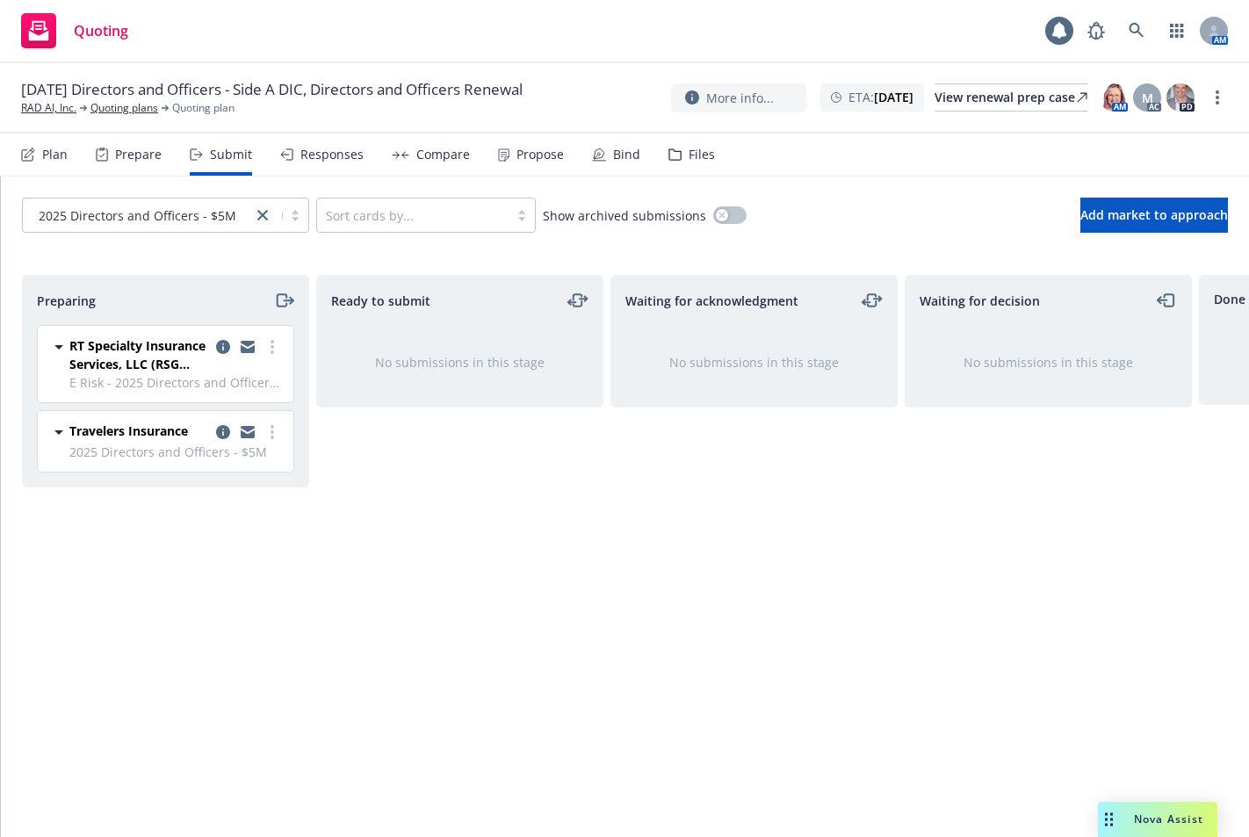
click at [330, 153] on div "Responses" at bounding box center [331, 155] width 63 height 14
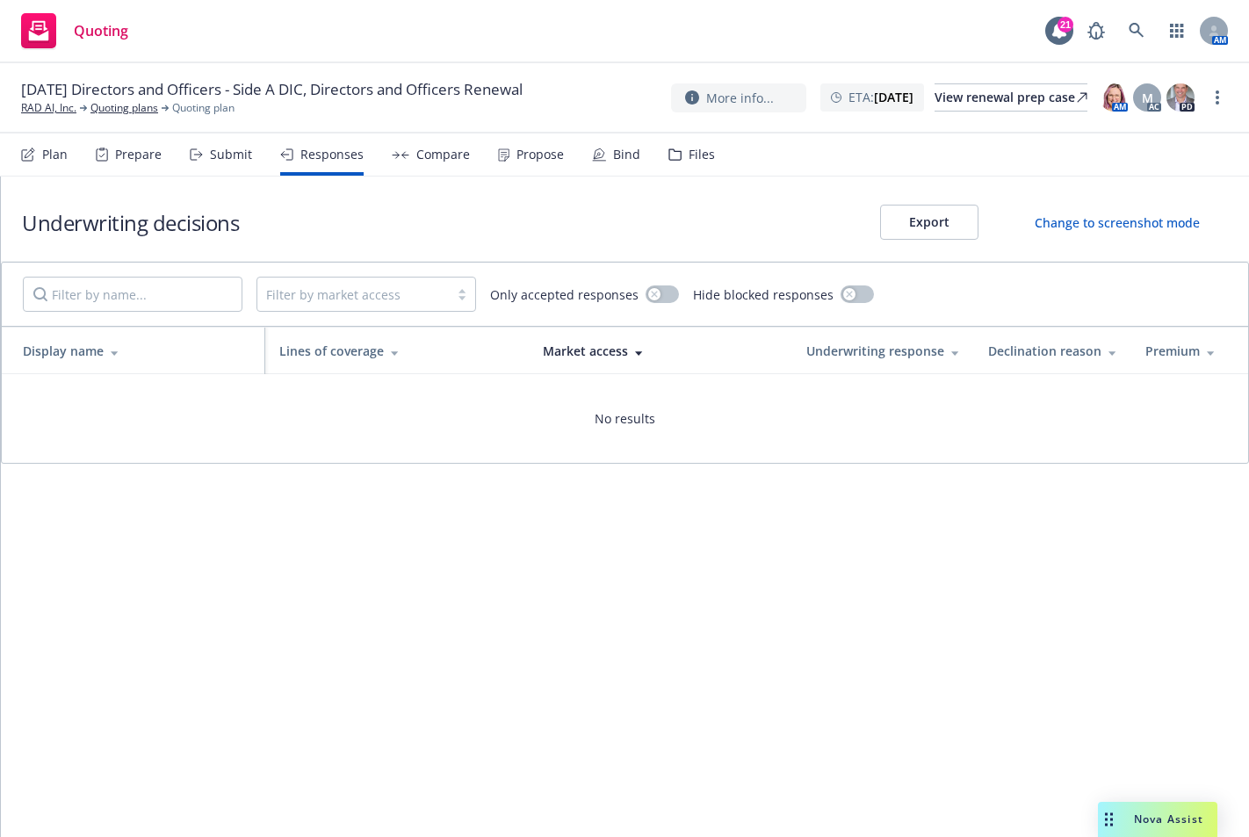
click at [130, 164] on div "Prepare" at bounding box center [129, 154] width 66 height 42
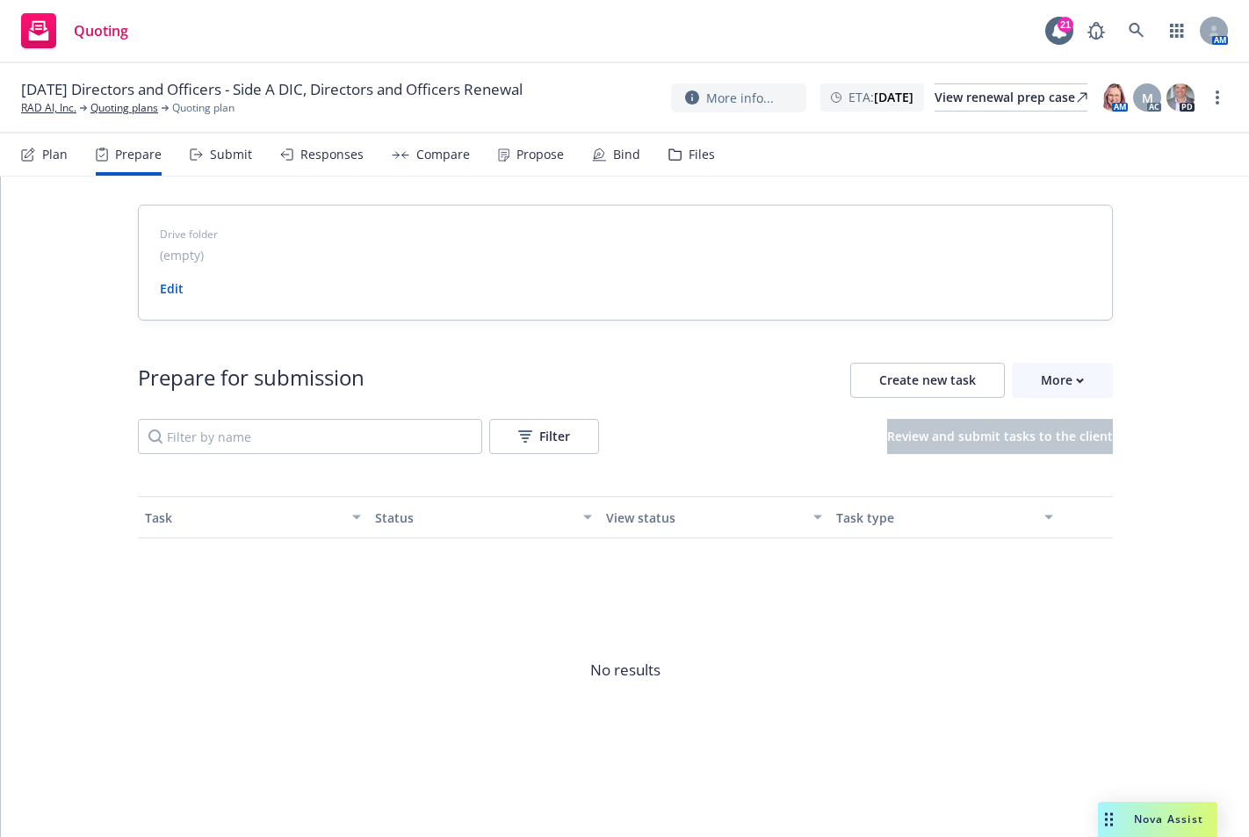
drag, startPoint x: 414, startPoint y: 579, endPoint x: 472, endPoint y: 380, distance: 206.7
click at [424, 563] on span "No results" at bounding box center [625, 669] width 975 height 263
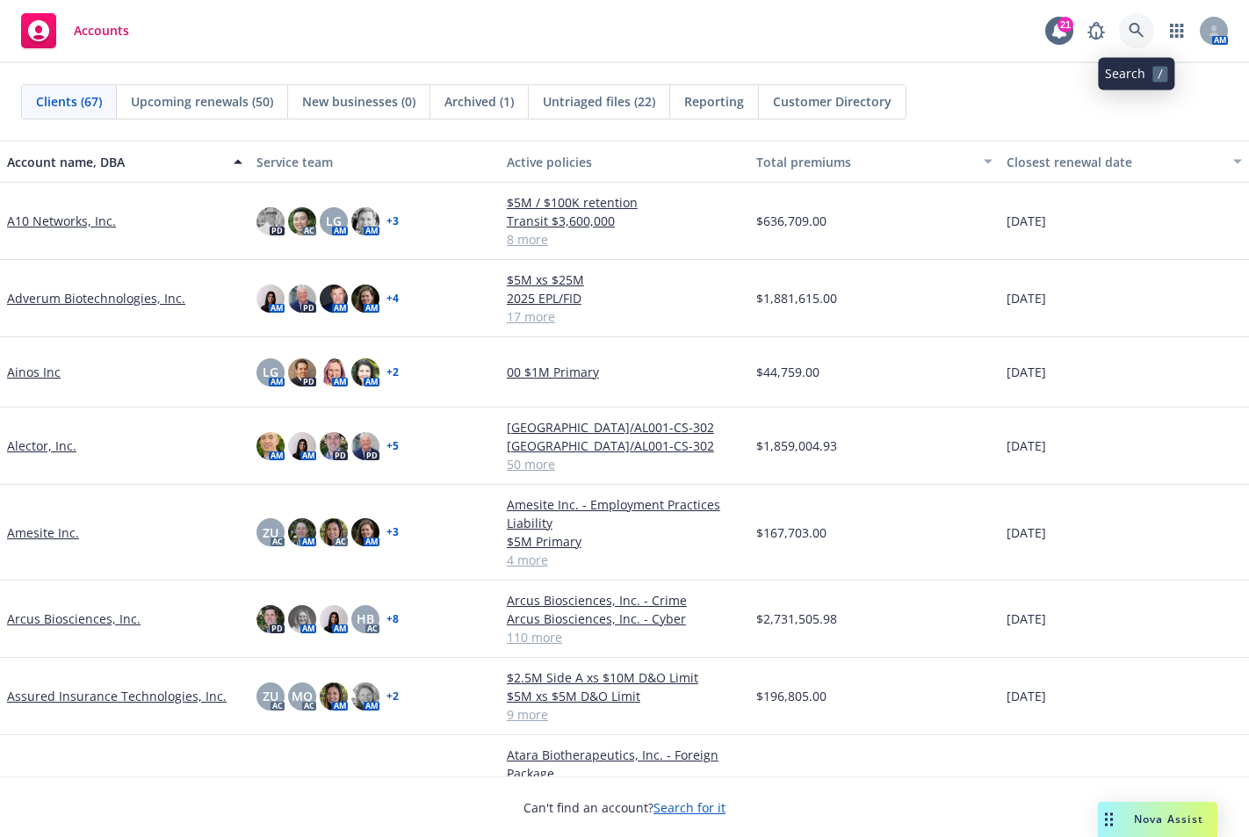
click at [1134, 29] on icon at bounding box center [1136, 31] width 16 height 16
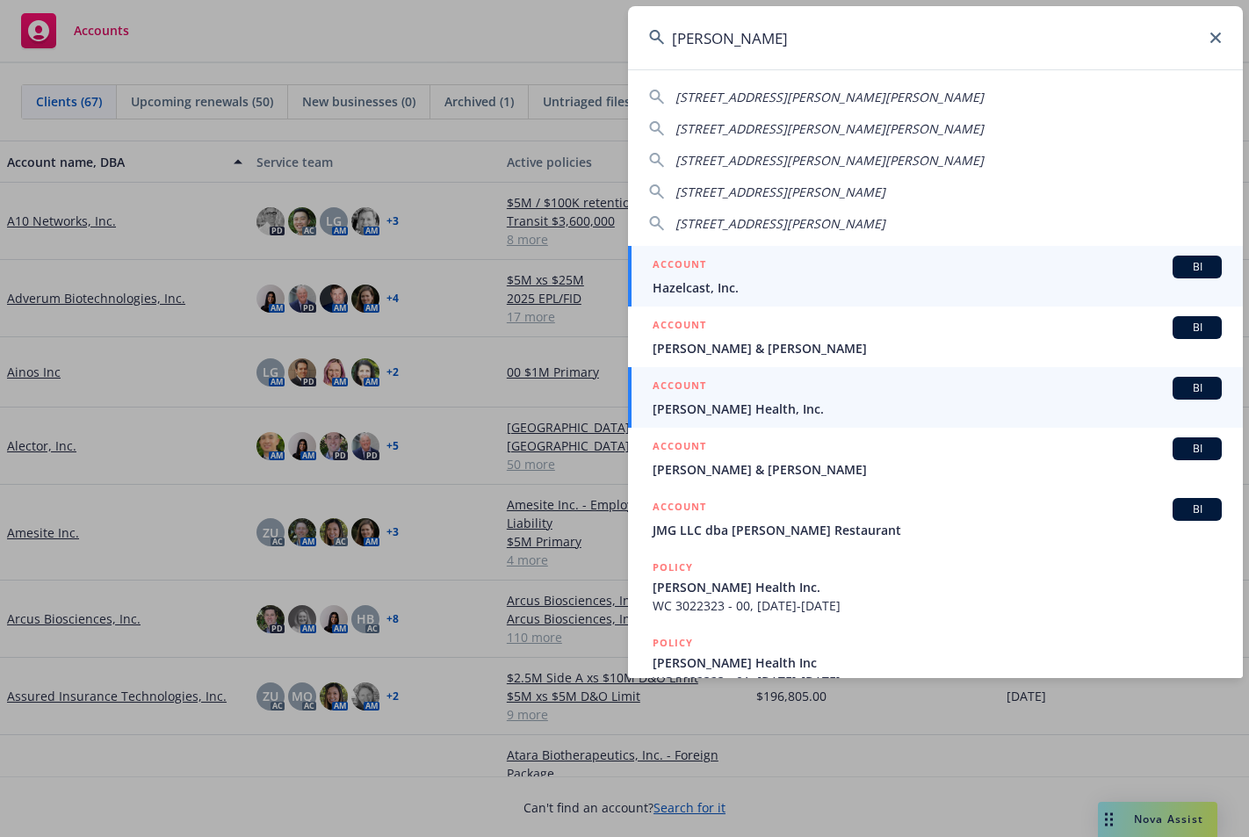
type input "[PERSON_NAME]"
click at [741, 412] on span "[PERSON_NAME] Health, Inc." at bounding box center [936, 409] width 569 height 18
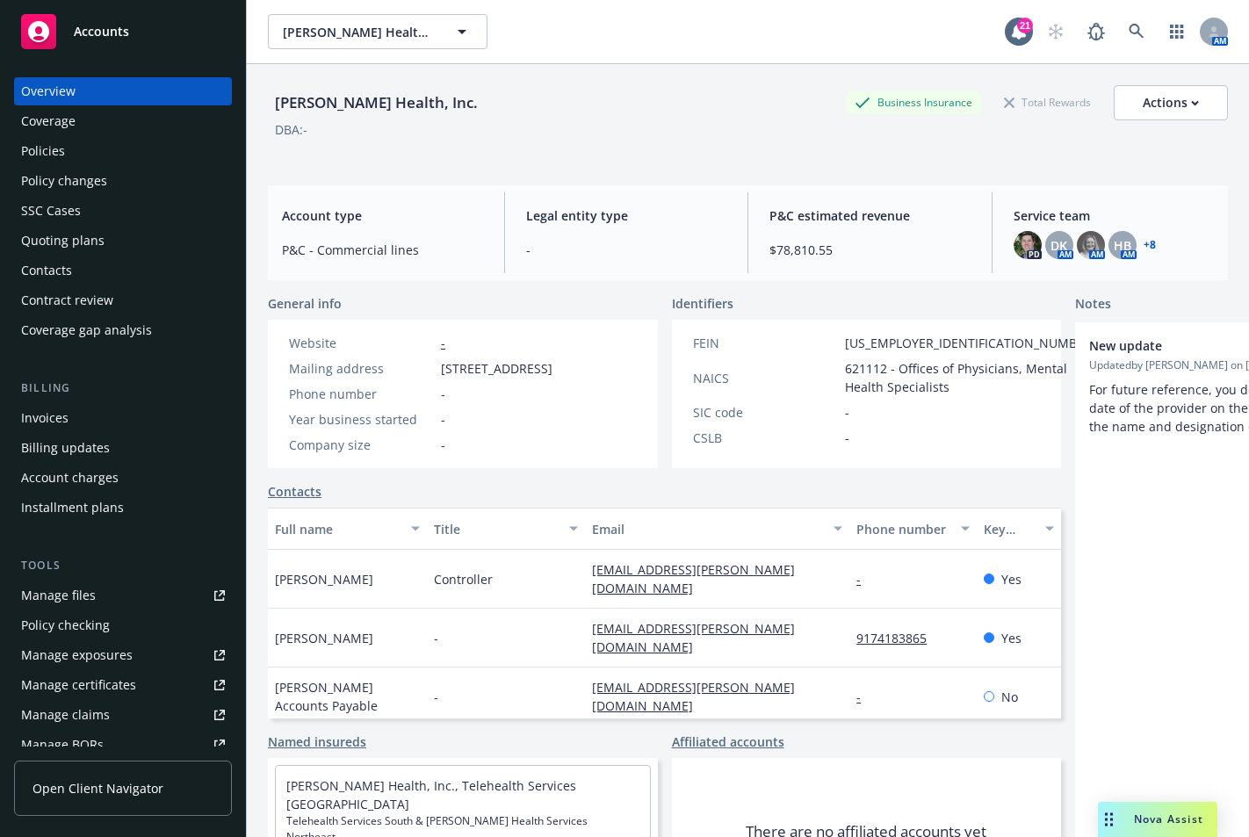
click at [66, 147] on div "Policies" at bounding box center [123, 151] width 204 height 28
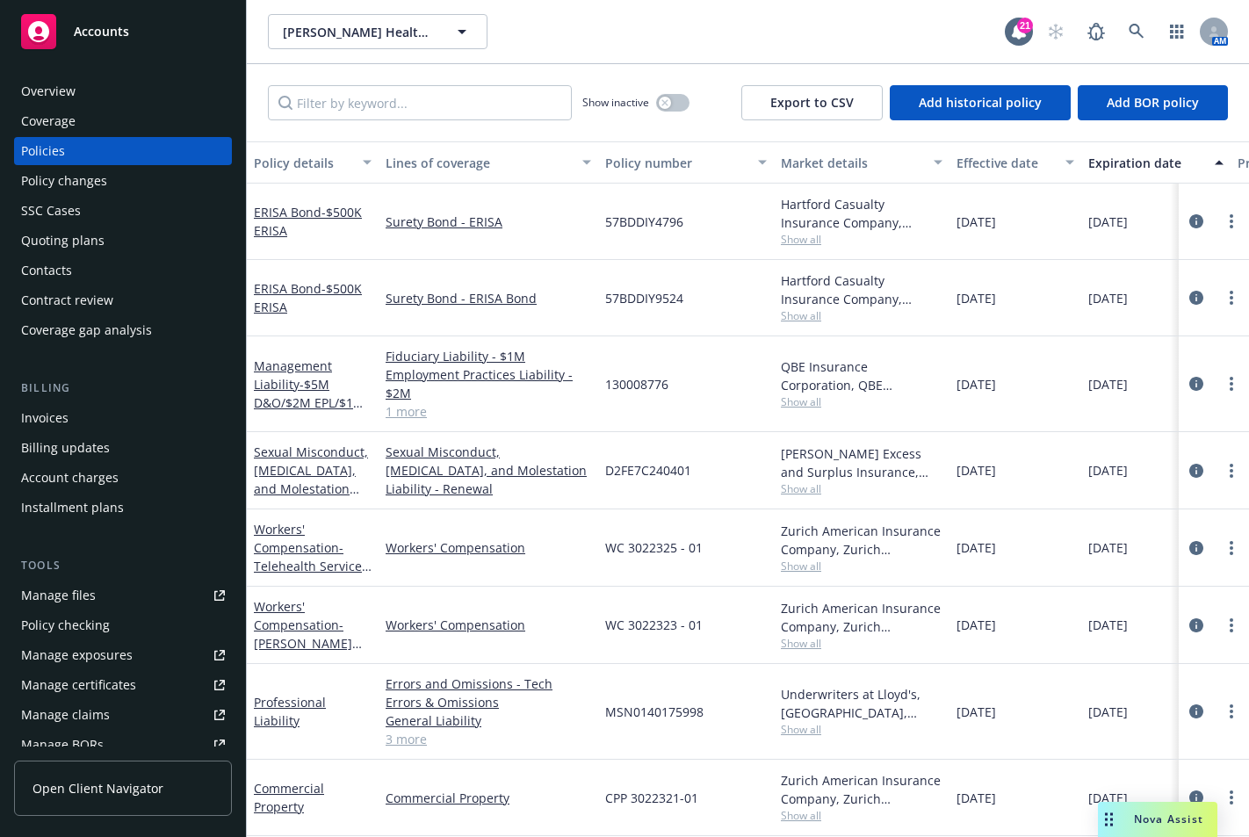
click at [413, 412] on link "1 more" at bounding box center [487, 411] width 205 height 18
click at [407, 411] on link "1 more" at bounding box center [487, 411] width 205 height 18
click at [595, 22] on div "[PERSON_NAME] Health, Inc. [PERSON_NAME] Health, Inc." at bounding box center [636, 31] width 737 height 35
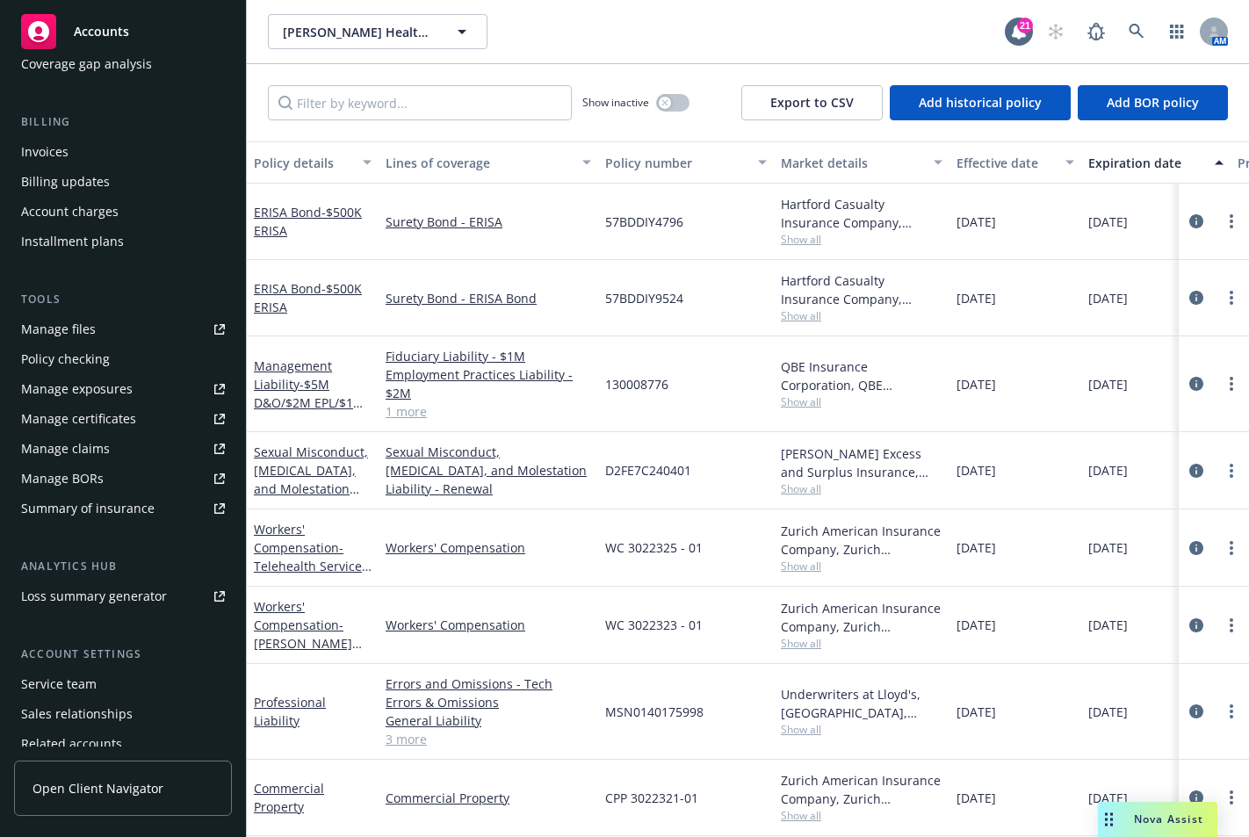
scroll to position [336, 0]
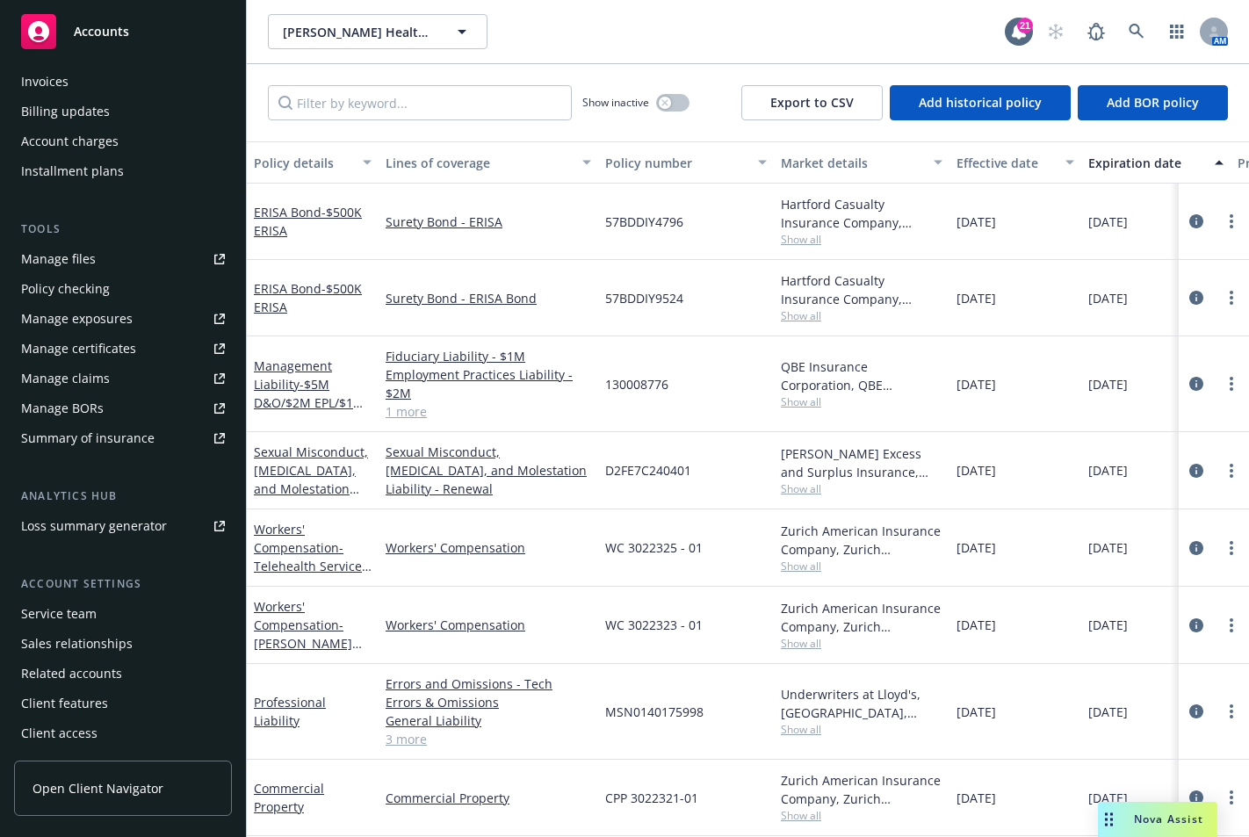
click at [76, 612] on div "Service team" at bounding box center [59, 614] width 76 height 28
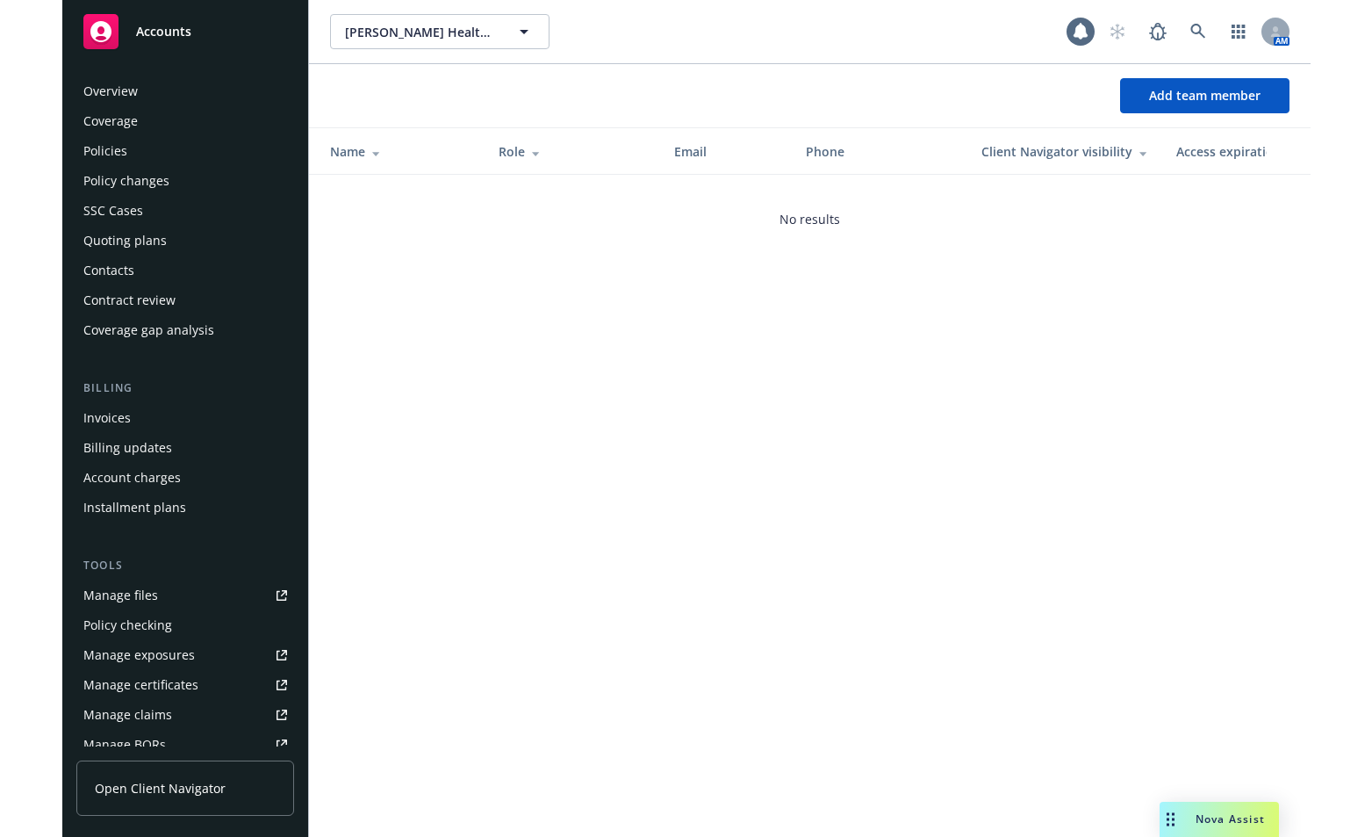
scroll to position [336, 0]
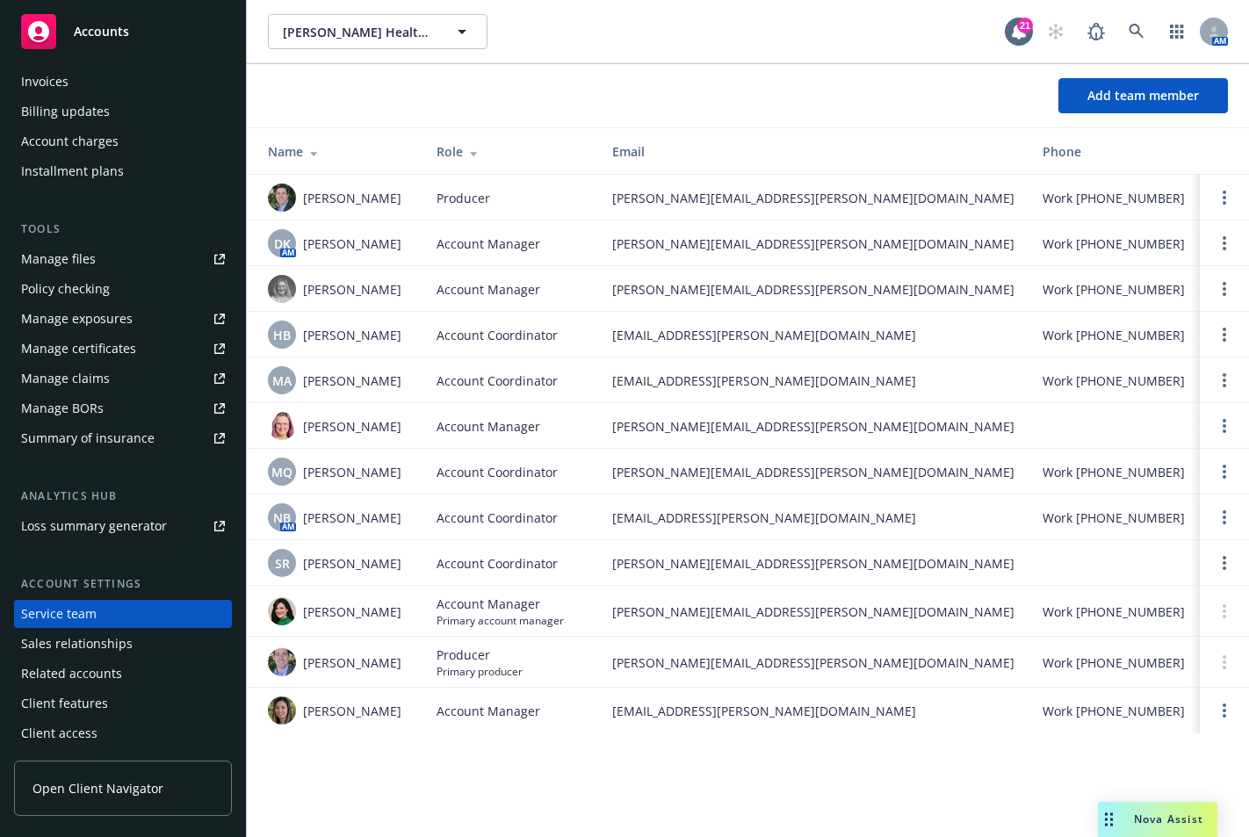
click at [330, 606] on span "[PERSON_NAME]" at bounding box center [352, 611] width 98 height 18
click at [272, 613] on img at bounding box center [282, 611] width 28 height 28
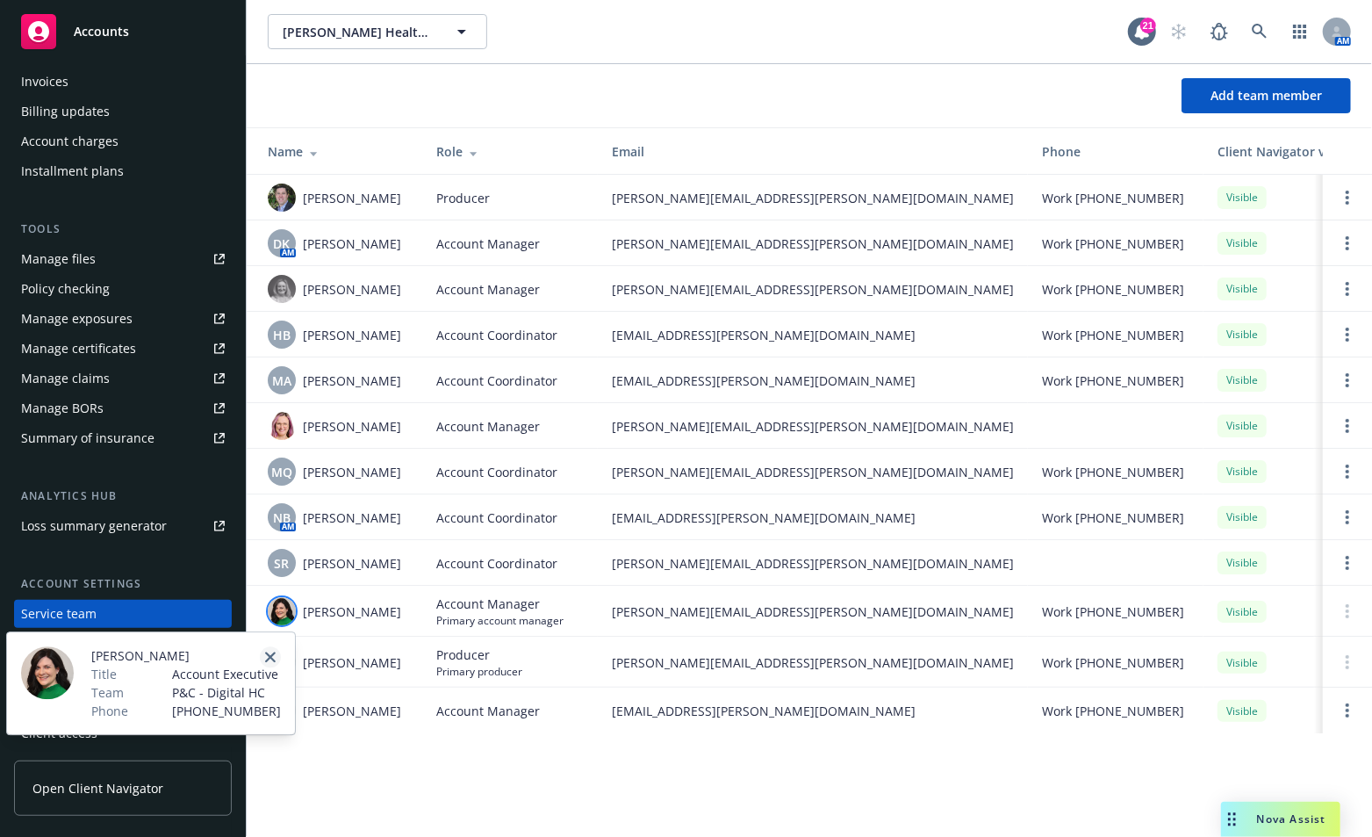
click at [269, 652] on icon "close" at bounding box center [270, 657] width 11 height 11
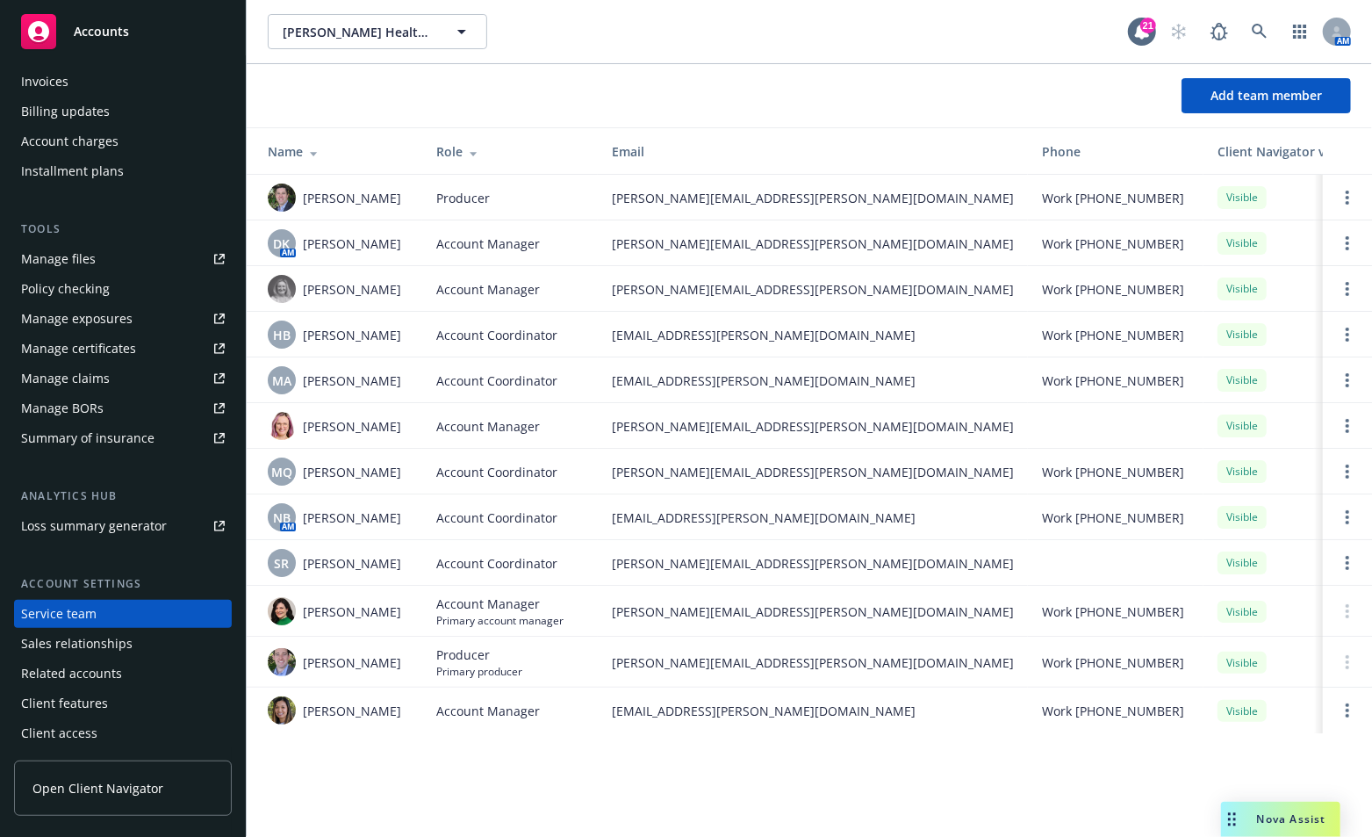
drag, startPoint x: 705, startPoint y: 785, endPoint x: 757, endPoint y: 782, distance: 51.9
click at [706, 785] on div "Hazel Health, Inc. Hazel Health, Inc. 21 AM Add team member Name Role Email Pho…" at bounding box center [810, 418] width 1126 height 837
click at [895, 776] on div "Hazel Health, Inc. Hazel Health, Inc. 21 AM Add team member Name Role Email Pho…" at bounding box center [810, 418] width 1126 height 837
